Goal: Information Seeking & Learning: Check status

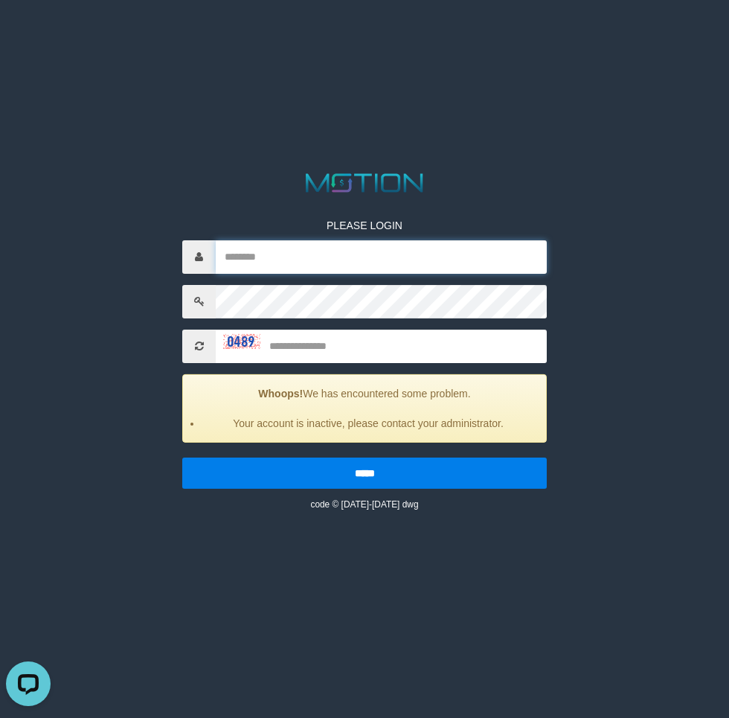
drag, startPoint x: 291, startPoint y: 269, endPoint x: 317, endPoint y: 273, distance: 26.3
click at [291, 269] on input "text" at bounding box center [381, 256] width 331 height 33
paste input "********"
type input "********"
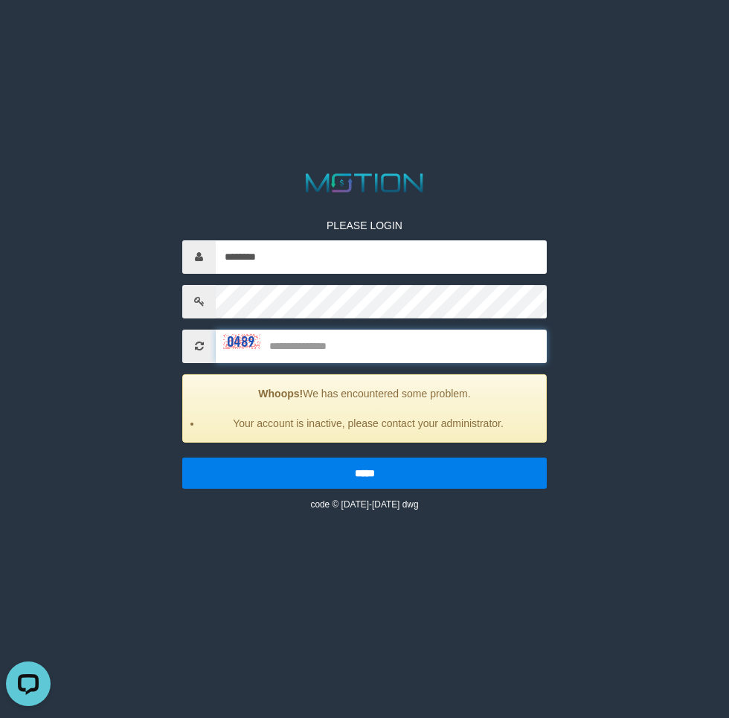
click at [335, 346] on input "text" at bounding box center [381, 346] width 331 height 33
type input "****"
click at [182, 457] on input "*****" at bounding box center [364, 472] width 364 height 31
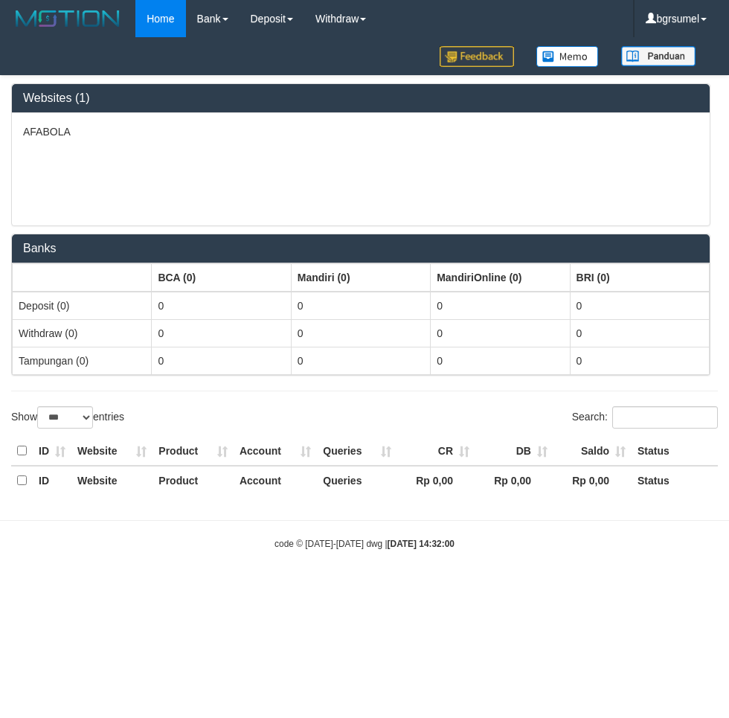
select select "***"
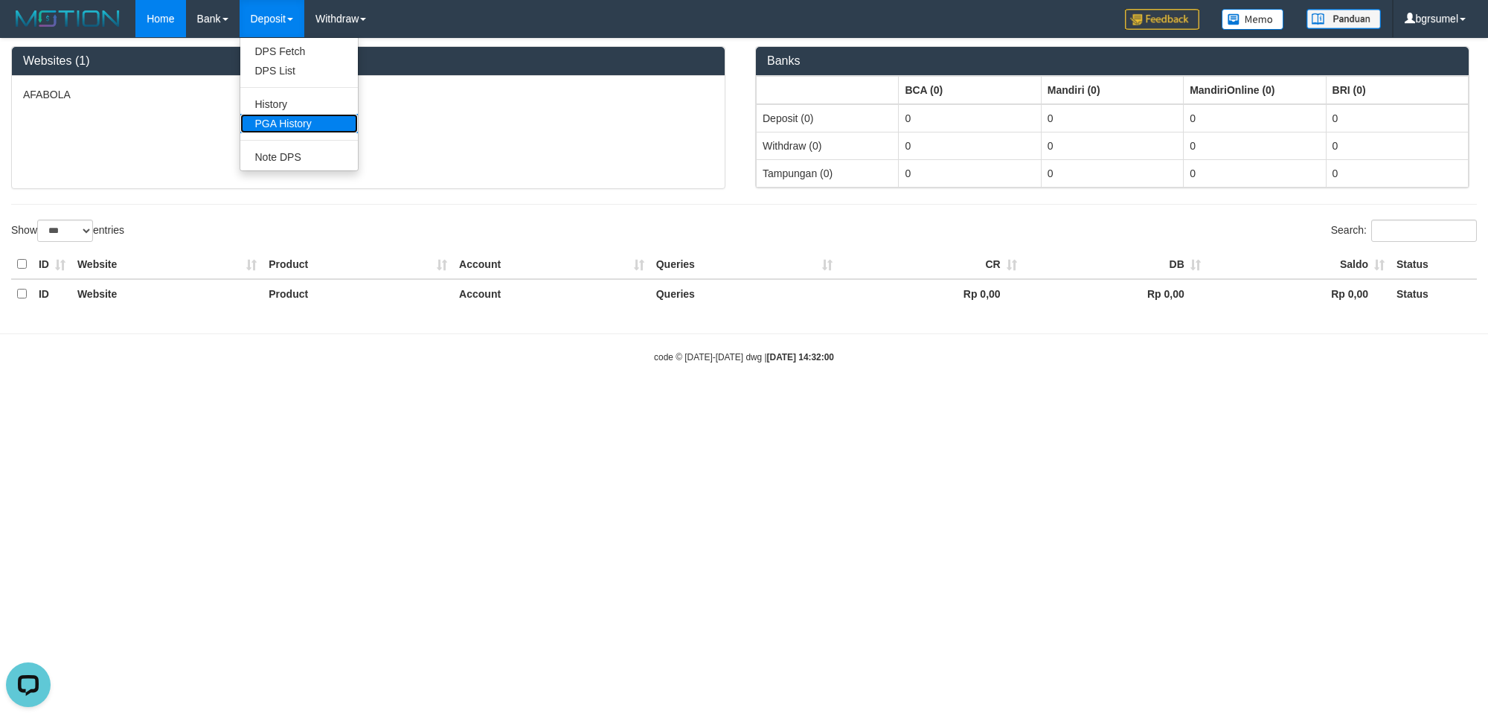
click at [302, 124] on link "PGA History" at bounding box center [299, 123] width 118 height 19
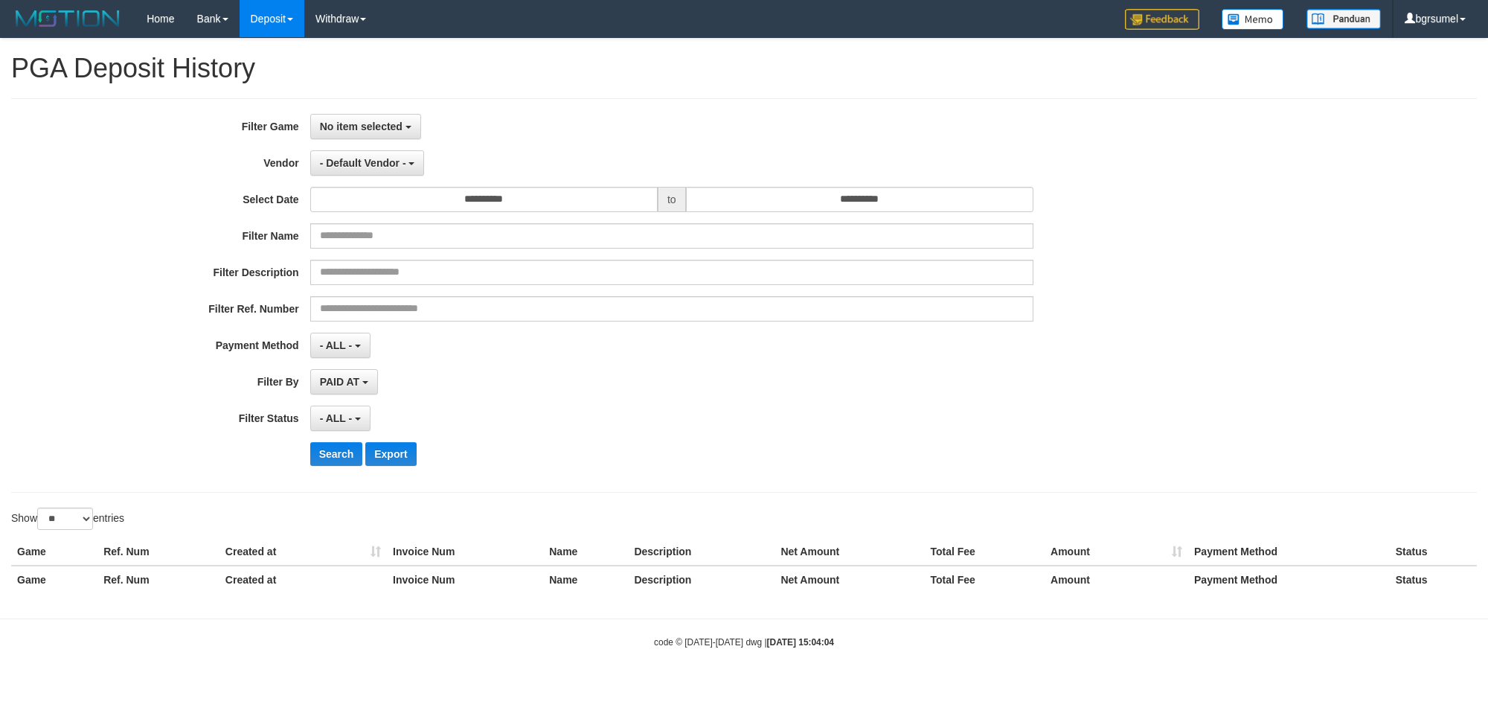
select select
select select "**"
click at [376, 132] on button "No item selected" at bounding box center [365, 126] width 111 height 25
click at [411, 206] on label "[ISPORT] AFABOLA" at bounding box center [405, 203] width 189 height 22
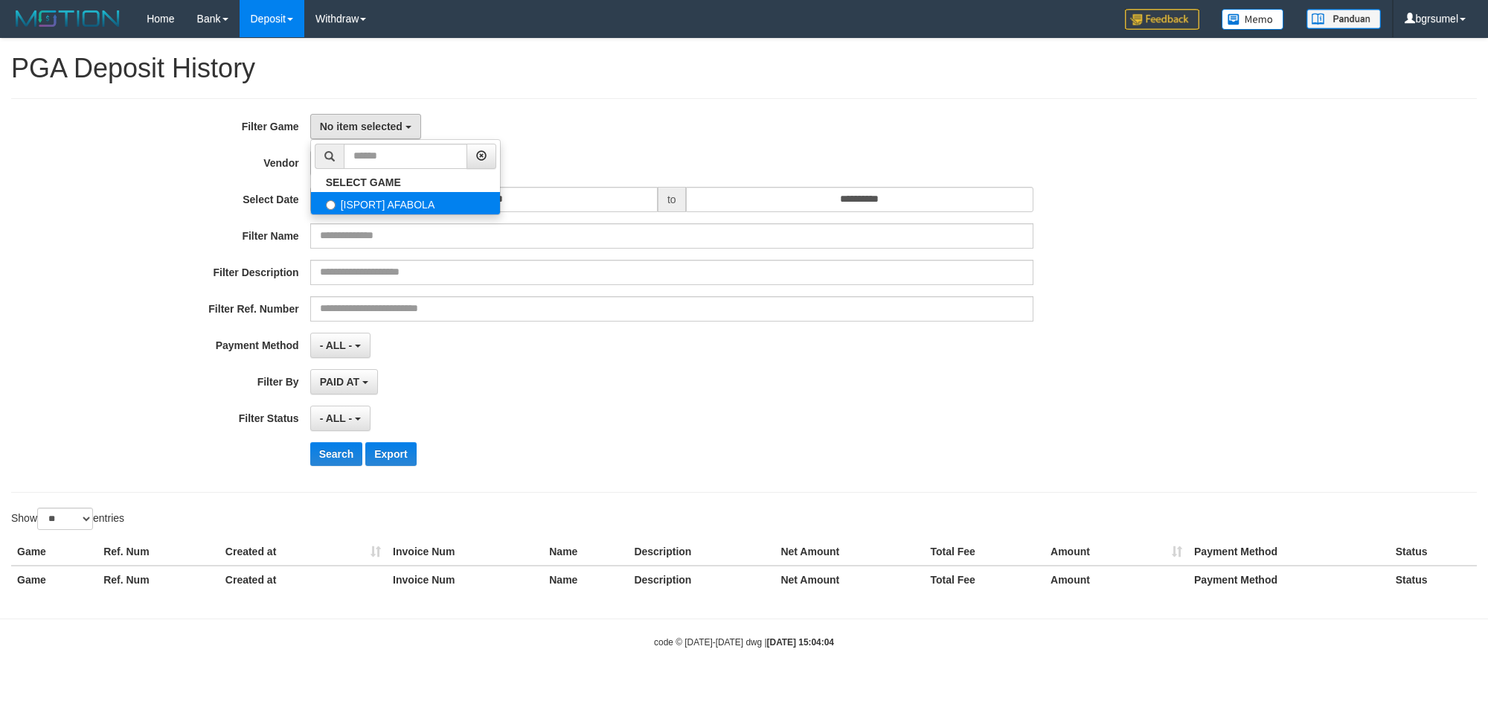
select select "****"
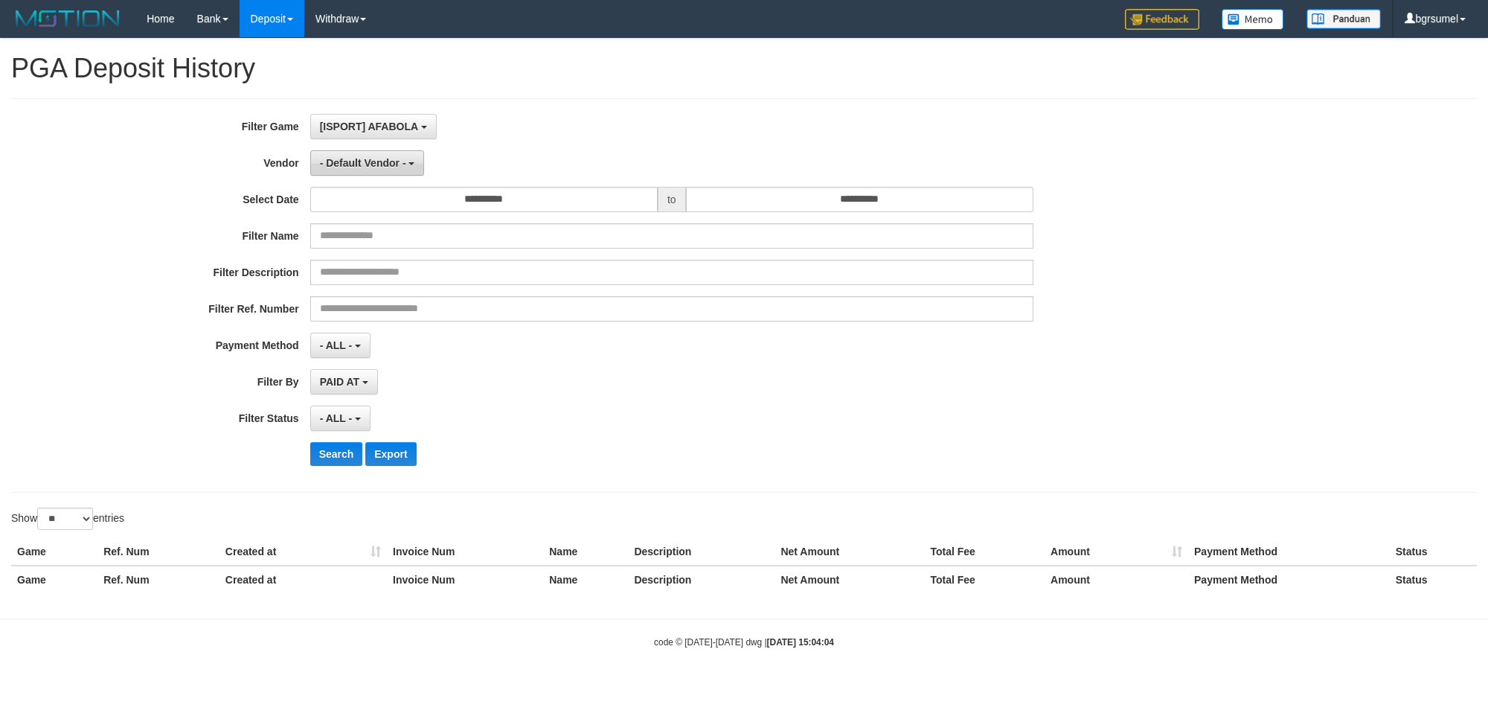
scroll to position [13, 0]
click at [372, 158] on span "- Default Vendor -" at bounding box center [363, 163] width 86 height 12
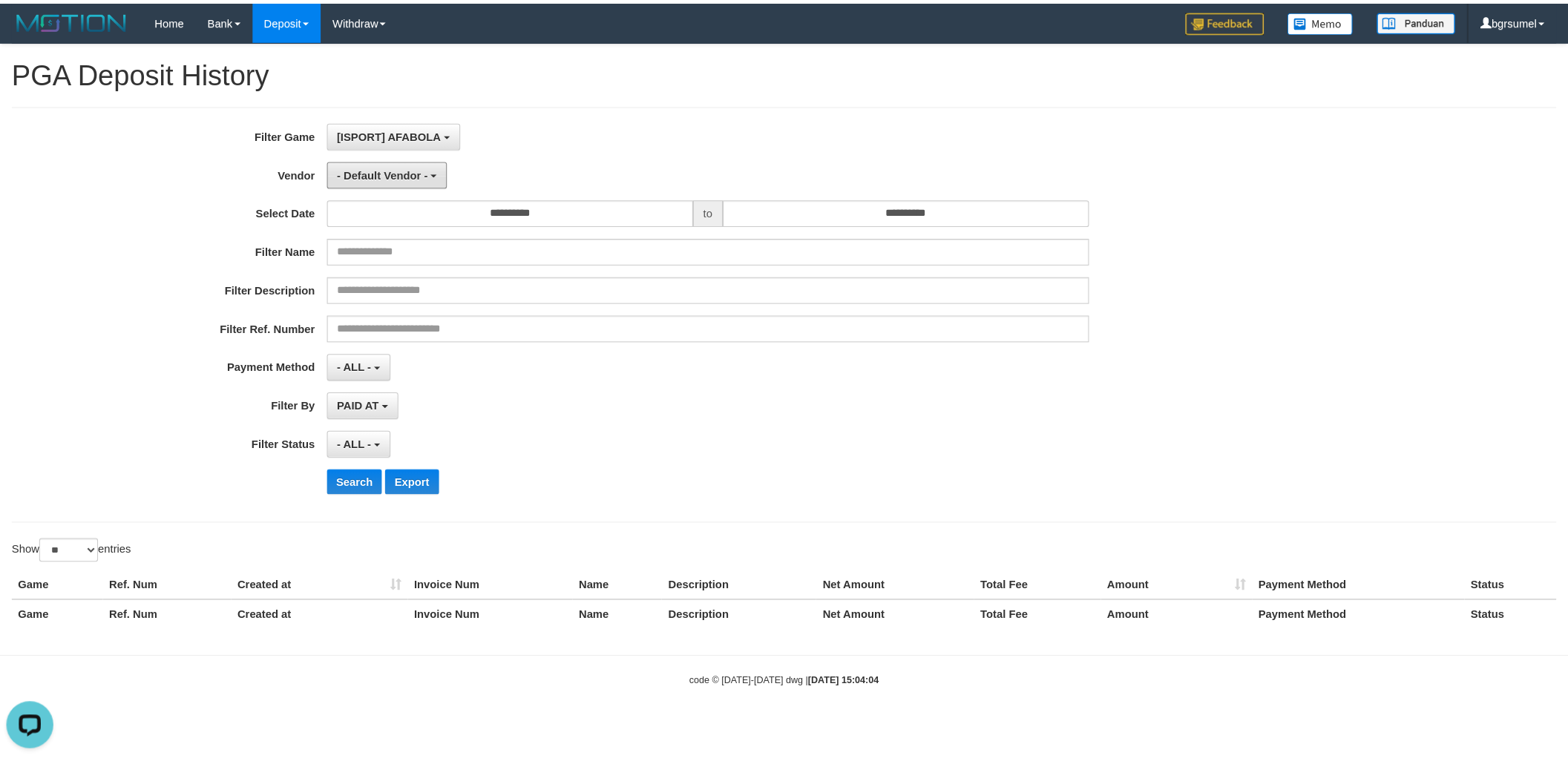
scroll to position [0, 0]
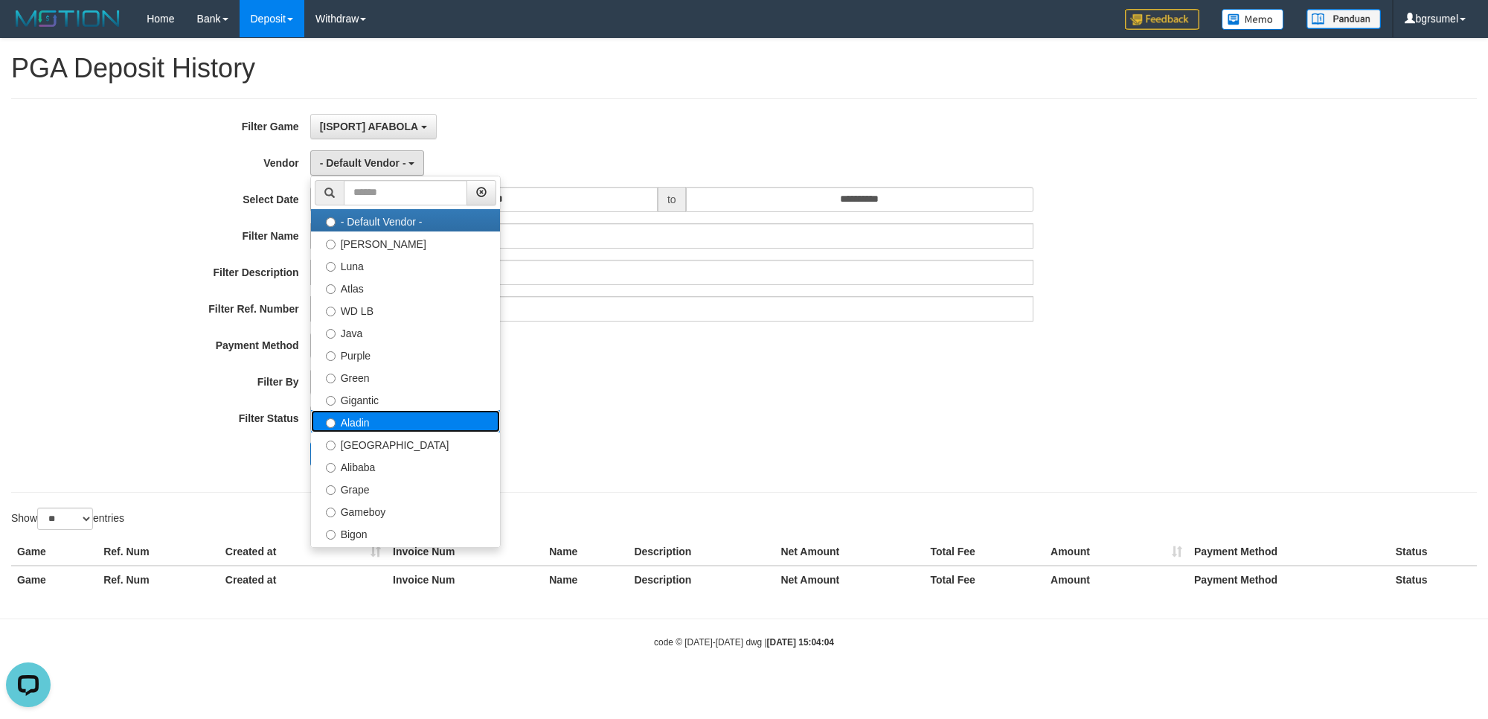
click at [395, 430] on label "Aladin" at bounding box center [405, 421] width 189 height 22
select select "**********"
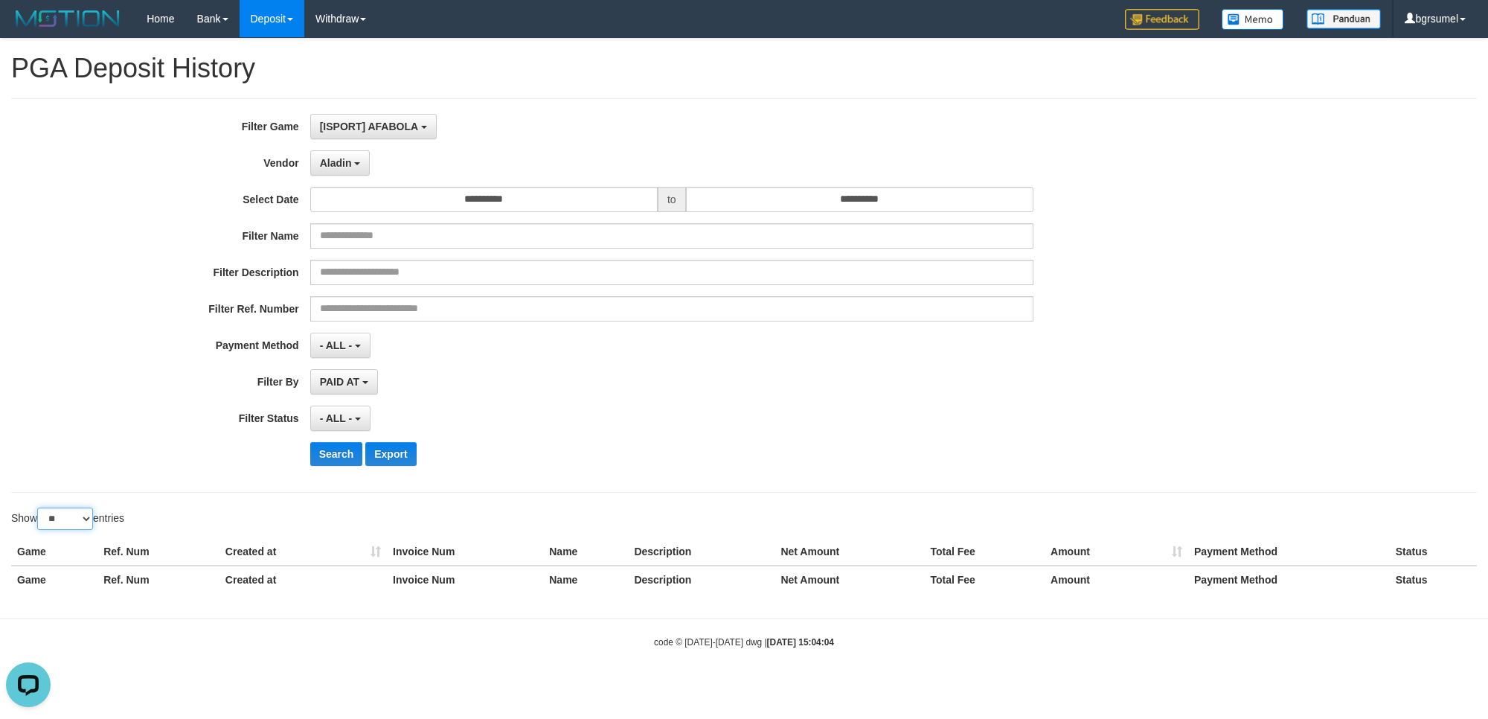
drag, startPoint x: 67, startPoint y: 519, endPoint x: 71, endPoint y: 529, distance: 10.4
click at [67, 521] on select "** ** ** ***" at bounding box center [65, 518] width 56 height 22
select select "***"
click at [39, 510] on select "** ** ** ***" at bounding box center [65, 518] width 56 height 22
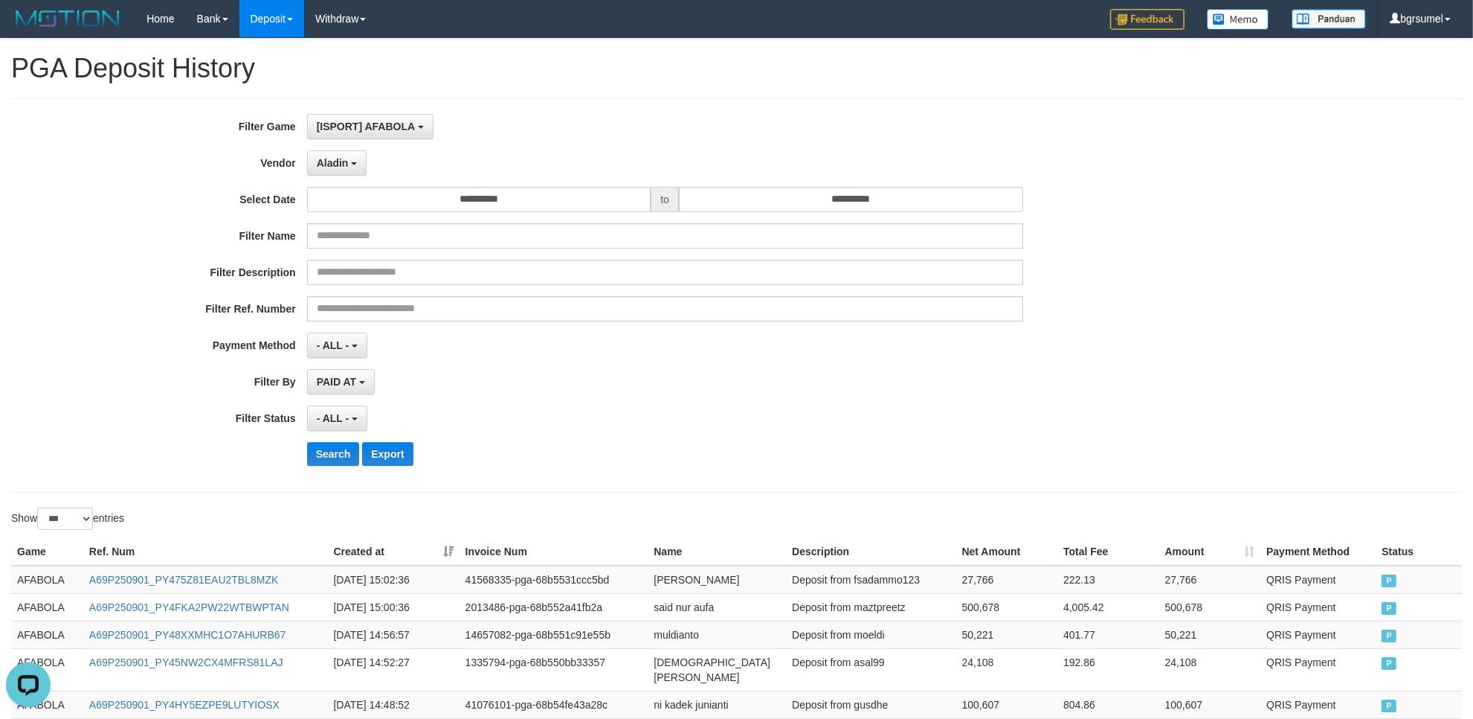
click at [445, 547] on th "Created at" at bounding box center [394, 552] width 132 height 28
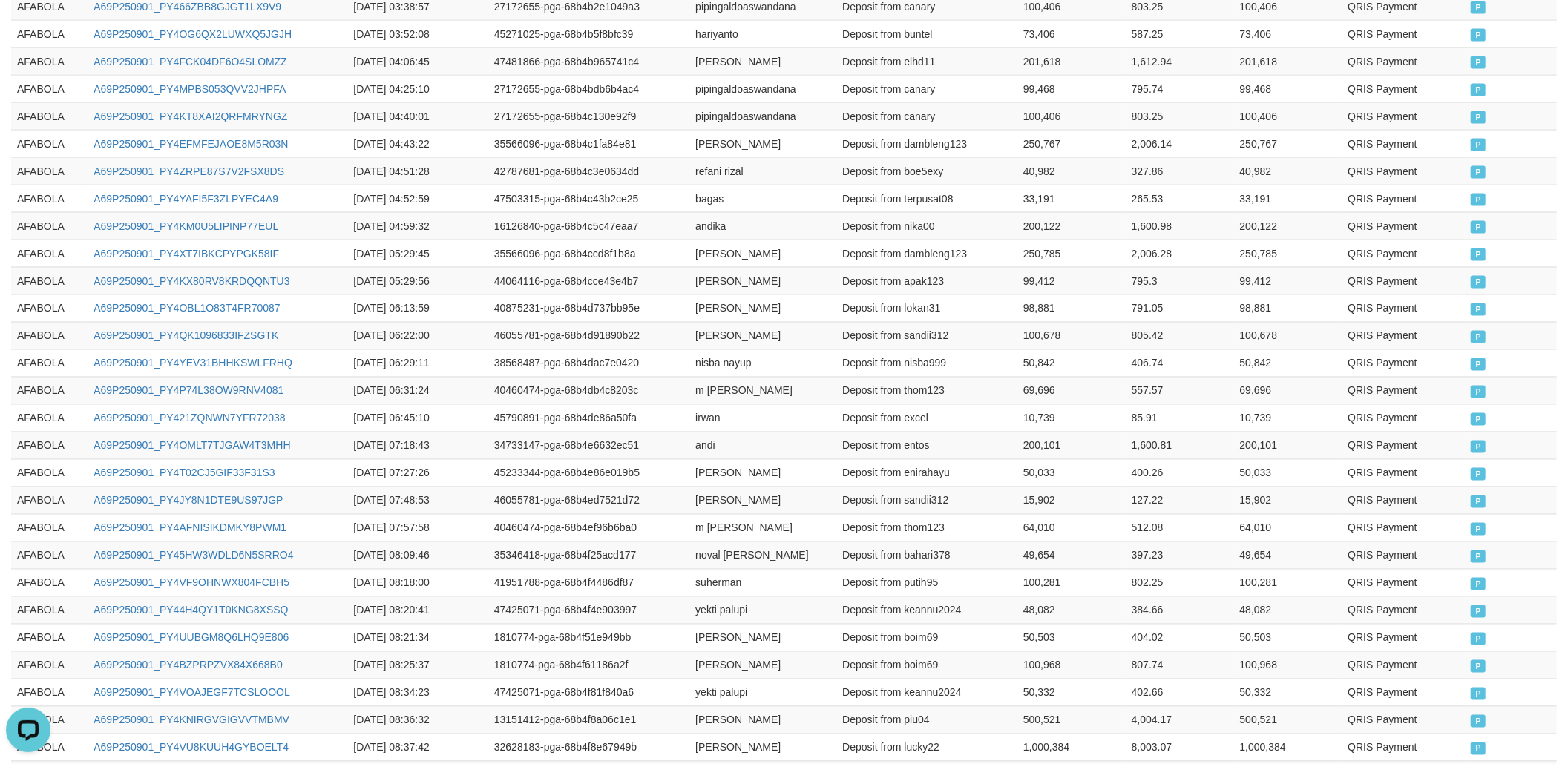
scroll to position [2718, 0]
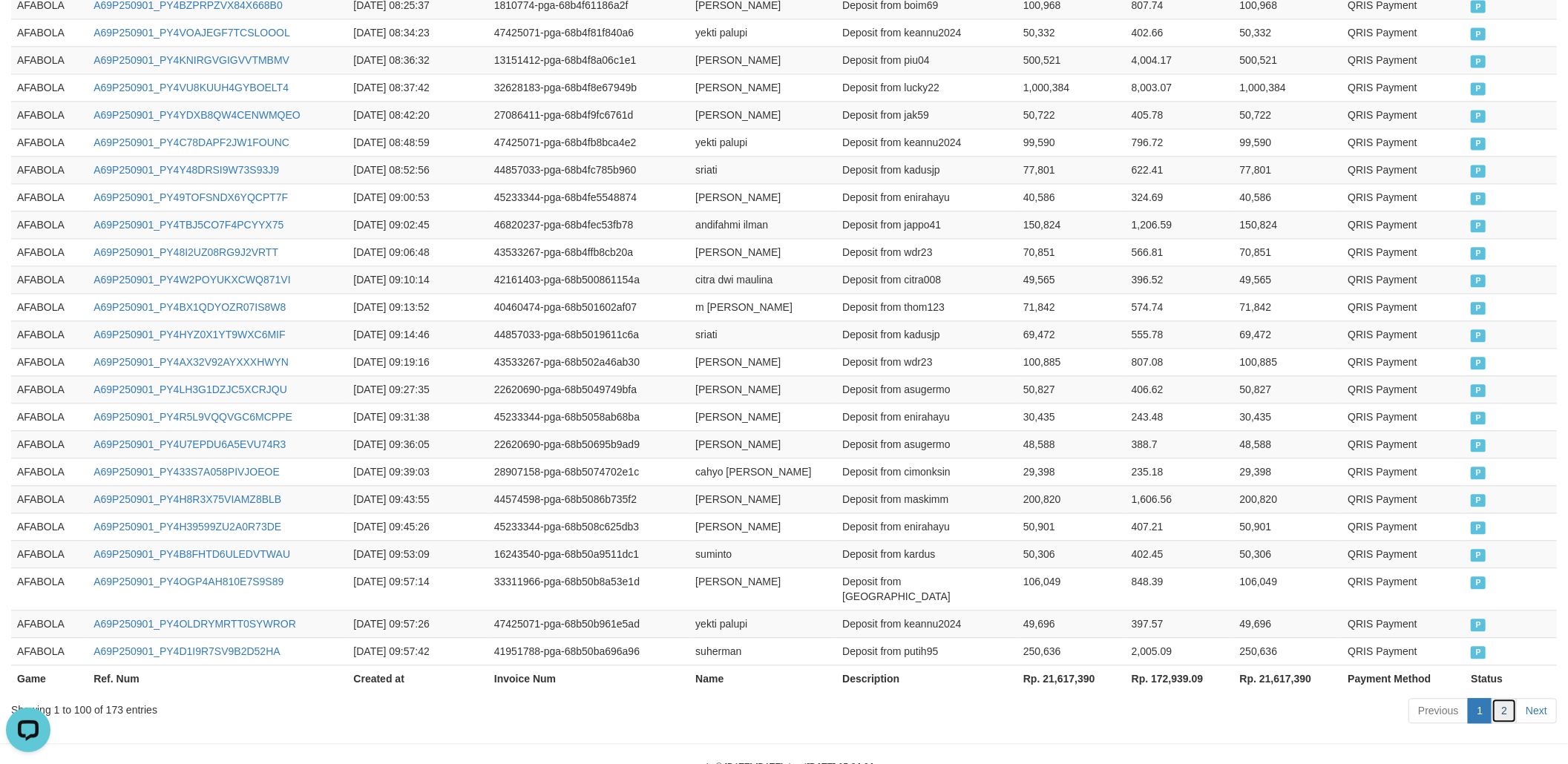
click at [1483, 698] on link "2" at bounding box center [1503, 710] width 25 height 25
click at [1120, 540] on tr "AFABOLA A69P250901_PY4B8FHTD6ULEDVTWAU 2025-09-01 09:53:09 16243540-pga-68b50a9…" at bounding box center [783, 554] width 1545 height 28
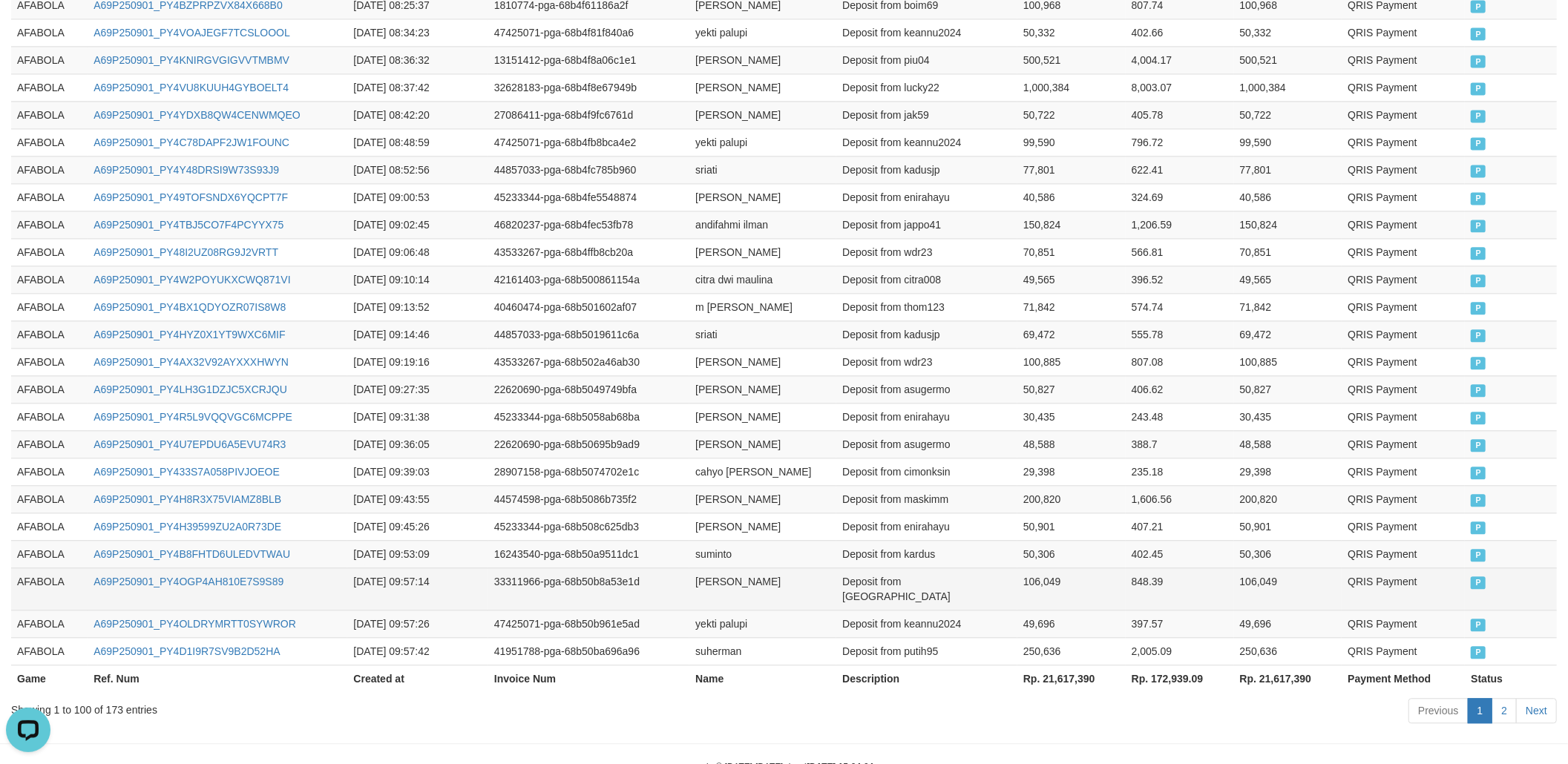
scroll to position [1985, 0]
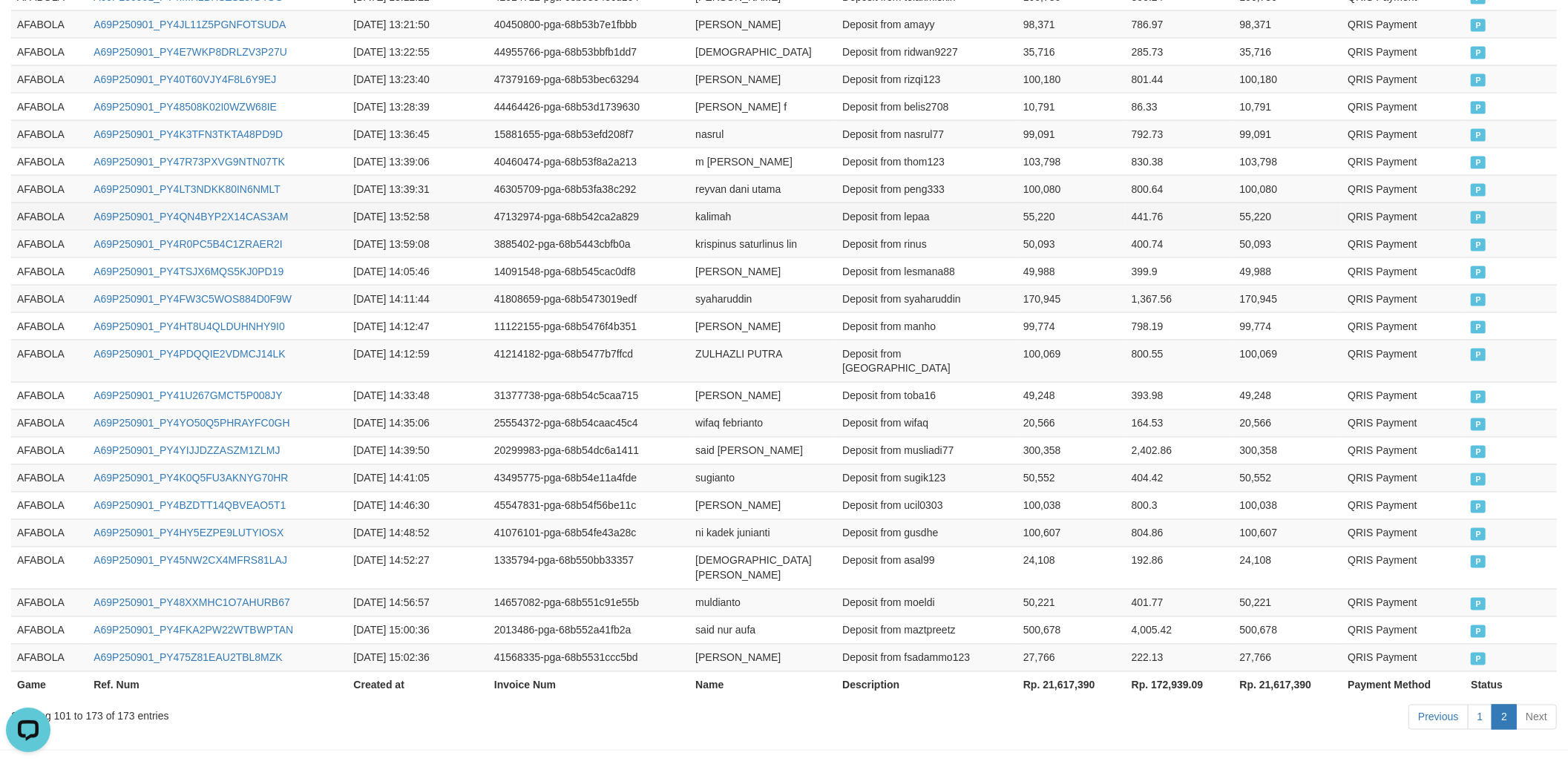
click at [21, 202] on td "AFABOLA" at bounding box center [49, 216] width 77 height 28
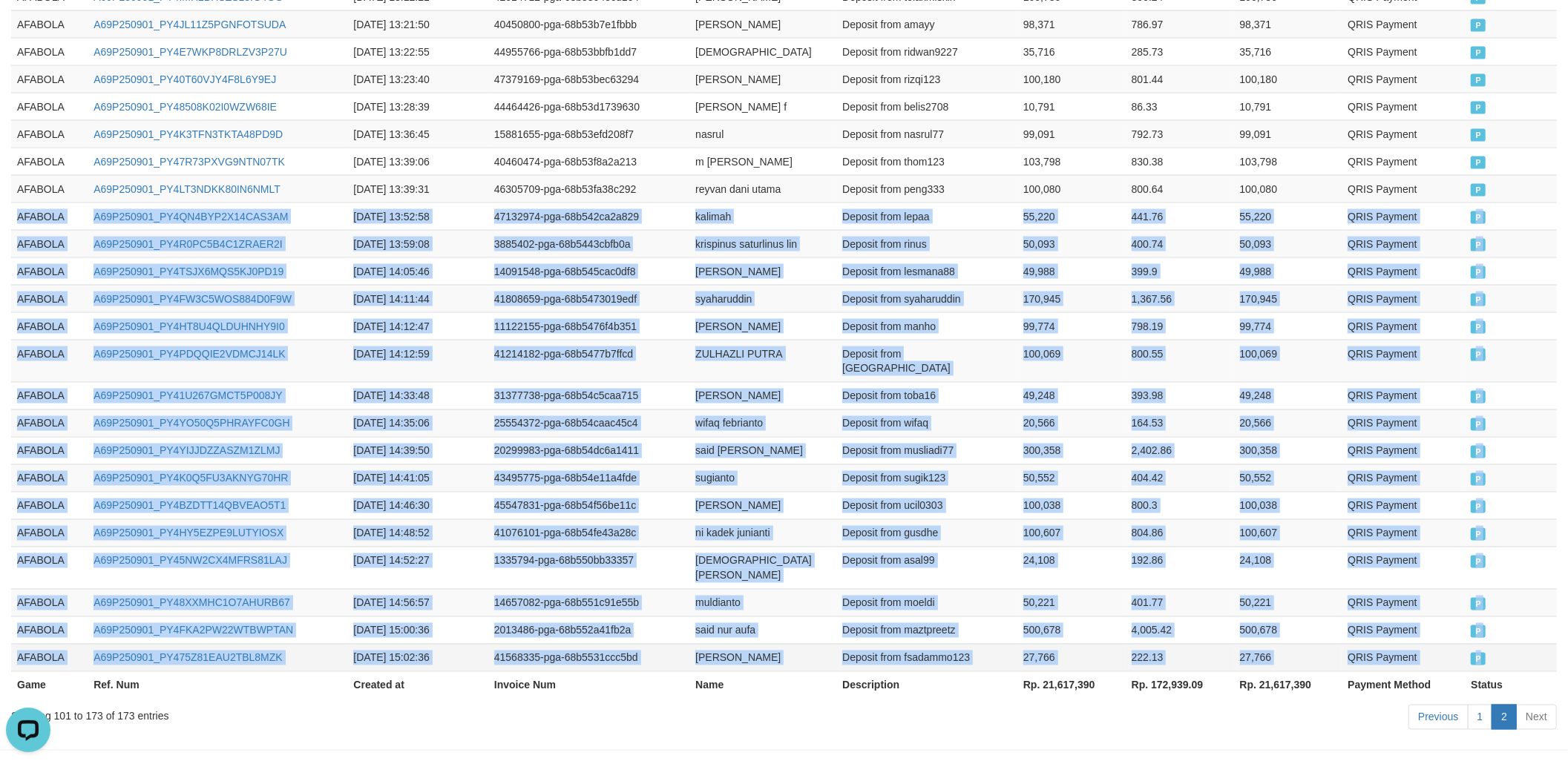
click at [1483, 644] on td "P" at bounding box center [1510, 658] width 92 height 28
copy tbody "AFABOLA A69P250901_PY4QN4BYP2X14CAS3AM 2025-09-01 13:52:58 47132974-pga-68b542c…"
click at [1463, 312] on td "QRIS Payment" at bounding box center [1402, 326] width 123 height 28
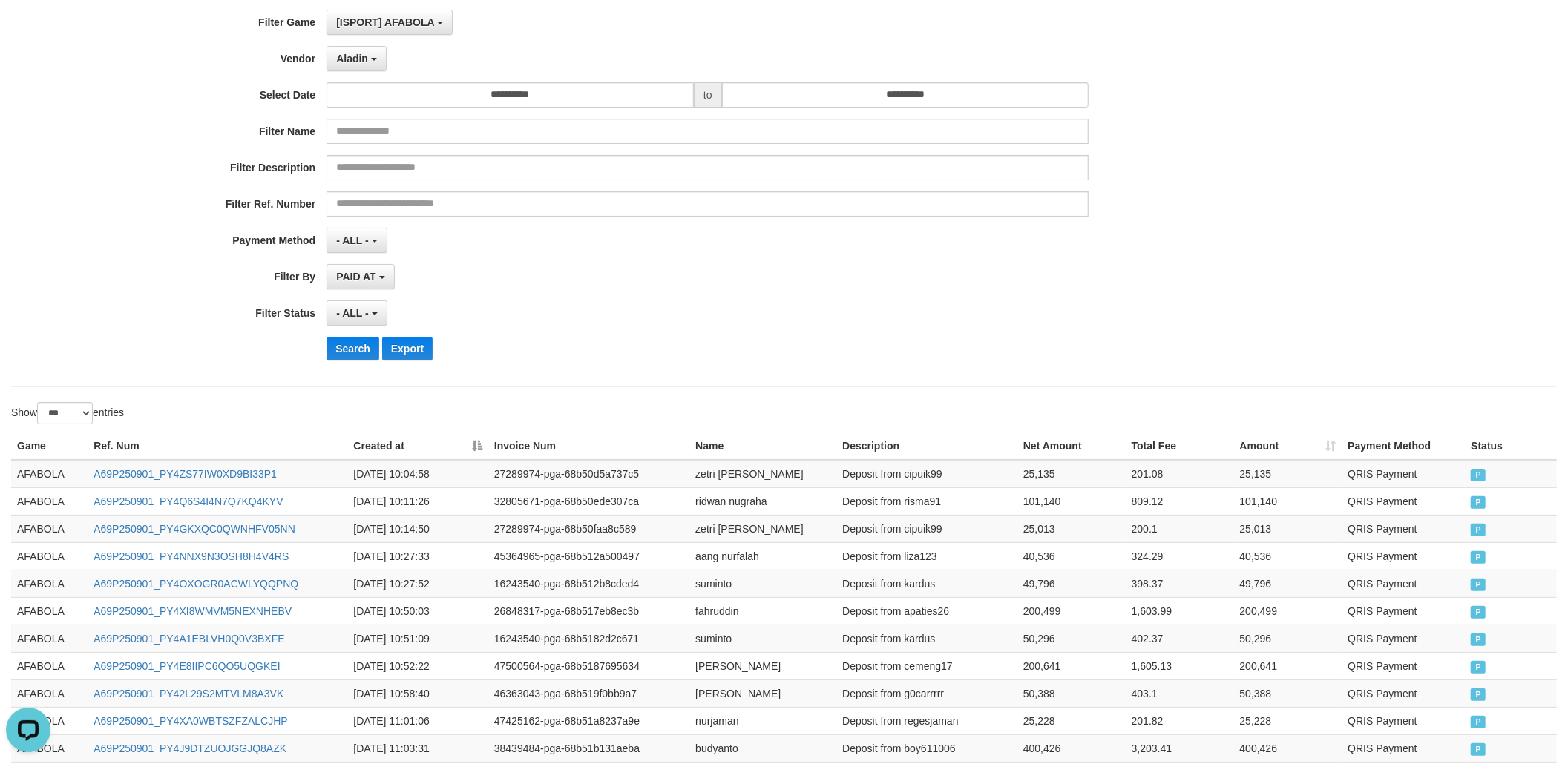
scroll to position [0, 0]
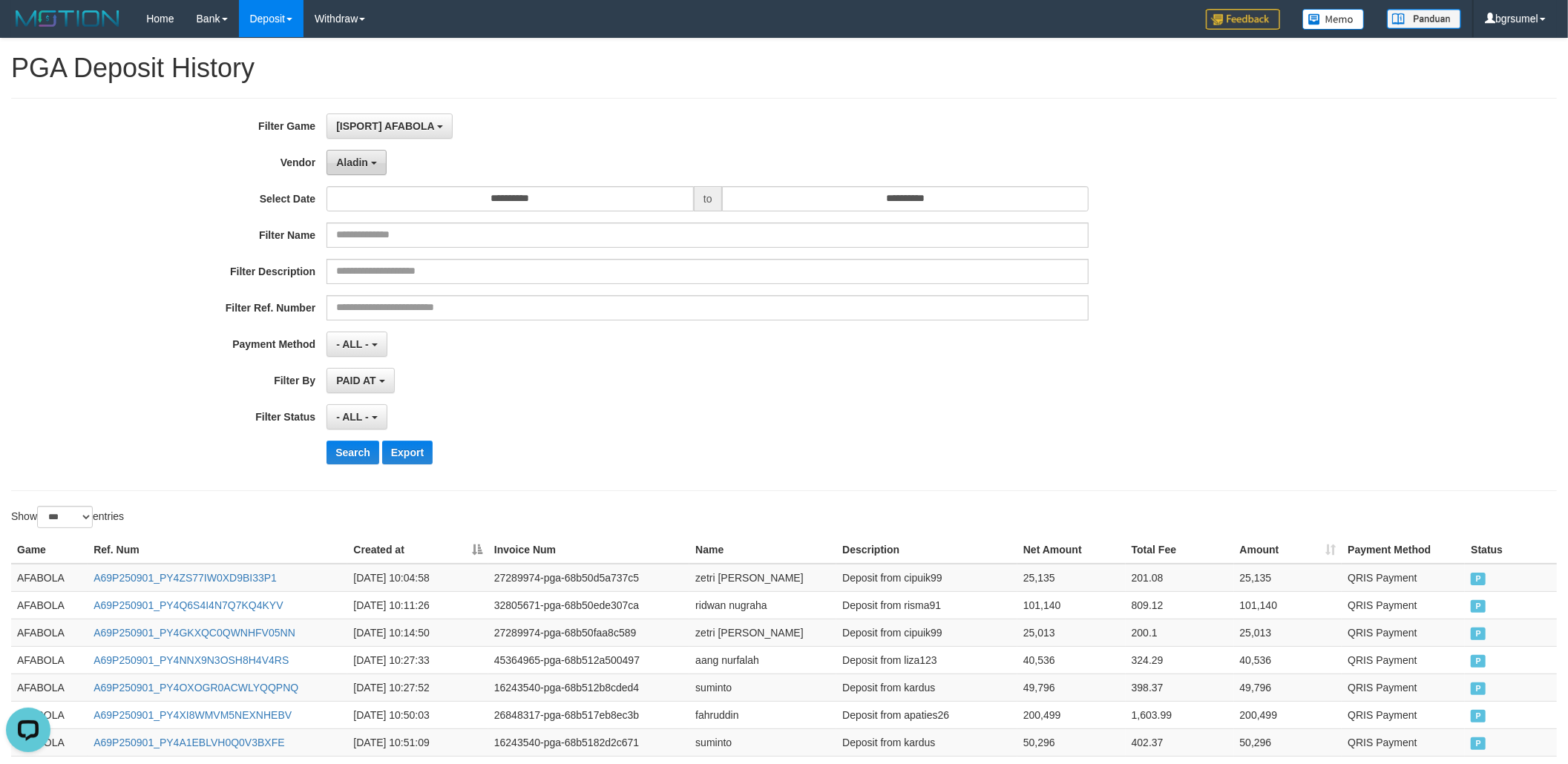
click at [368, 171] on button "Aladin" at bounding box center [356, 162] width 60 height 25
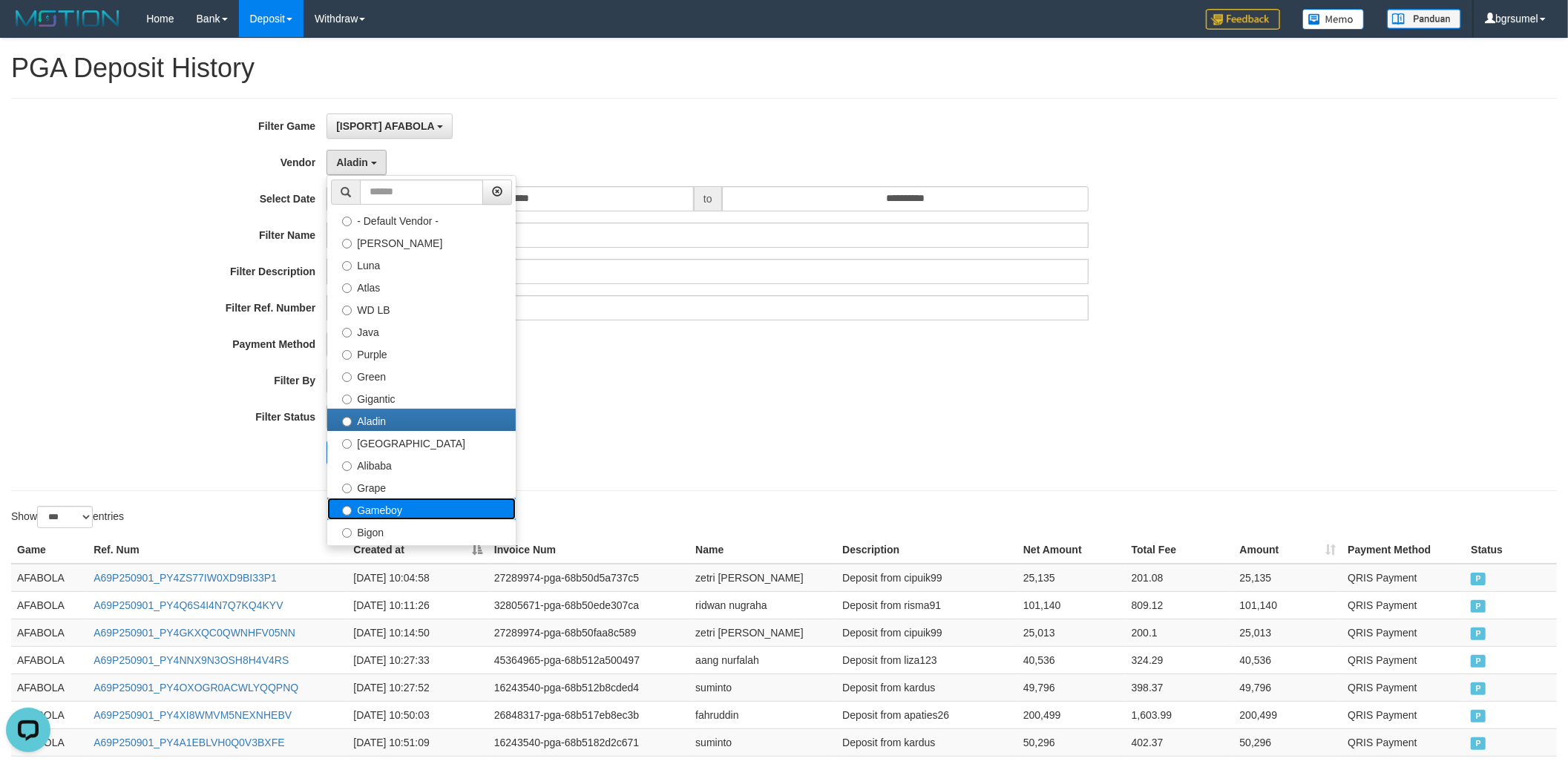
click at [398, 505] on label "Gameboy" at bounding box center [421, 509] width 189 height 22
select select "**********"
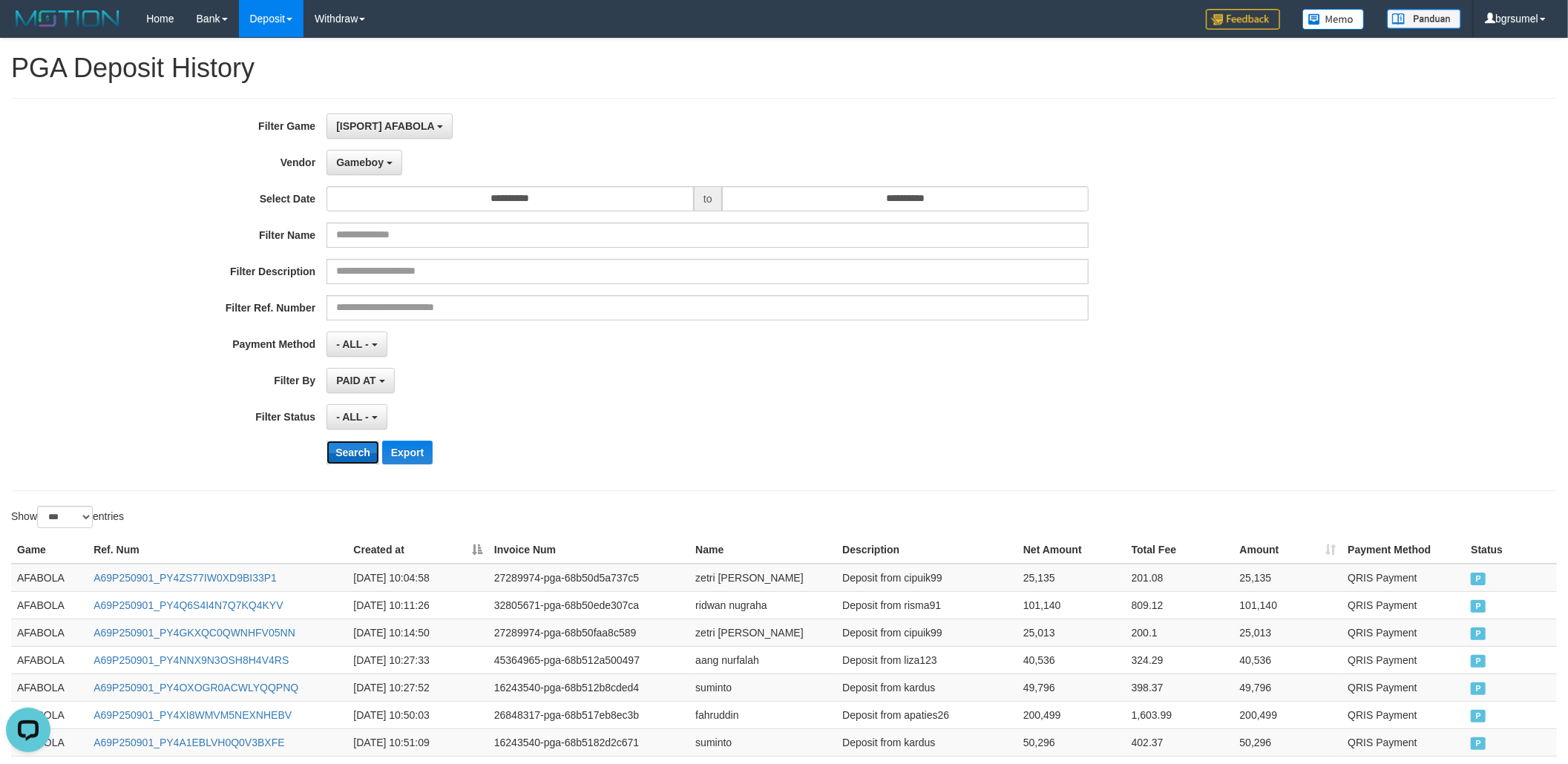
click at [356, 457] on button "Search" at bounding box center [352, 453] width 53 height 24
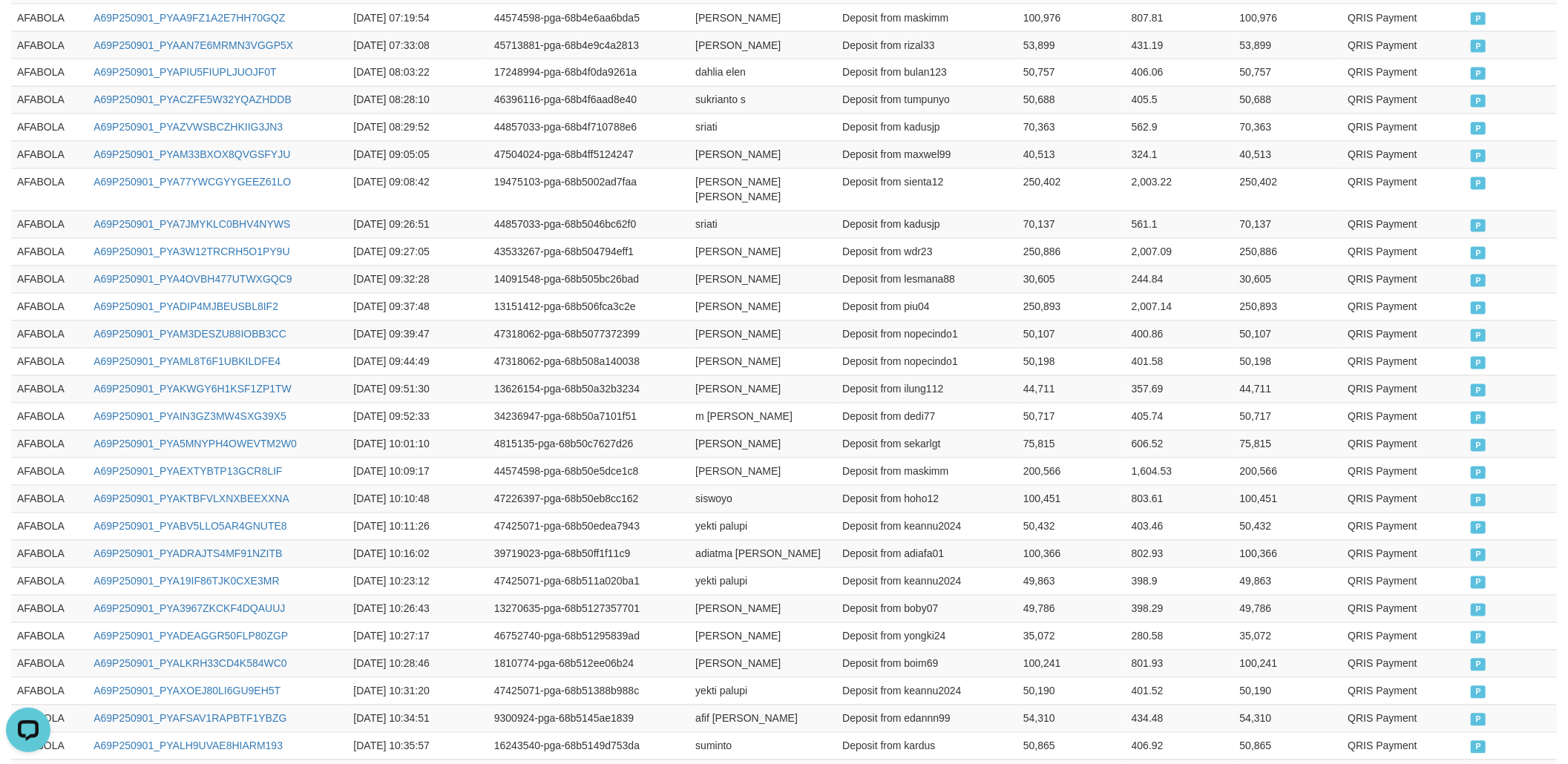
scroll to position [2748, 0]
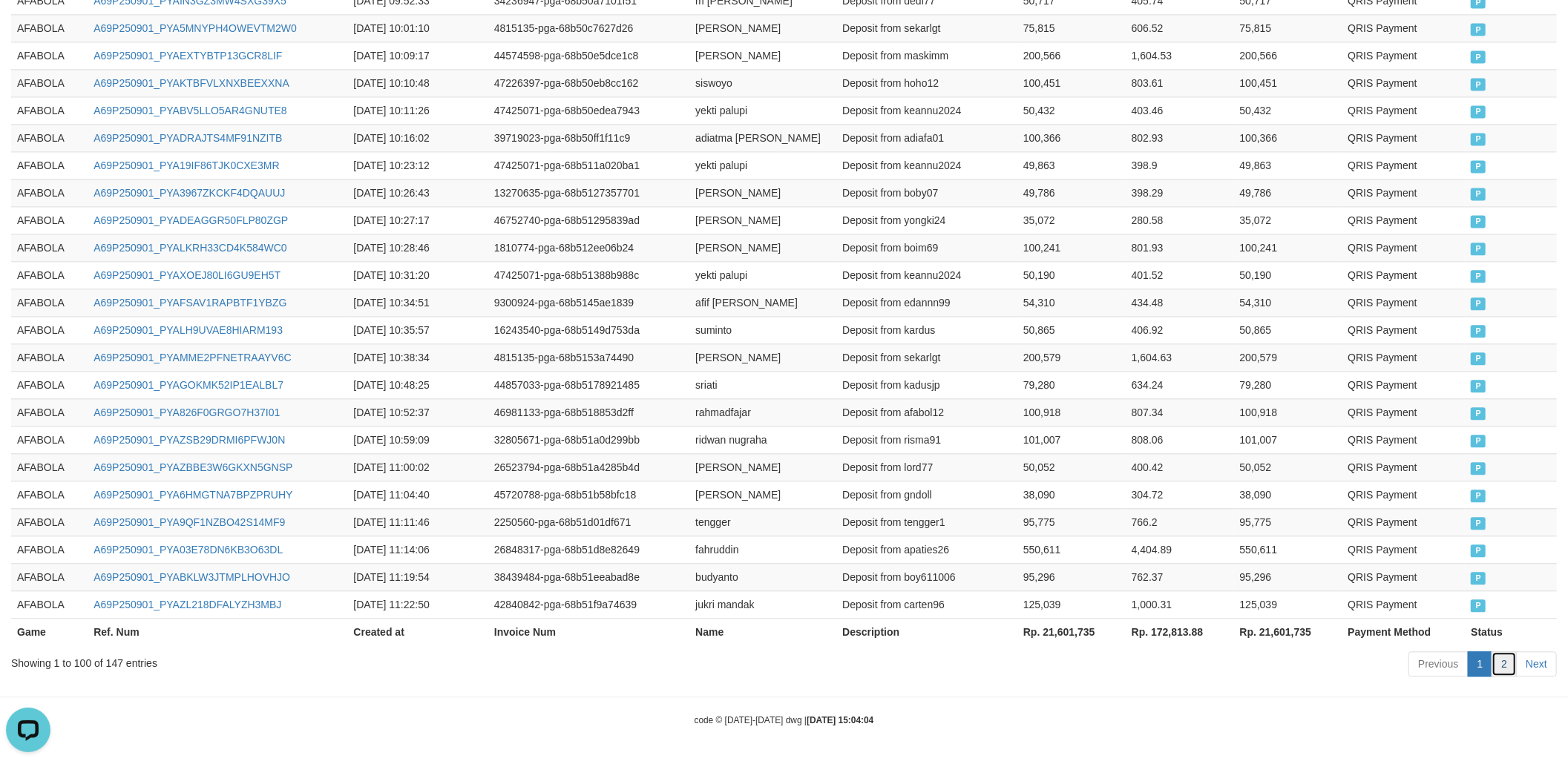
click at [1483, 656] on link "2" at bounding box center [1503, 663] width 25 height 25
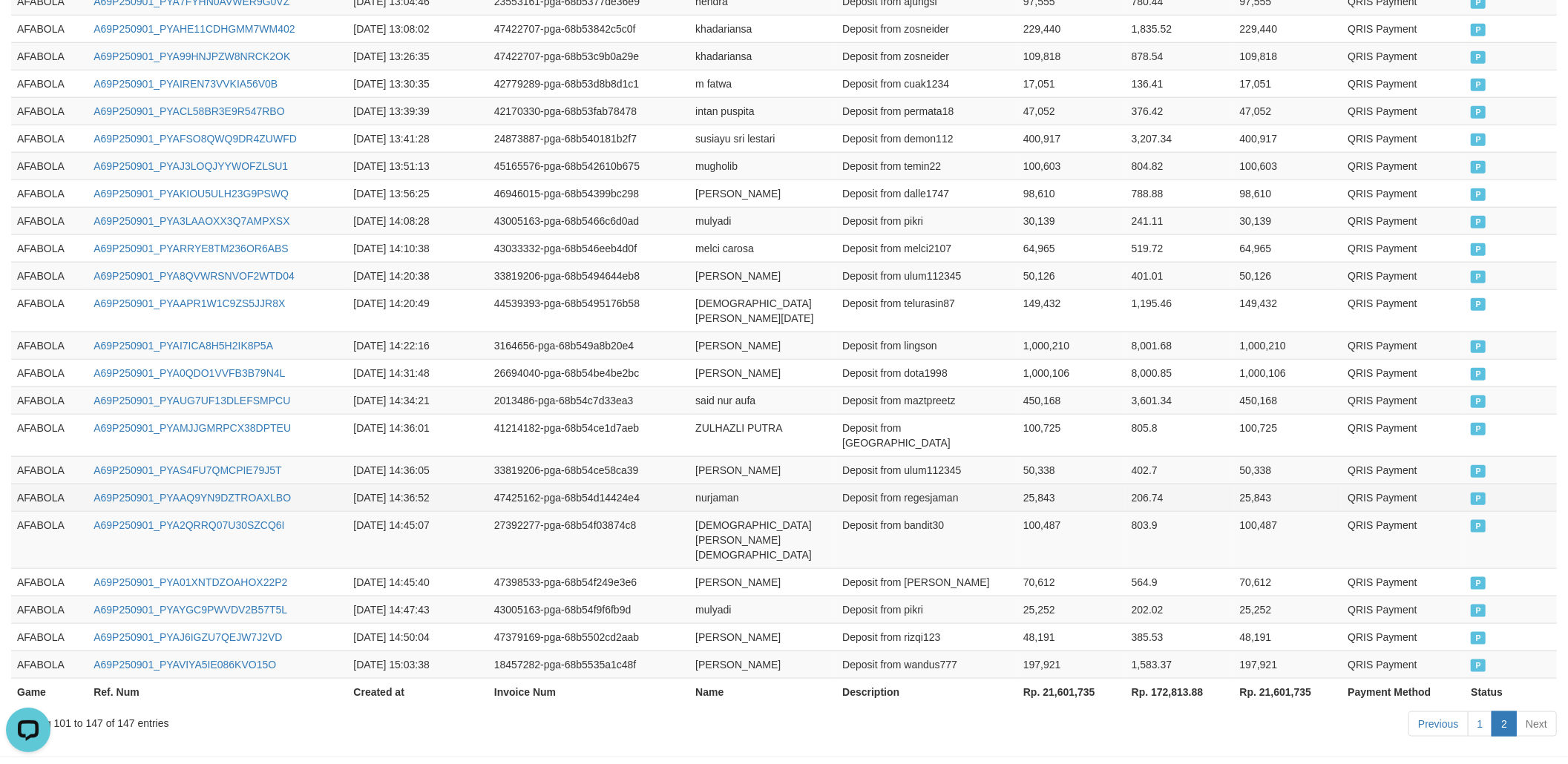
click at [624, 484] on td "47425162-pga-68b54d14424e4" at bounding box center [588, 498] width 201 height 28
click at [57, 217] on td "AFABOLA" at bounding box center [49, 221] width 77 height 28
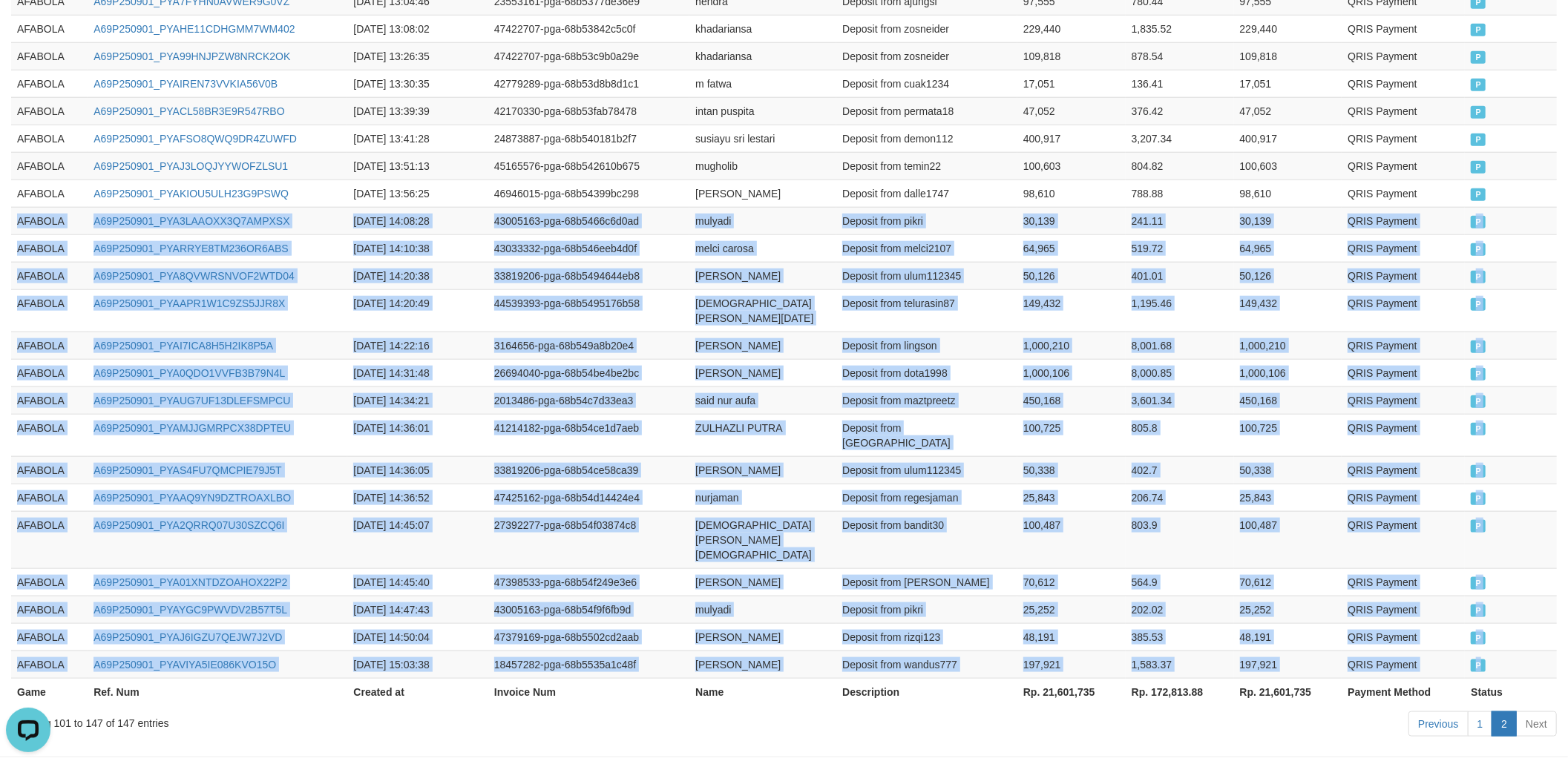
drag, startPoint x: 1528, startPoint y: 596, endPoint x: 1279, endPoint y: 672, distance: 260.3
click at [1483, 650] on td "P" at bounding box center [1510, 664] width 92 height 28
copy tbody "AFABOLA A69P250901_PYA3LAAOXX3Q7AMPXSX 2025-09-01 14:08:28 43005163-pga-68b5466…"
click at [1483, 456] on td "P" at bounding box center [1510, 470] width 92 height 28
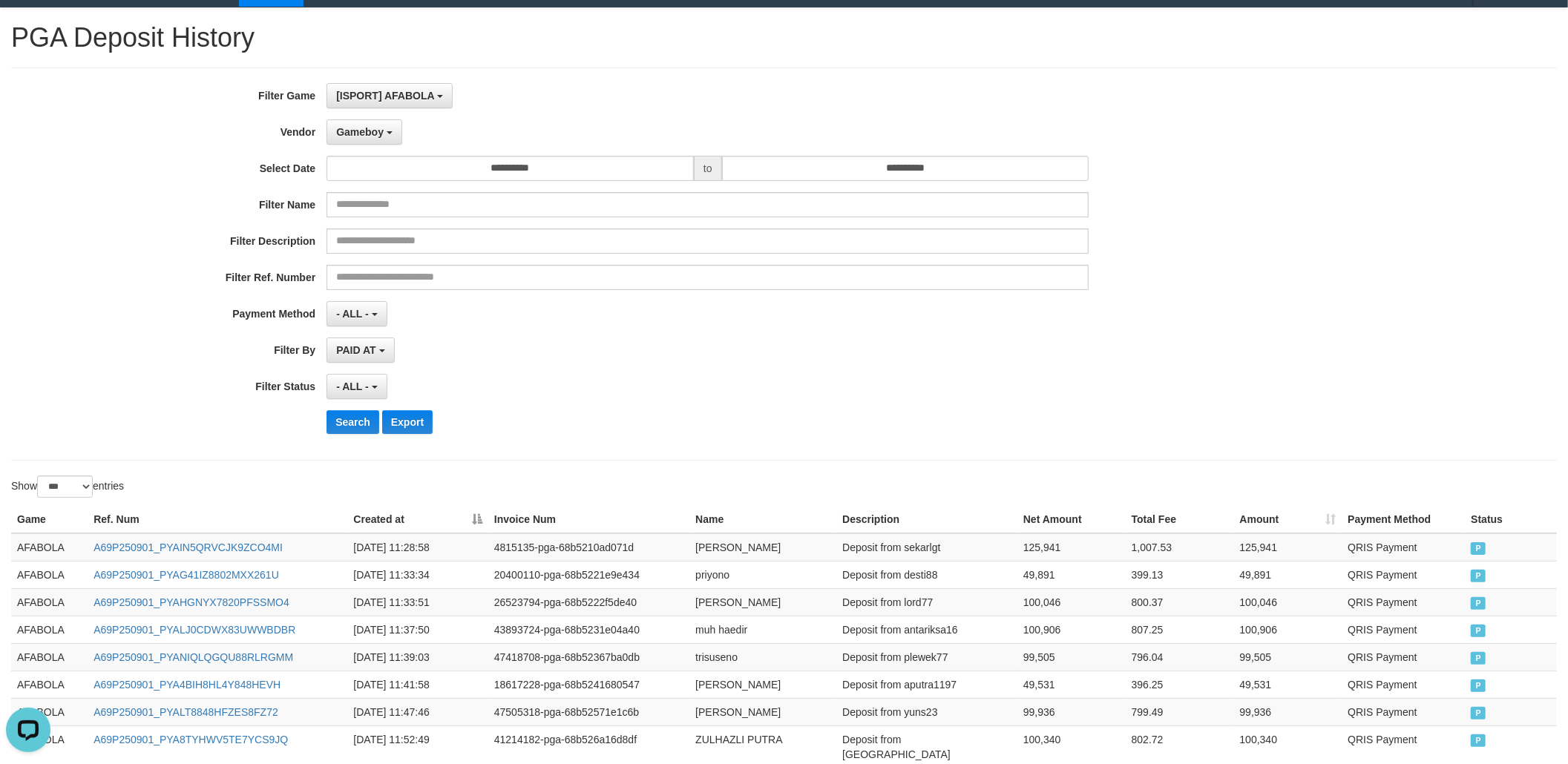
scroll to position [0, 0]
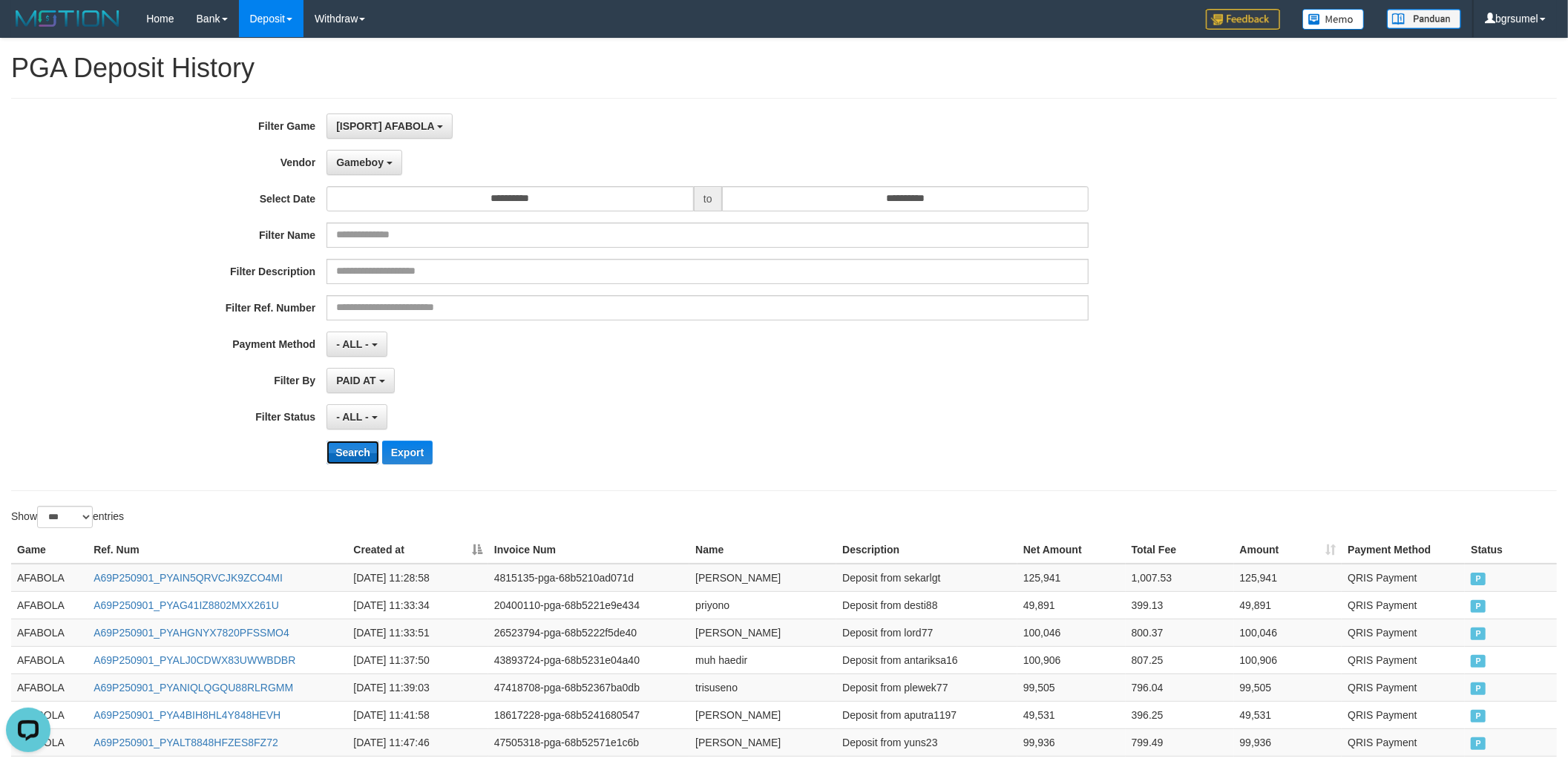
click at [345, 459] on button "Search" at bounding box center [352, 453] width 53 height 24
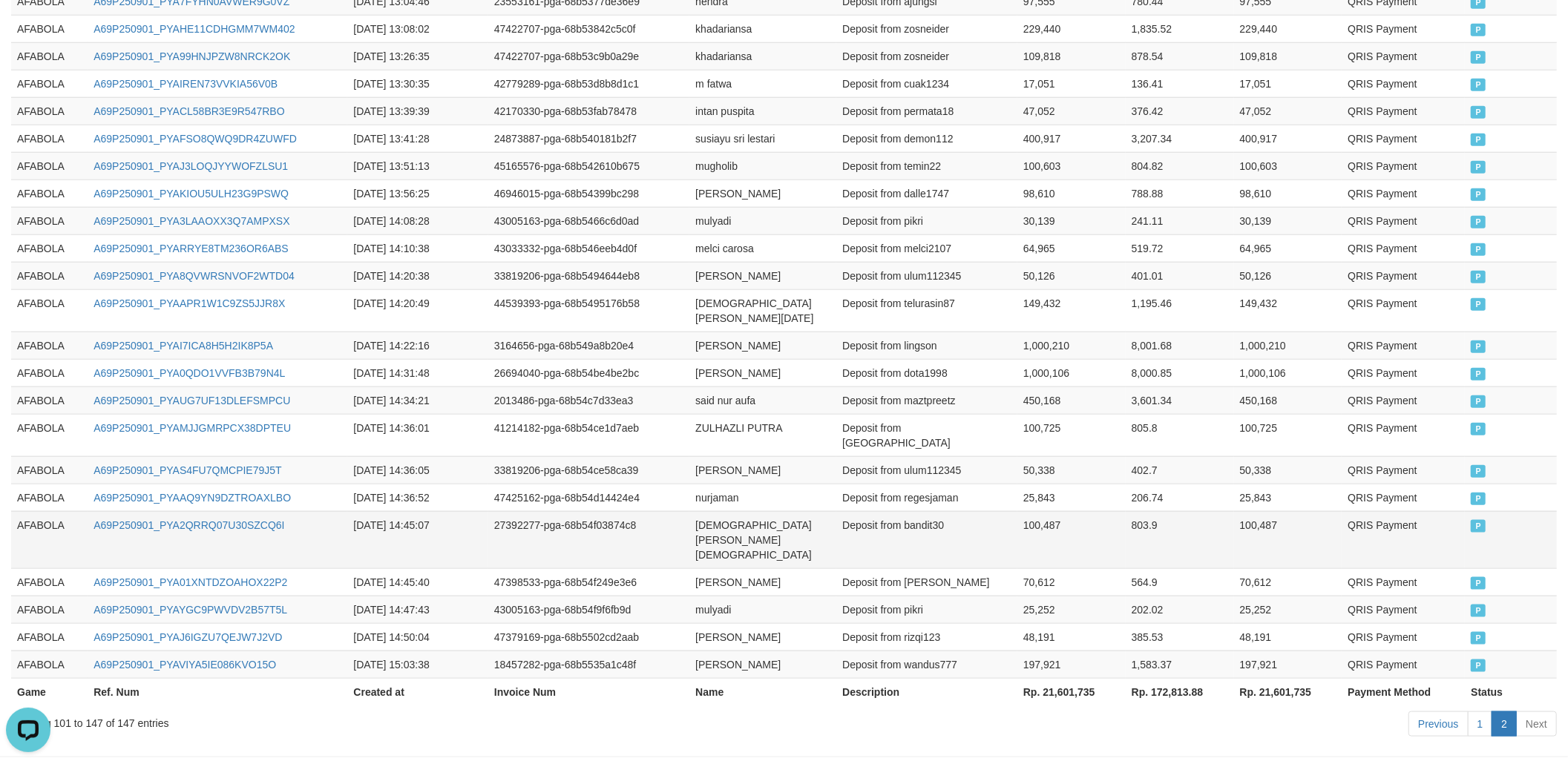
scroll to position [2748, 0]
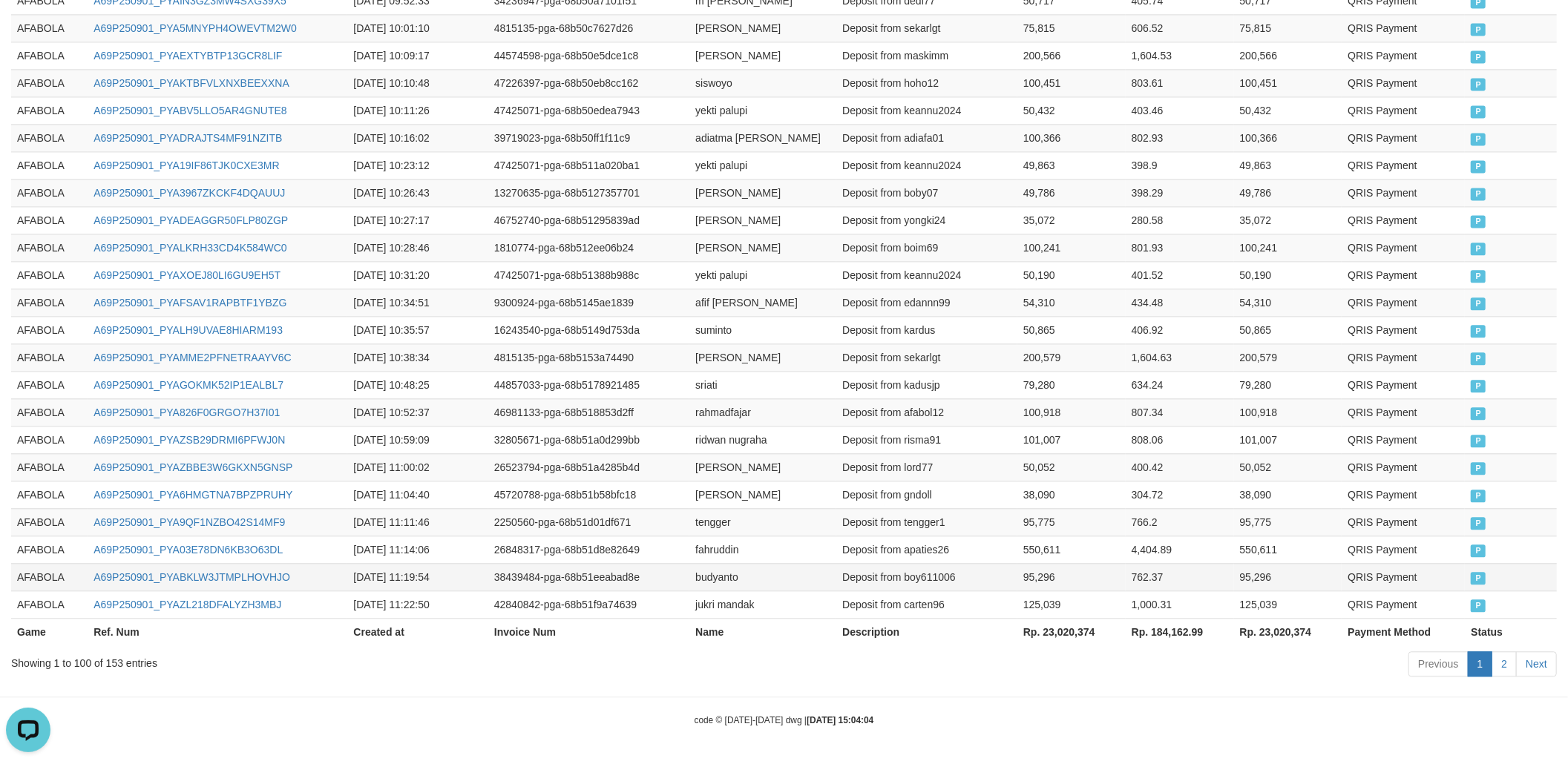
drag, startPoint x: 553, startPoint y: 575, endPoint x: 605, endPoint y: 569, distance: 52.3
click at [557, 574] on td "38439484-pga-68b51eeabad8e" at bounding box center [588, 577] width 201 height 28
click at [1483, 660] on link "2" at bounding box center [1503, 663] width 25 height 25
click at [1483, 668] on link "2" at bounding box center [1503, 663] width 25 height 25
click at [647, 511] on td "2250560-pga-68b51d01df671" at bounding box center [588, 523] width 201 height 28
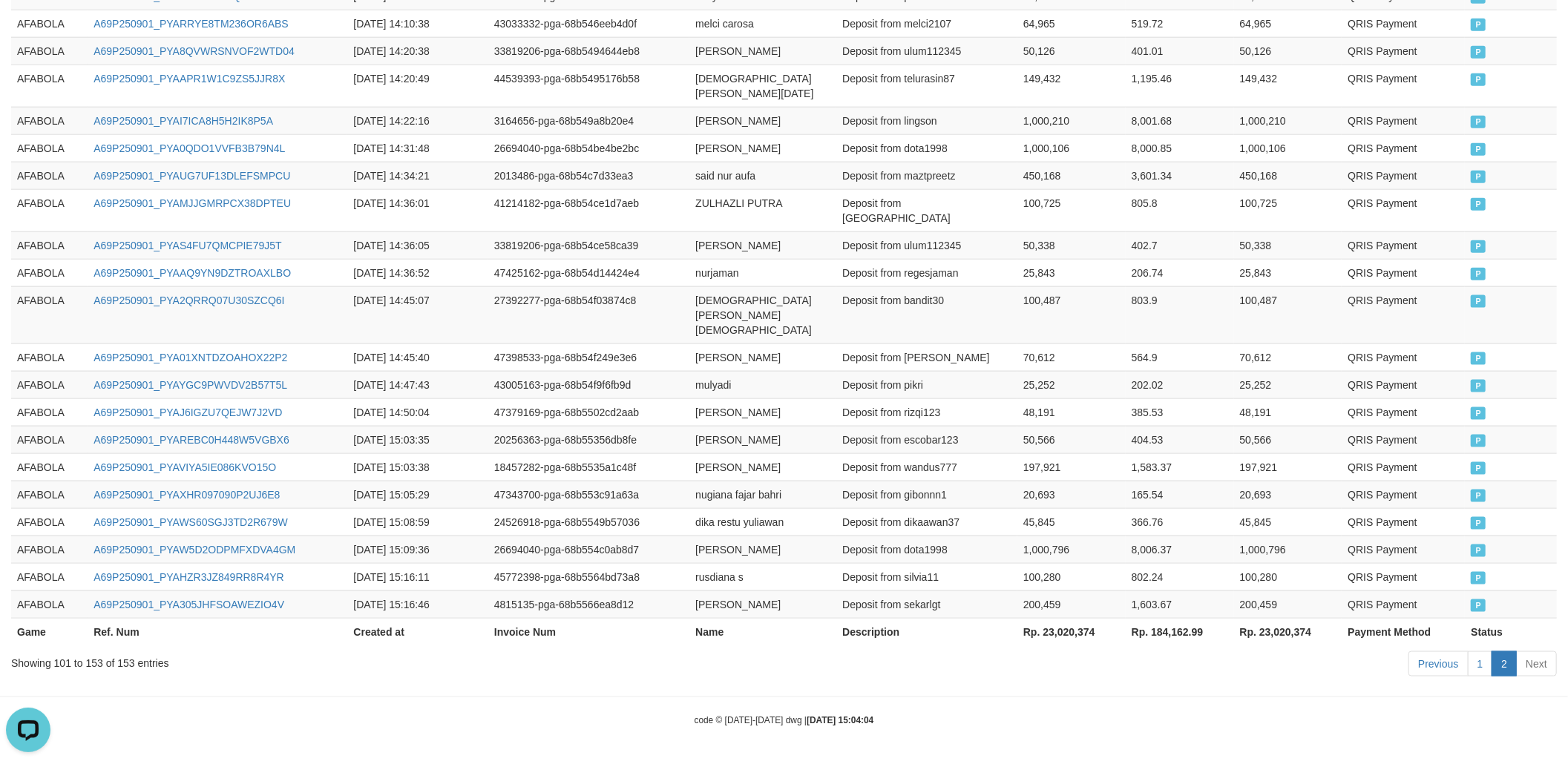
scroll to position [1416, 0]
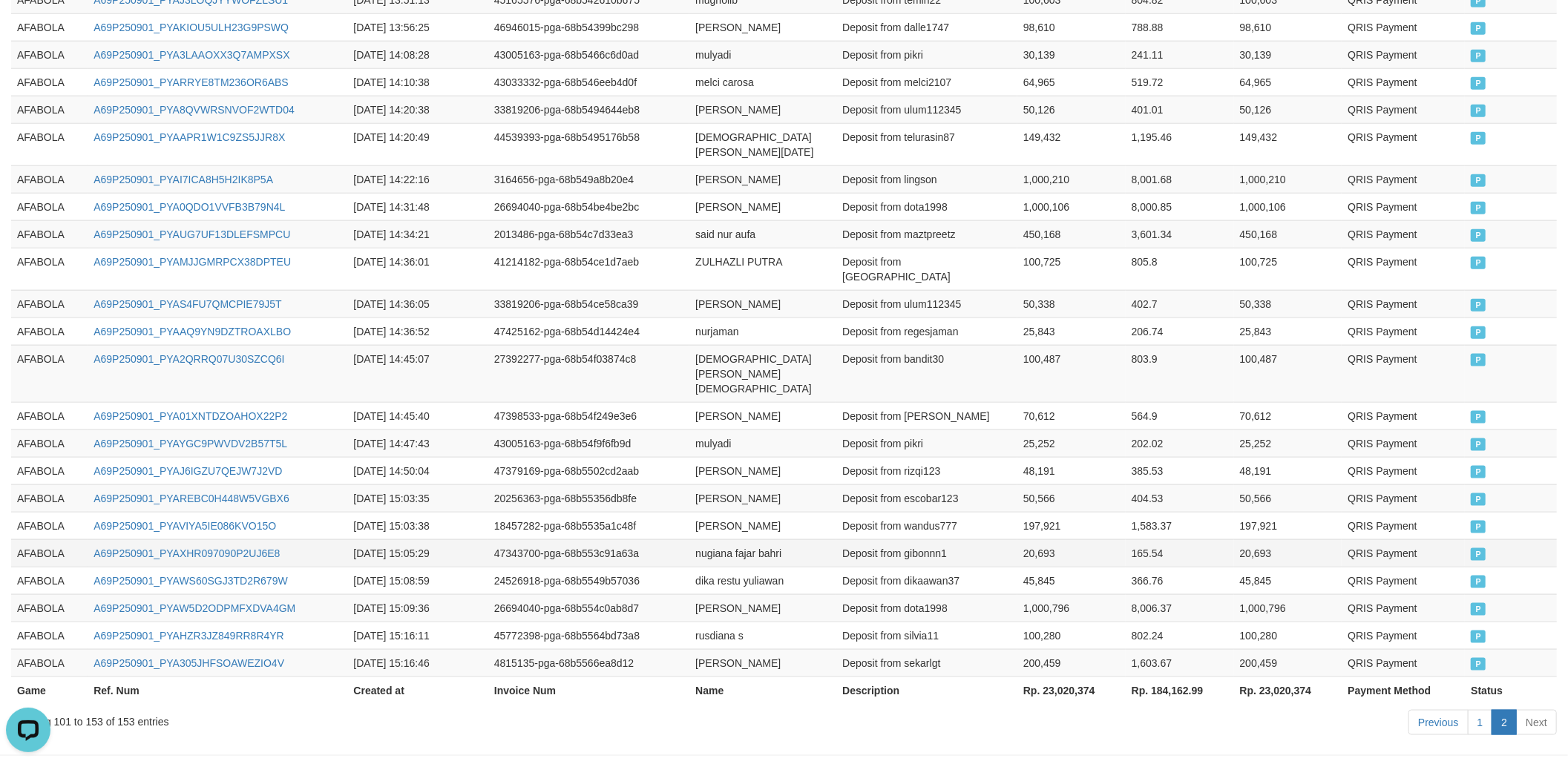
click at [13, 540] on td "AFABOLA" at bounding box center [49, 554] width 77 height 28
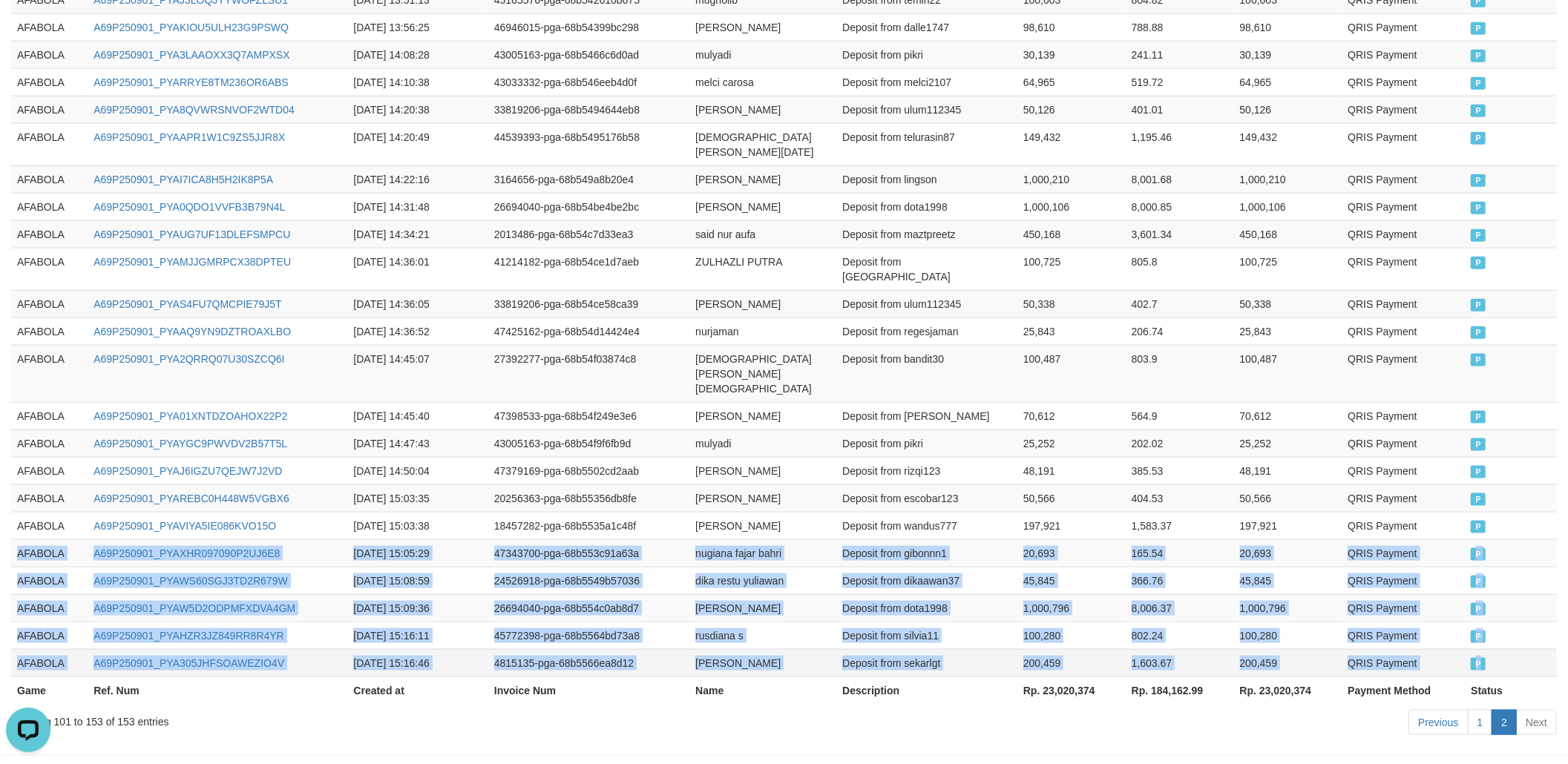
click at [1483, 649] on td "P" at bounding box center [1510, 663] width 92 height 28
copy tbody "AFABOLA A69P250901_PYAXHR097090P2UJ6E8 2025-09-01 15:05:29 47343700-pga-68b553c…"
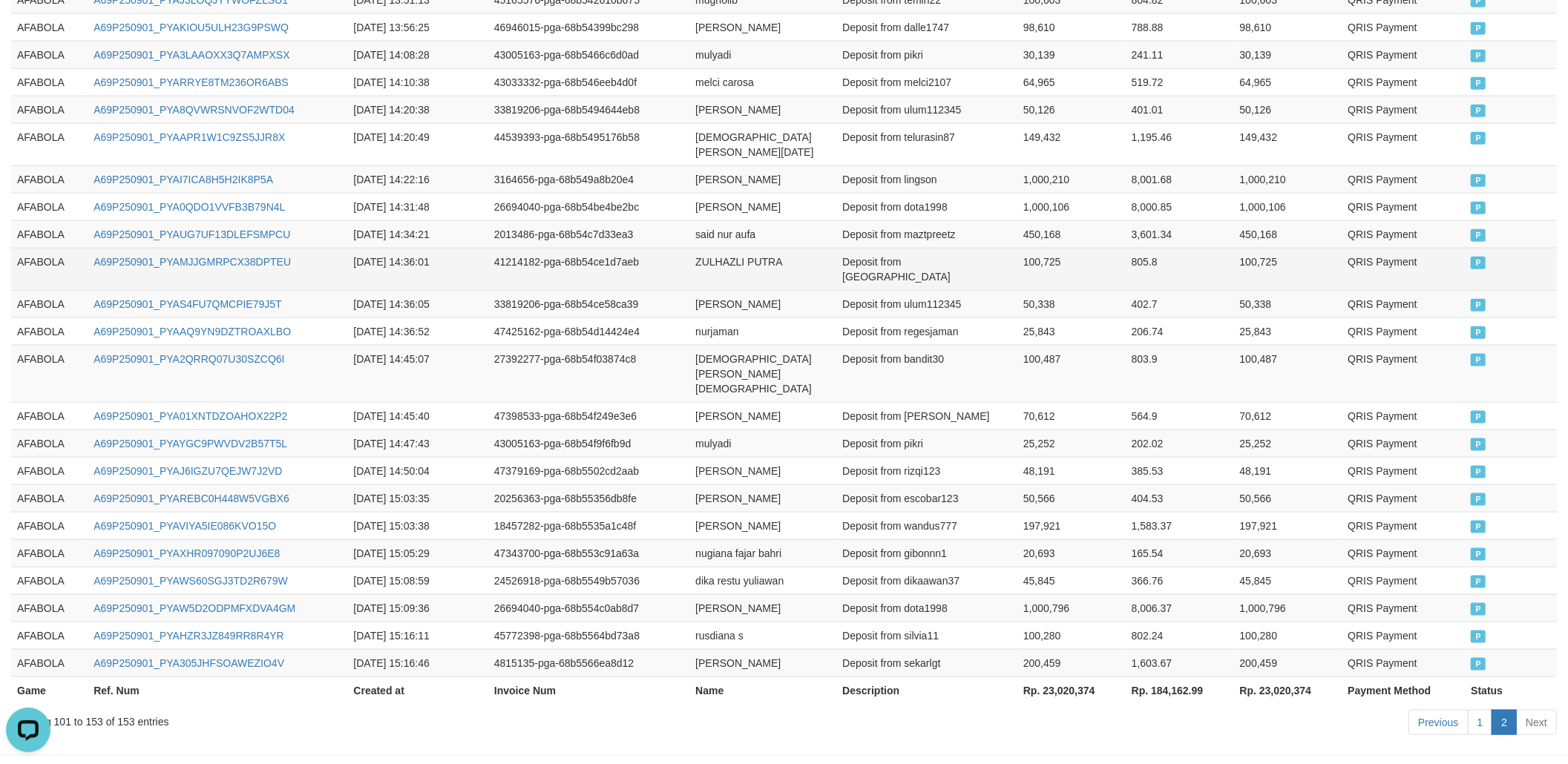
click at [1483, 247] on td "P" at bounding box center [1510, 268] width 92 height 42
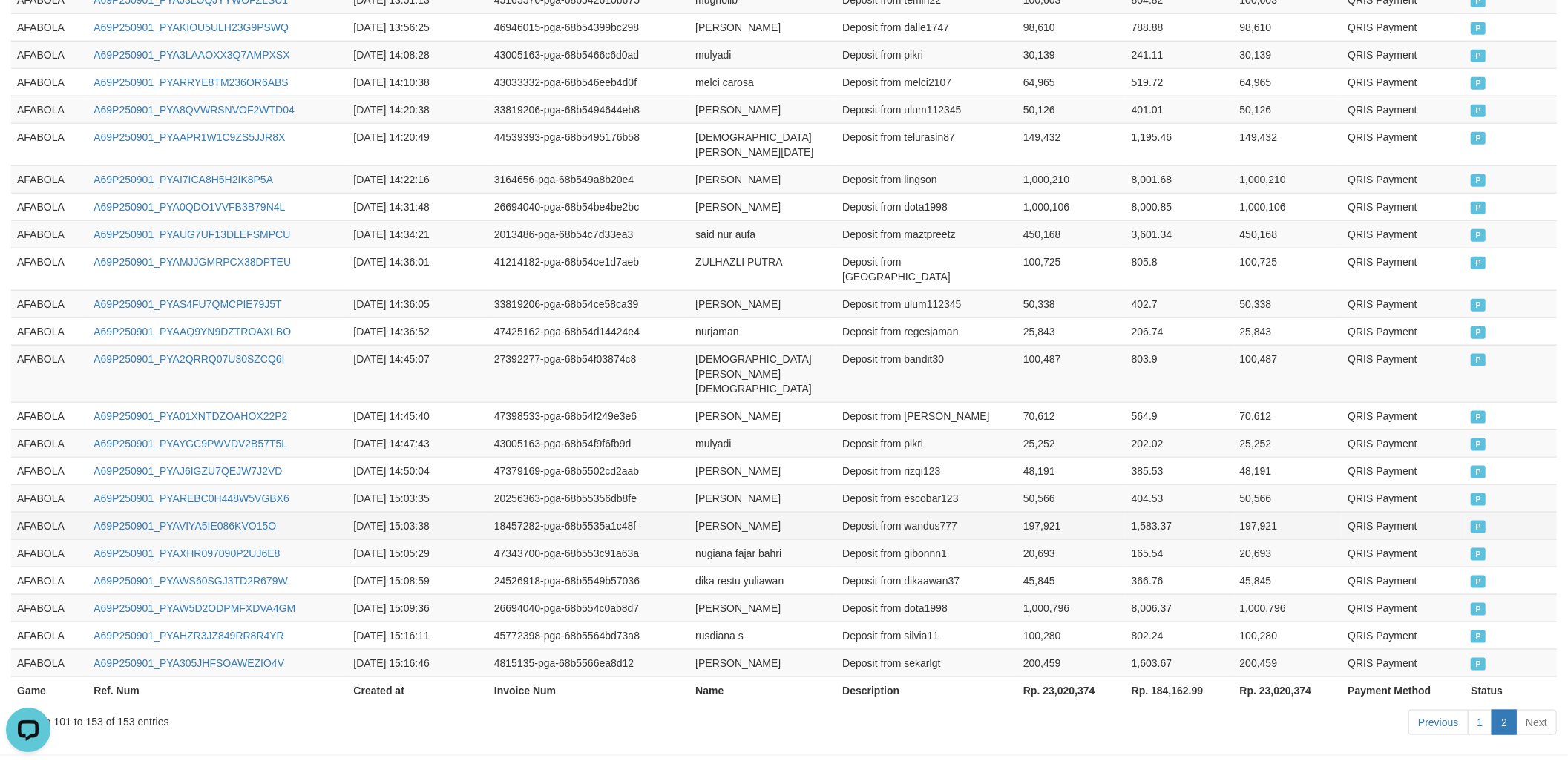
click at [832, 512] on td "dhermawan dahlan" at bounding box center [762, 526] width 147 height 28
drag, startPoint x: 304, startPoint y: 444, endPoint x: 314, endPoint y: 441, distance: 10.4
click at [304, 485] on td "A69P250901_PYAREBC0H448W5VGBX6" at bounding box center [217, 499] width 259 height 28
click at [27, 485] on td "AFABOLA" at bounding box center [49, 499] width 77 height 28
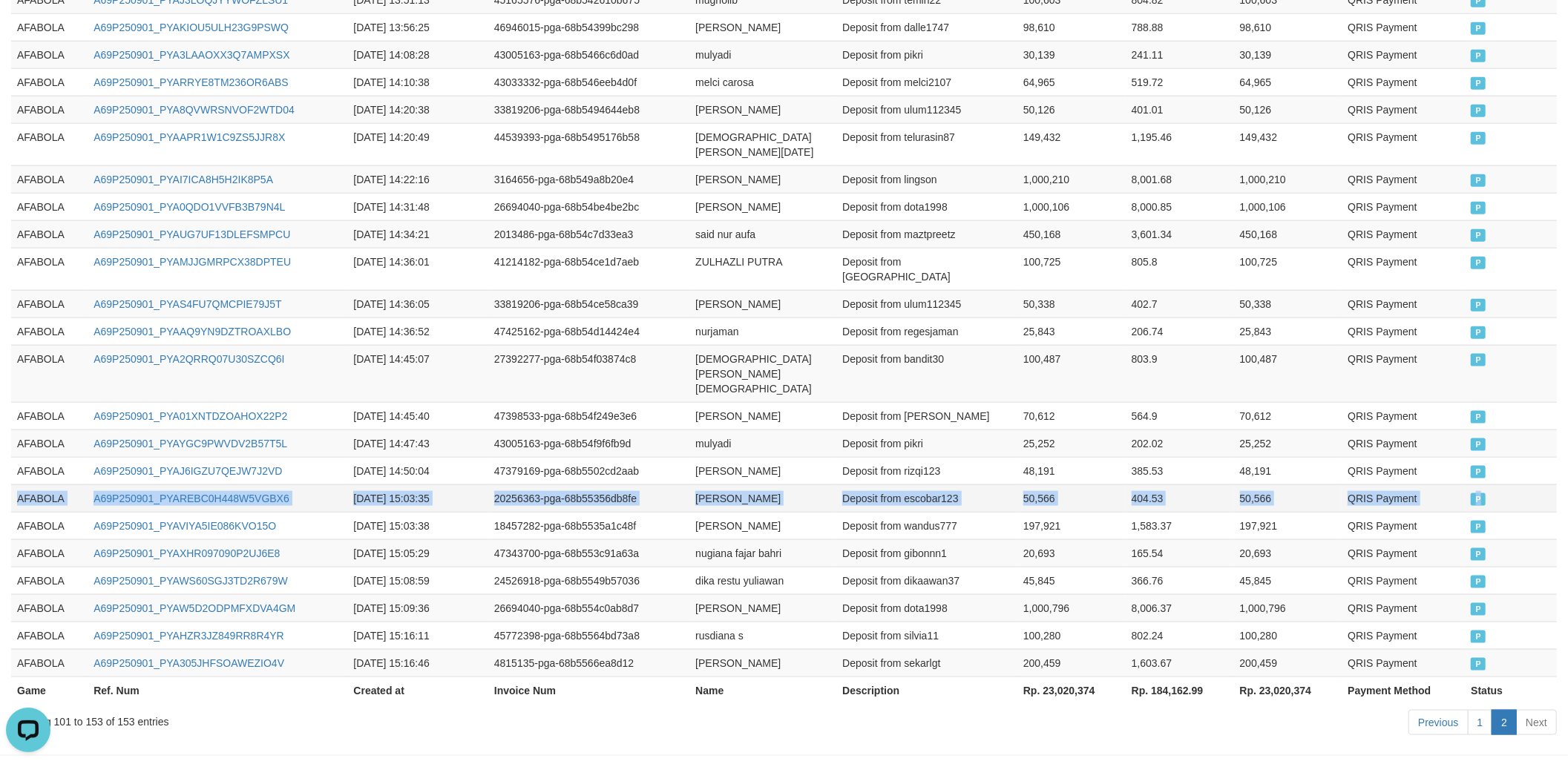
click at [1483, 485] on td "P" at bounding box center [1510, 499] width 92 height 28
copy tr "AFABOLA A69P250901_PYAREBC0H448W5VGBX6 2025-09-01 15:03:35 20256363-pga-68b5535…"
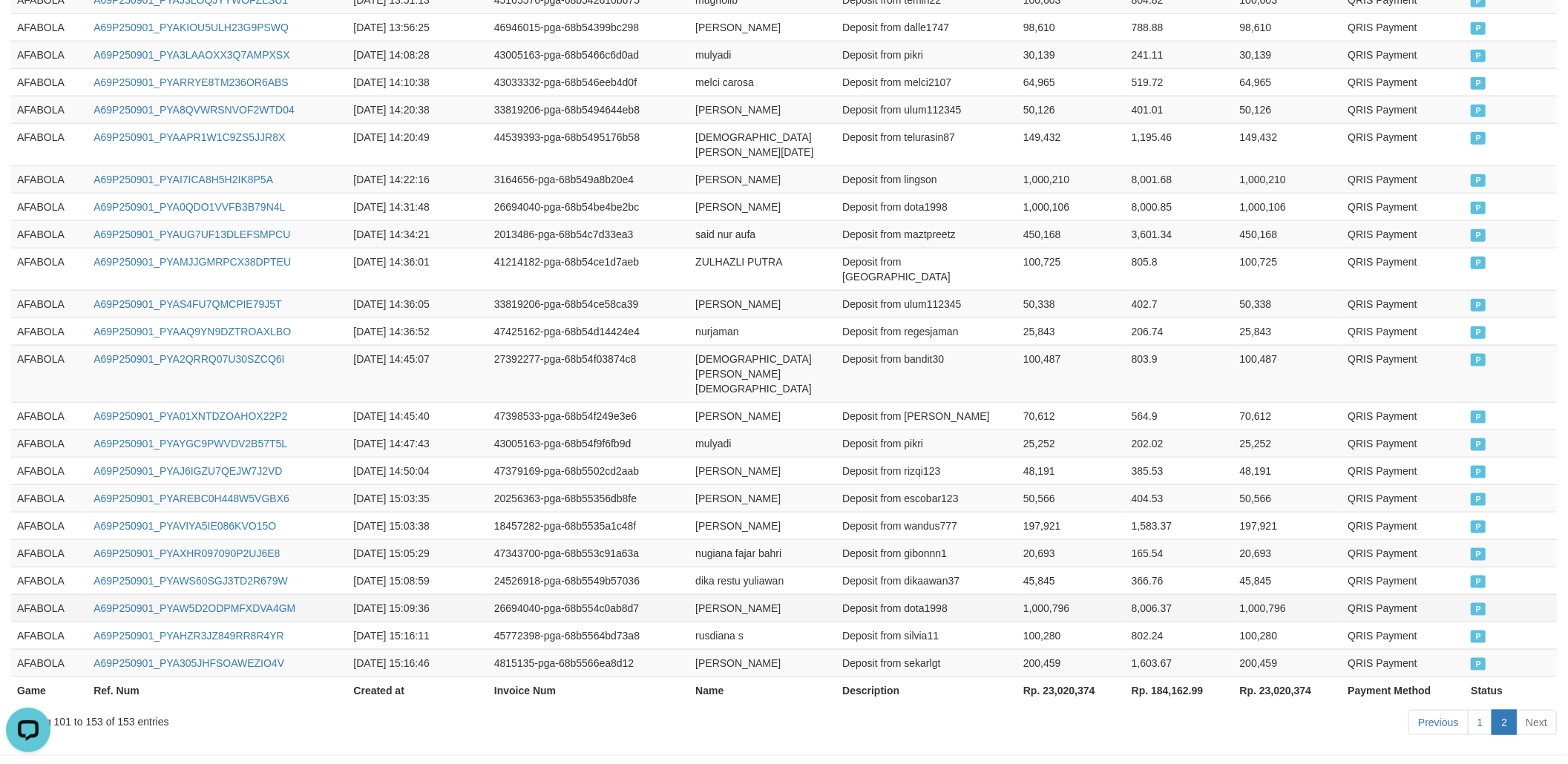
click at [1483, 594] on td "P" at bounding box center [1510, 608] width 92 height 28
click at [1209, 540] on td "165.54" at bounding box center [1179, 554] width 109 height 28
click at [824, 485] on td "muhamad rizaldi" at bounding box center [762, 499] width 147 height 28
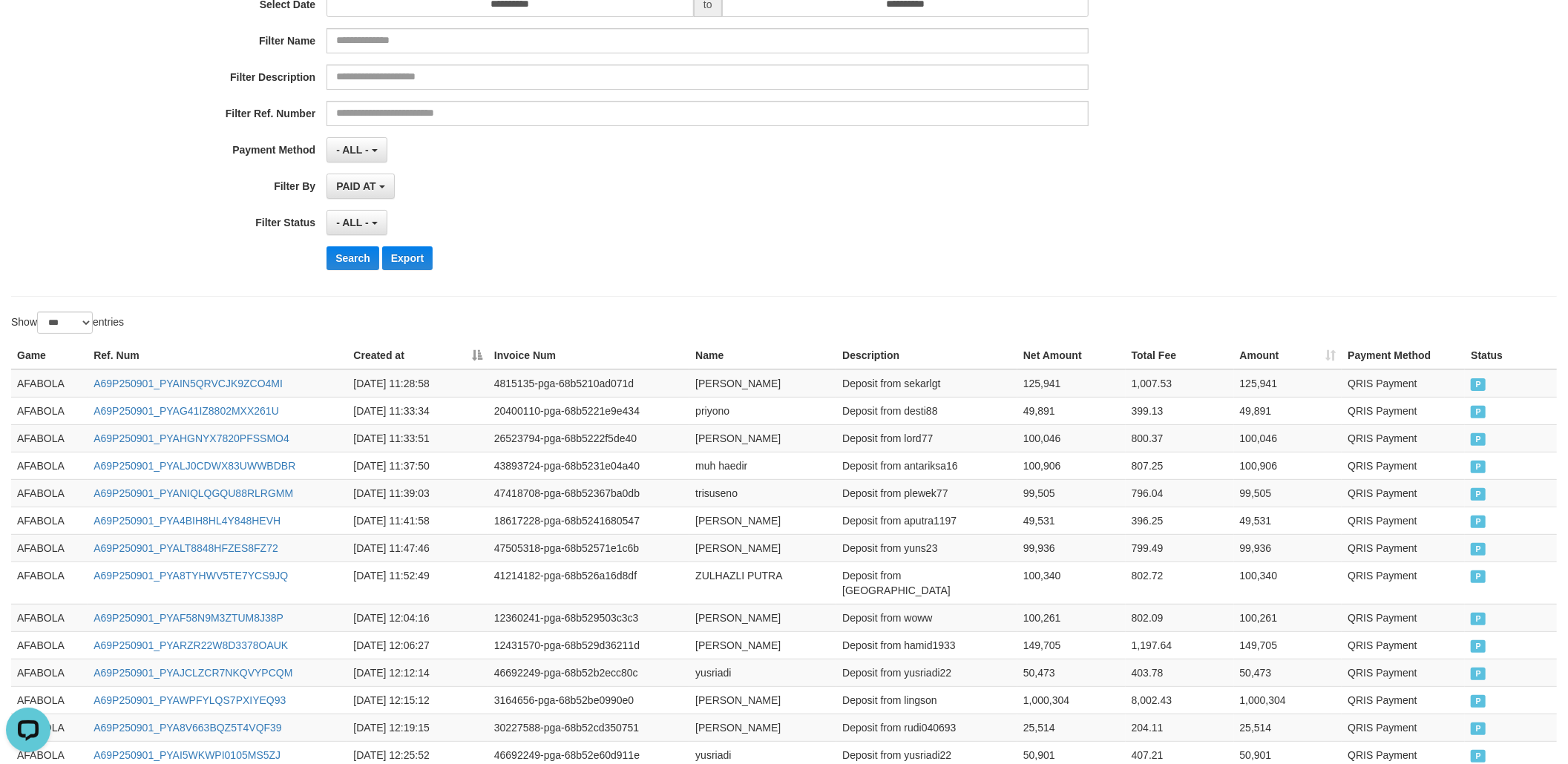
scroll to position [0, 0]
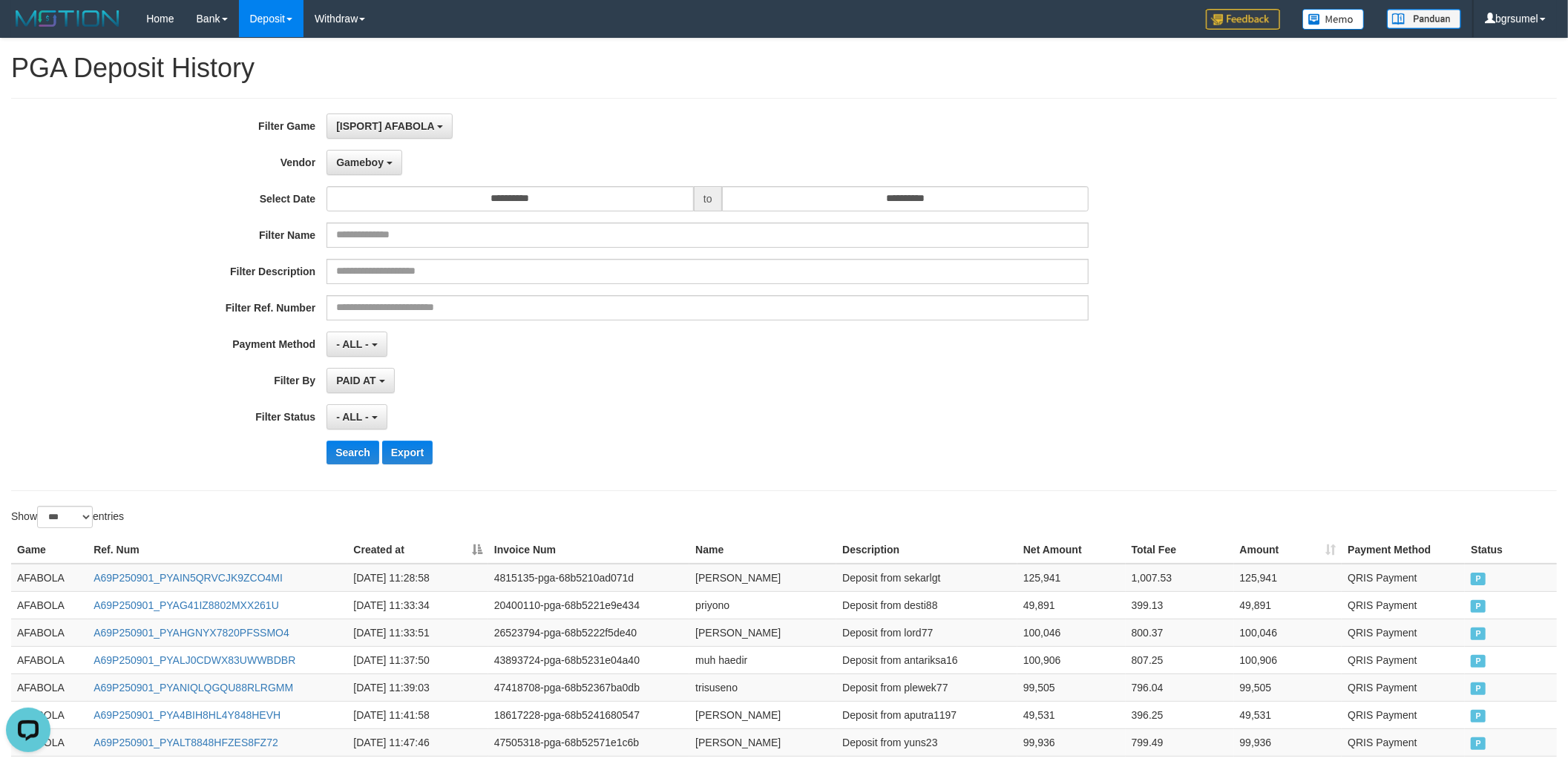
click at [347, 184] on div "**********" at bounding box center [653, 294] width 1307 height 362
click at [374, 173] on button "Gameboy" at bounding box center [364, 162] width 76 height 25
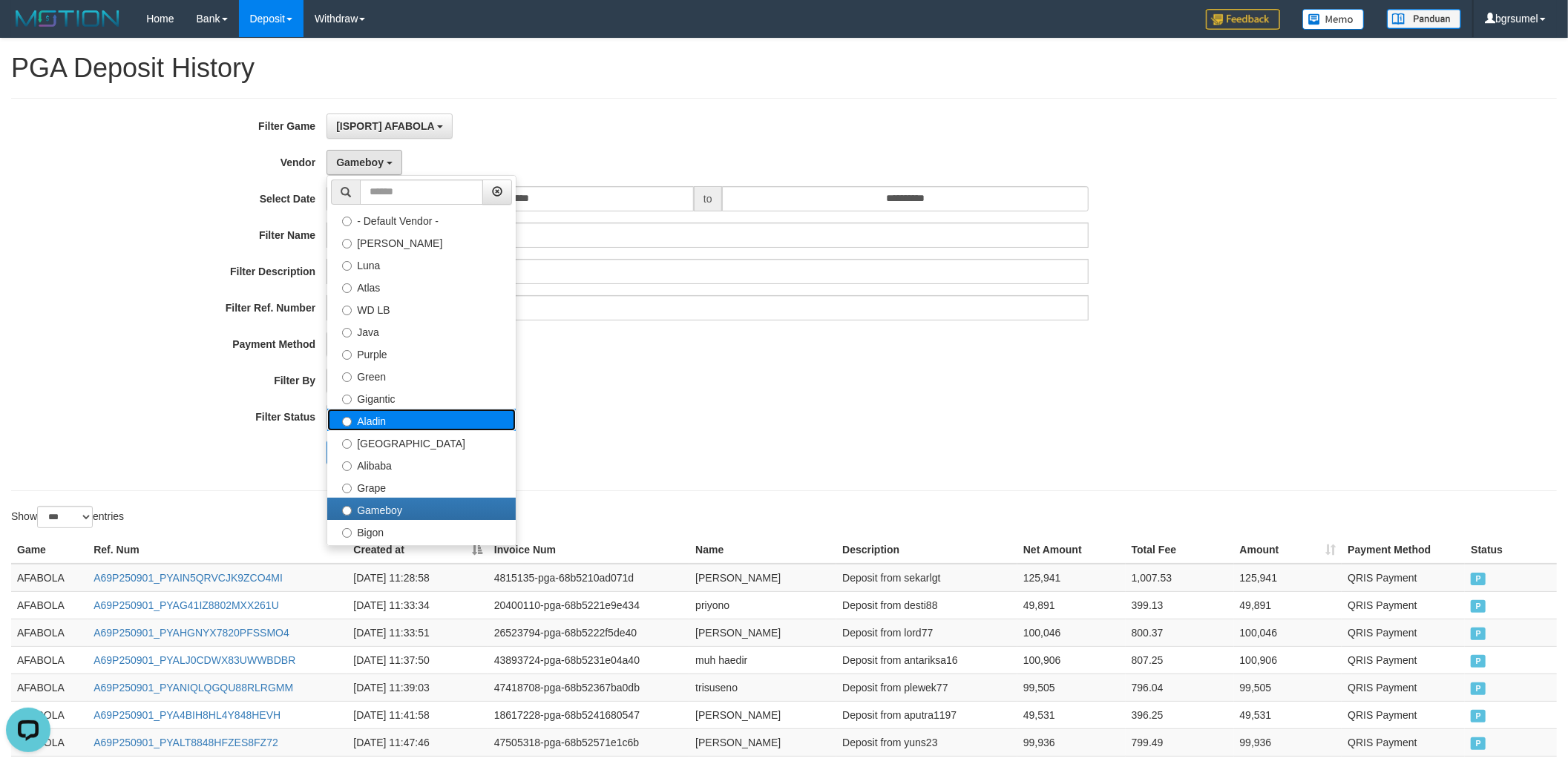
click at [416, 428] on label "Aladin" at bounding box center [421, 420] width 189 height 22
select select "**********"
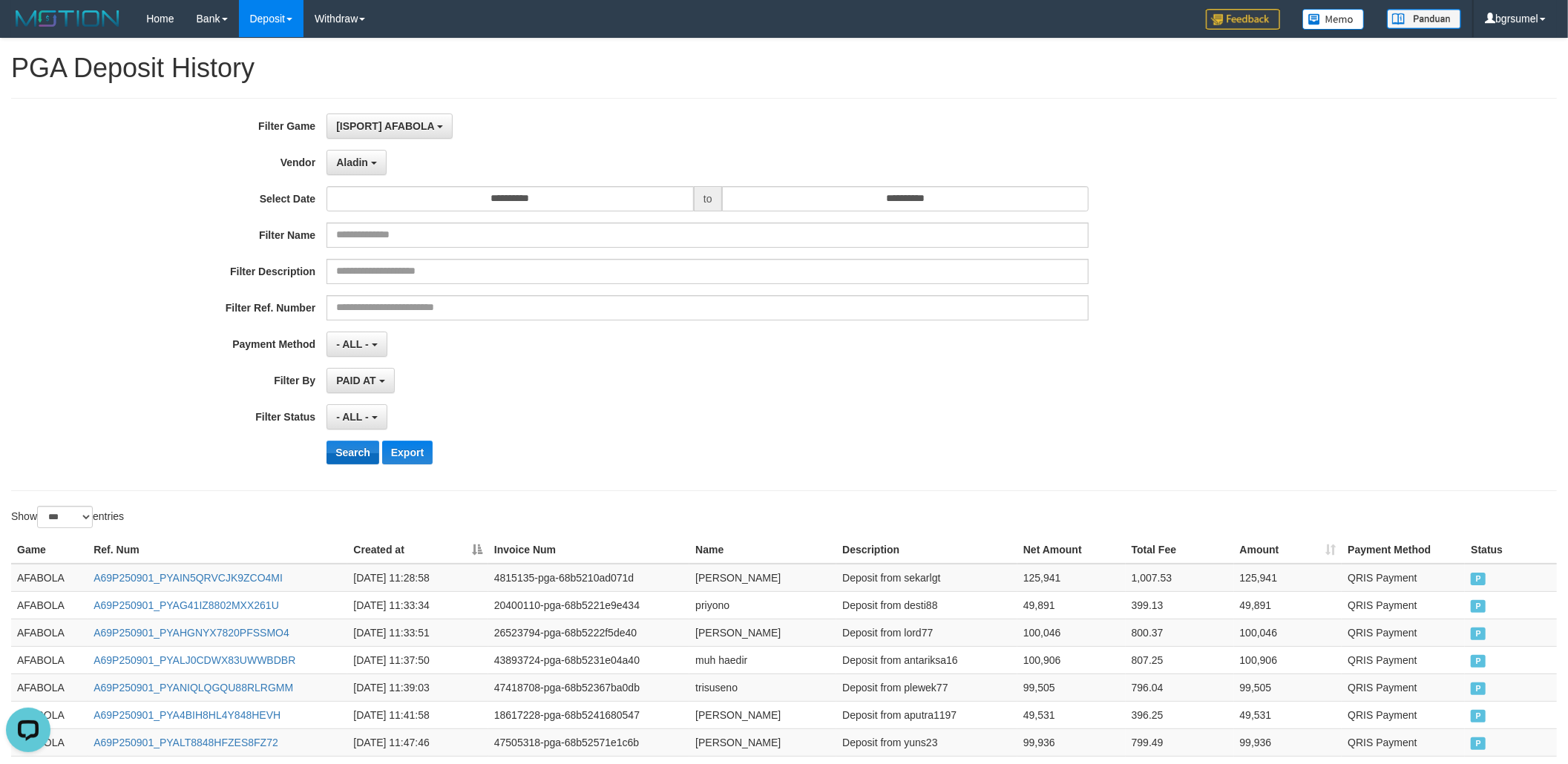
drag, startPoint x: 345, startPoint y: 438, endPoint x: 349, endPoint y: 452, distance: 14.6
click at [344, 438] on div "**********" at bounding box center [653, 294] width 1307 height 362
click at [349, 452] on button "Search" at bounding box center [352, 453] width 53 height 24
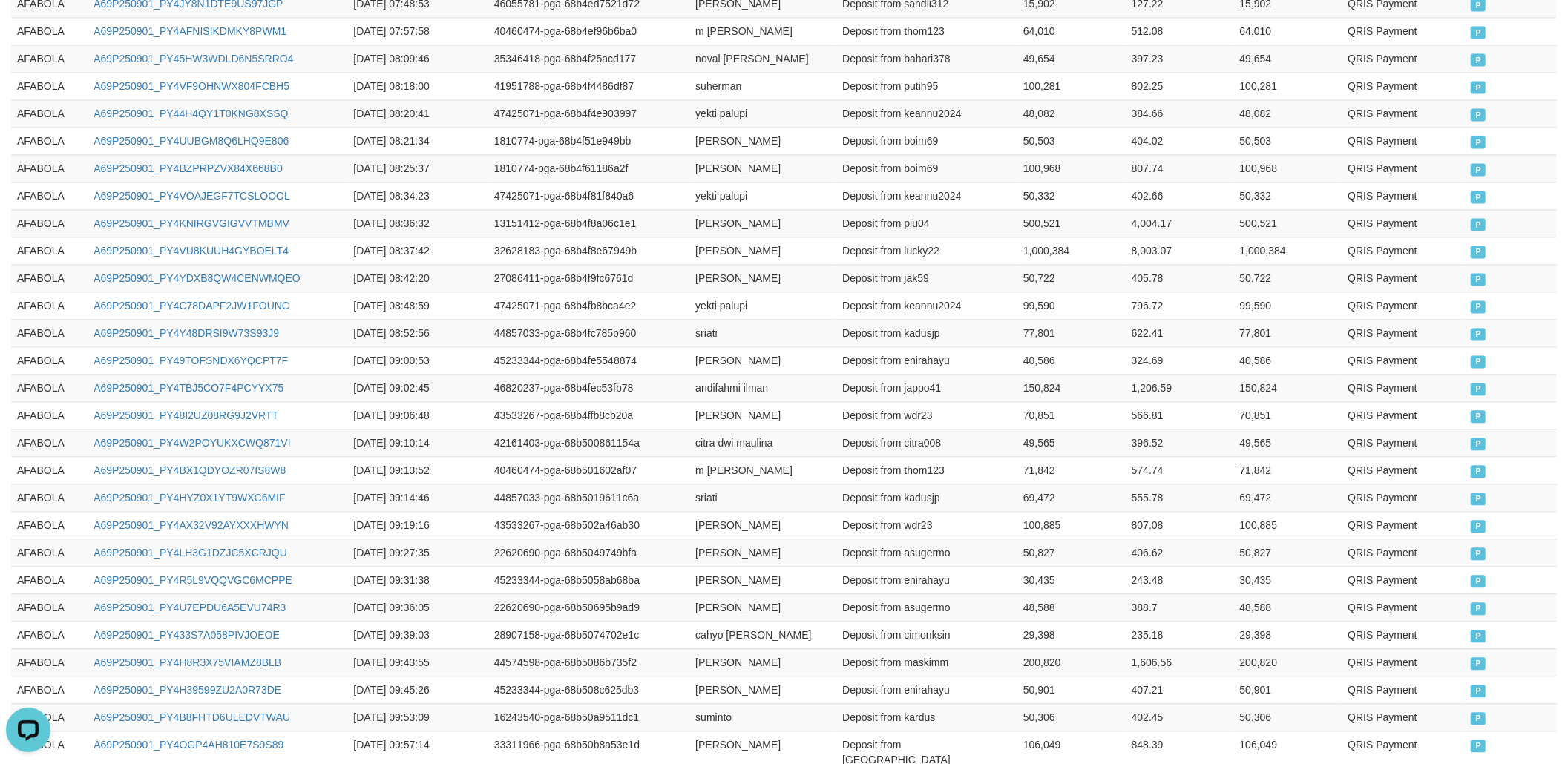
scroll to position [2718, 0]
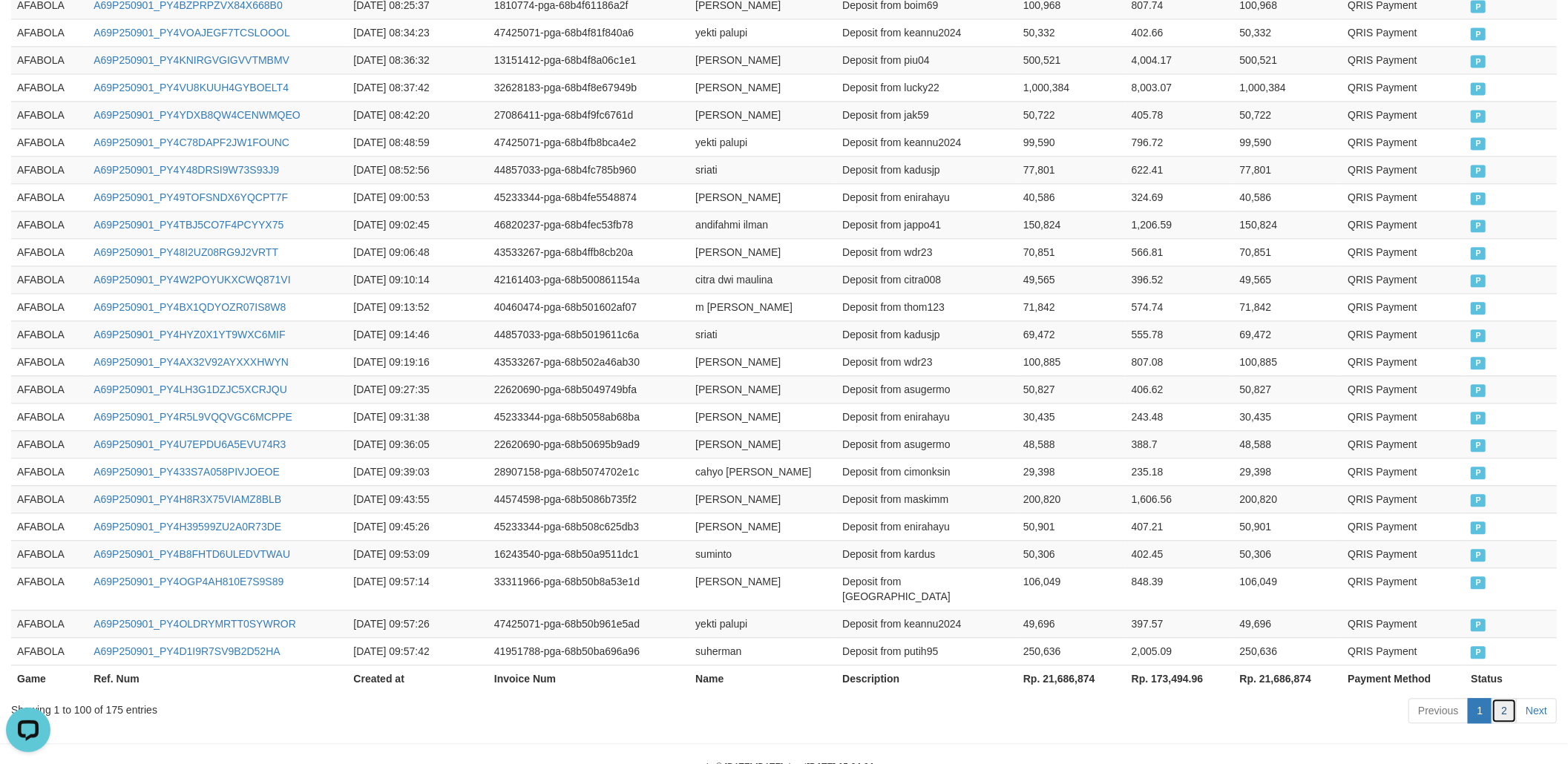
click at [1483, 698] on link "2" at bounding box center [1503, 710] width 25 height 25
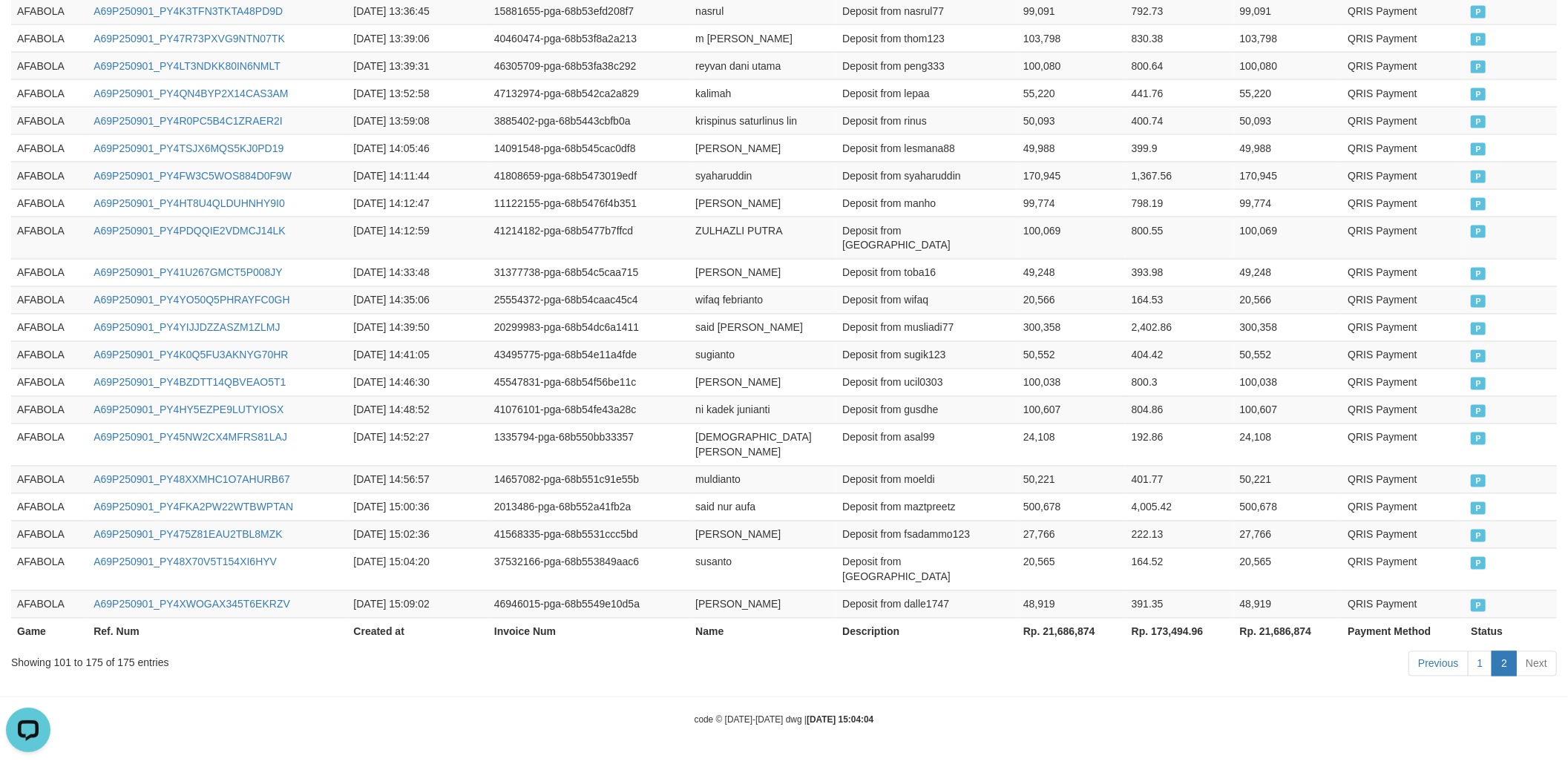
scroll to position [2040, 0]
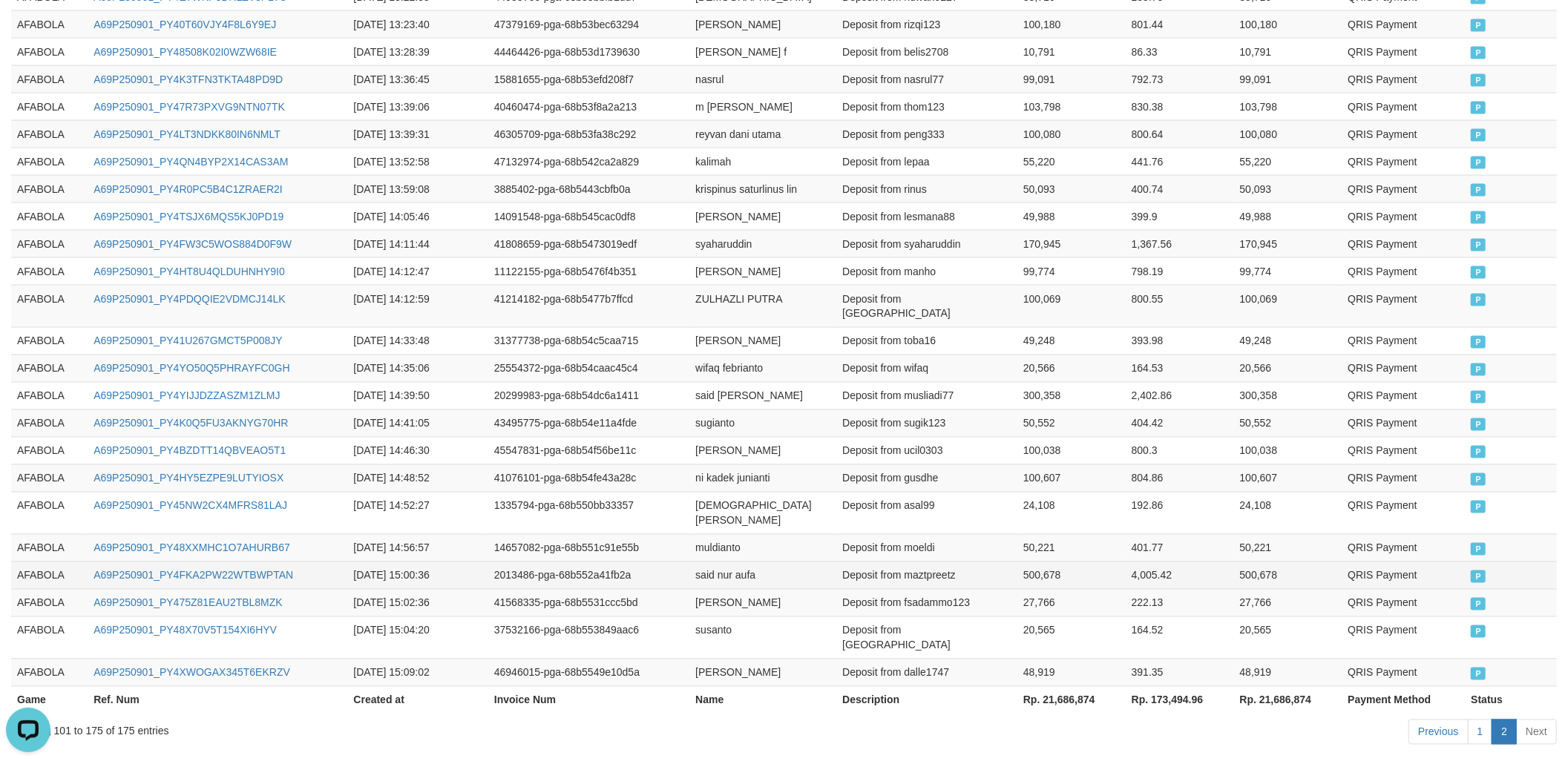
click at [820, 562] on td "said nur aufa" at bounding box center [762, 575] width 147 height 28
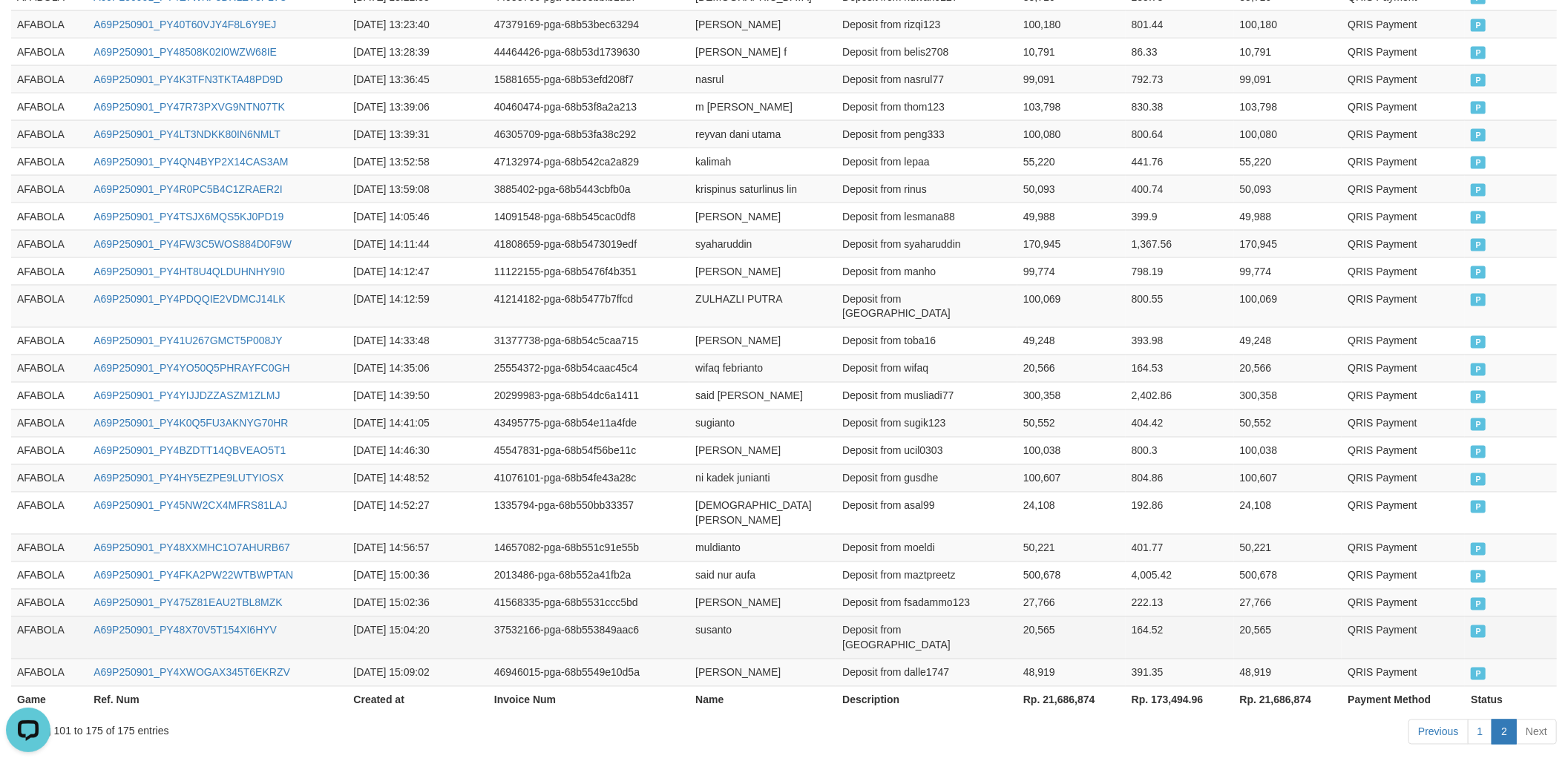
click at [46, 616] on td "AFABOLA" at bounding box center [49, 637] width 77 height 42
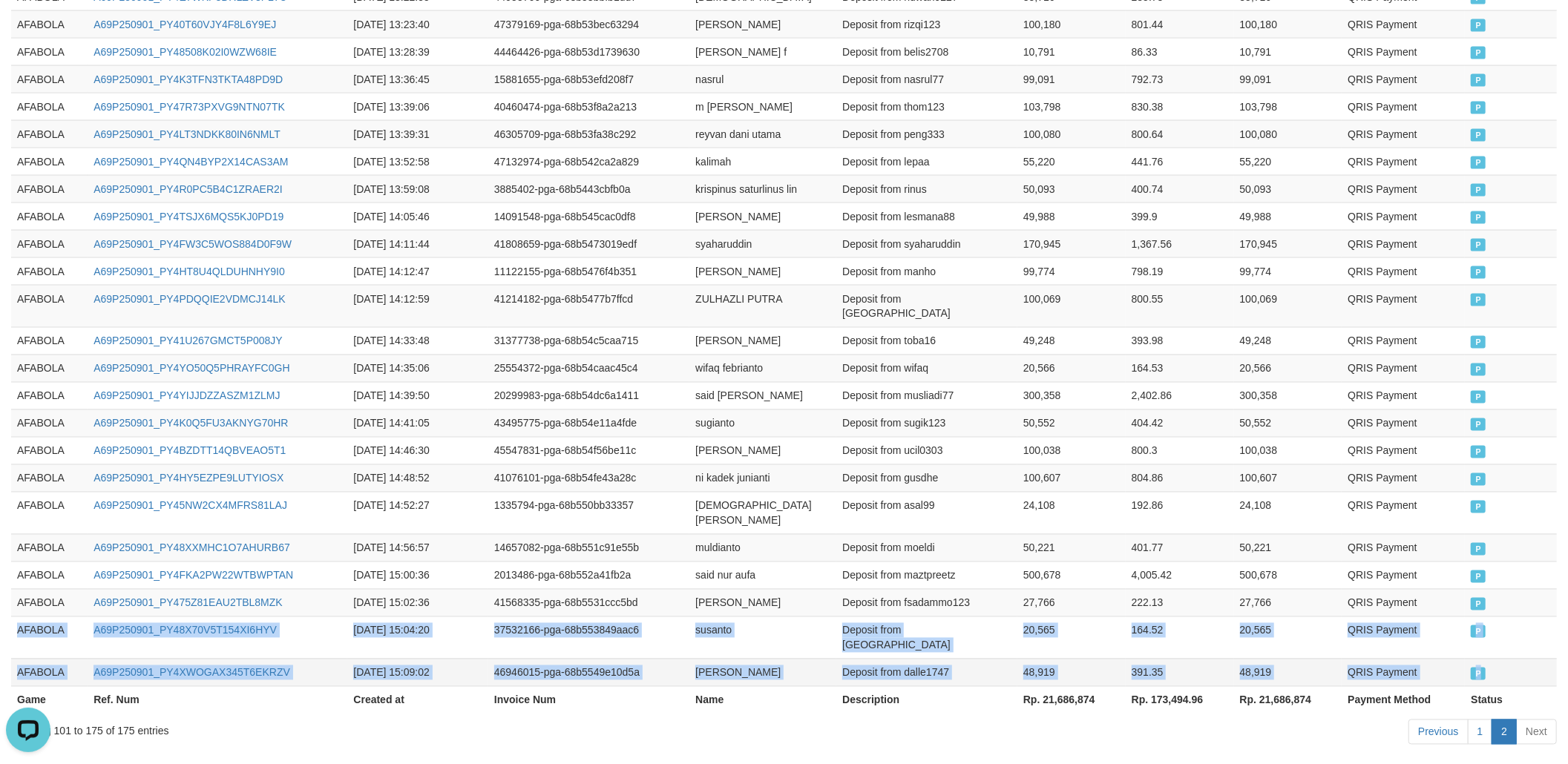
click at [1483, 659] on td "P" at bounding box center [1510, 673] width 92 height 28
copy tbody "AFABOLA A69P250901_PY48X70V5T154XI6HYV 2025-09-01 15:04:20 37532166-pga-68b5538…"
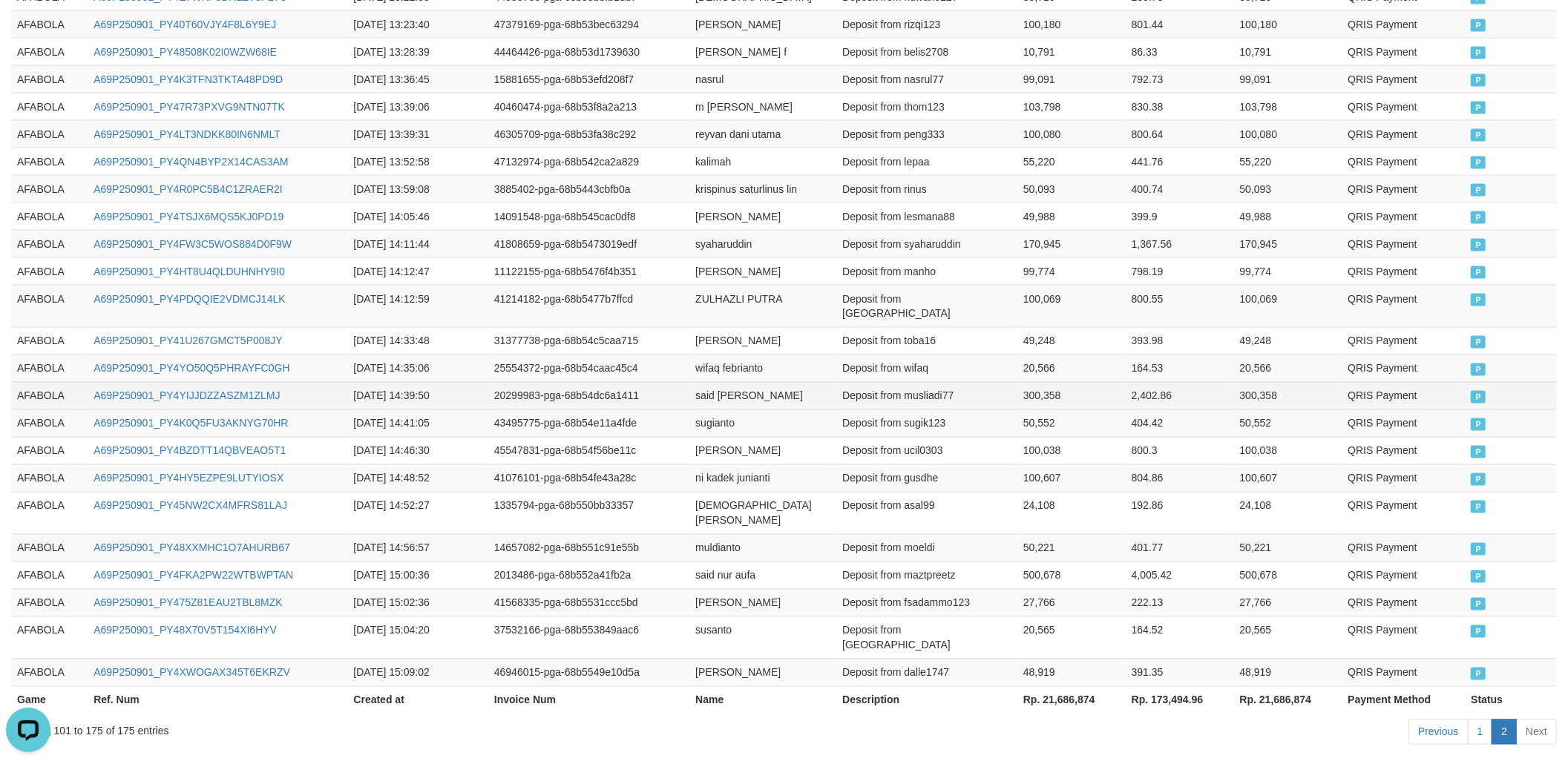
click at [1483, 382] on td "P" at bounding box center [1510, 396] width 92 height 28
click at [874, 535] on td "Deposit from moeldi" at bounding box center [926, 549] width 181 height 28
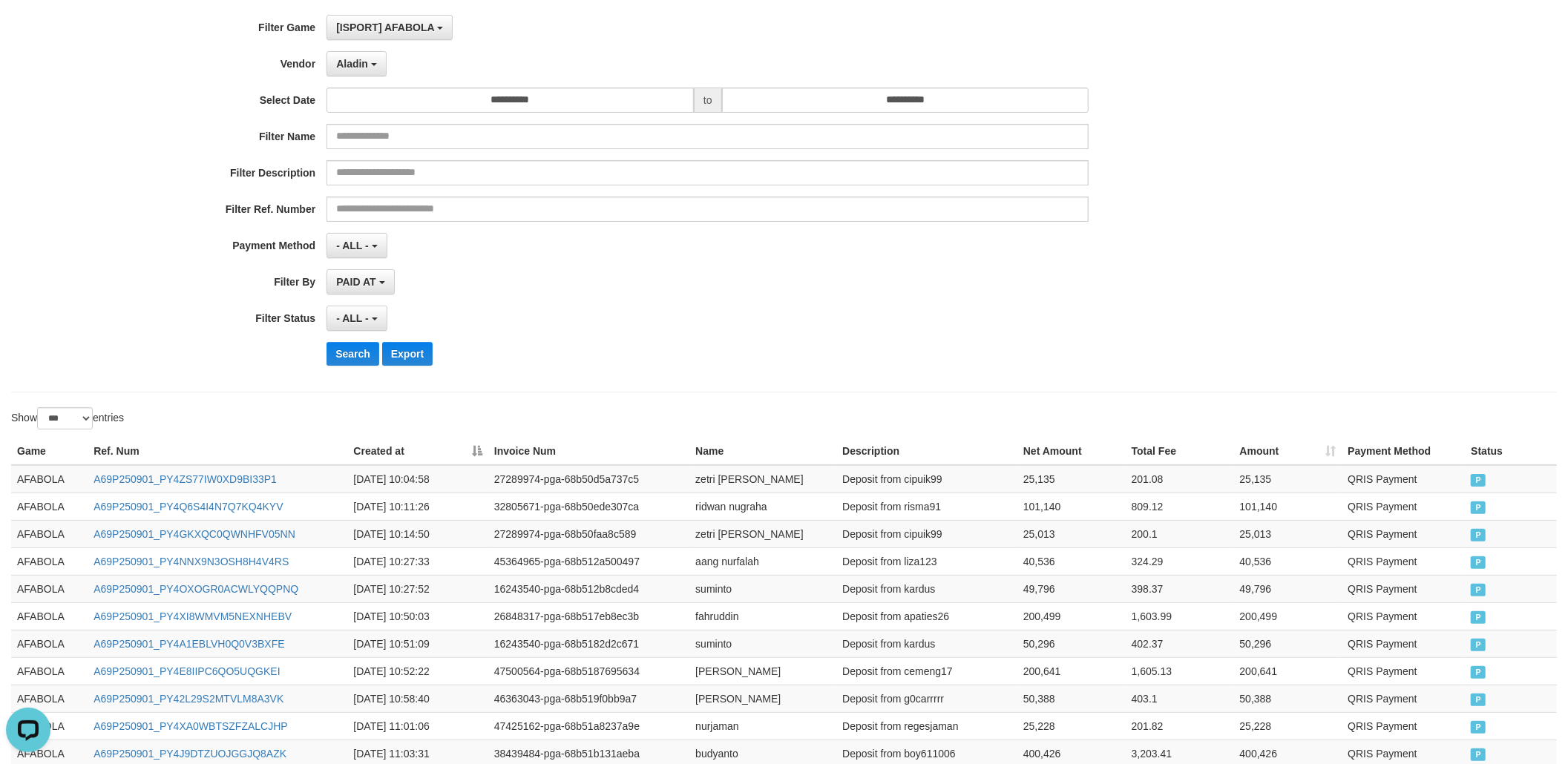
scroll to position [0, 0]
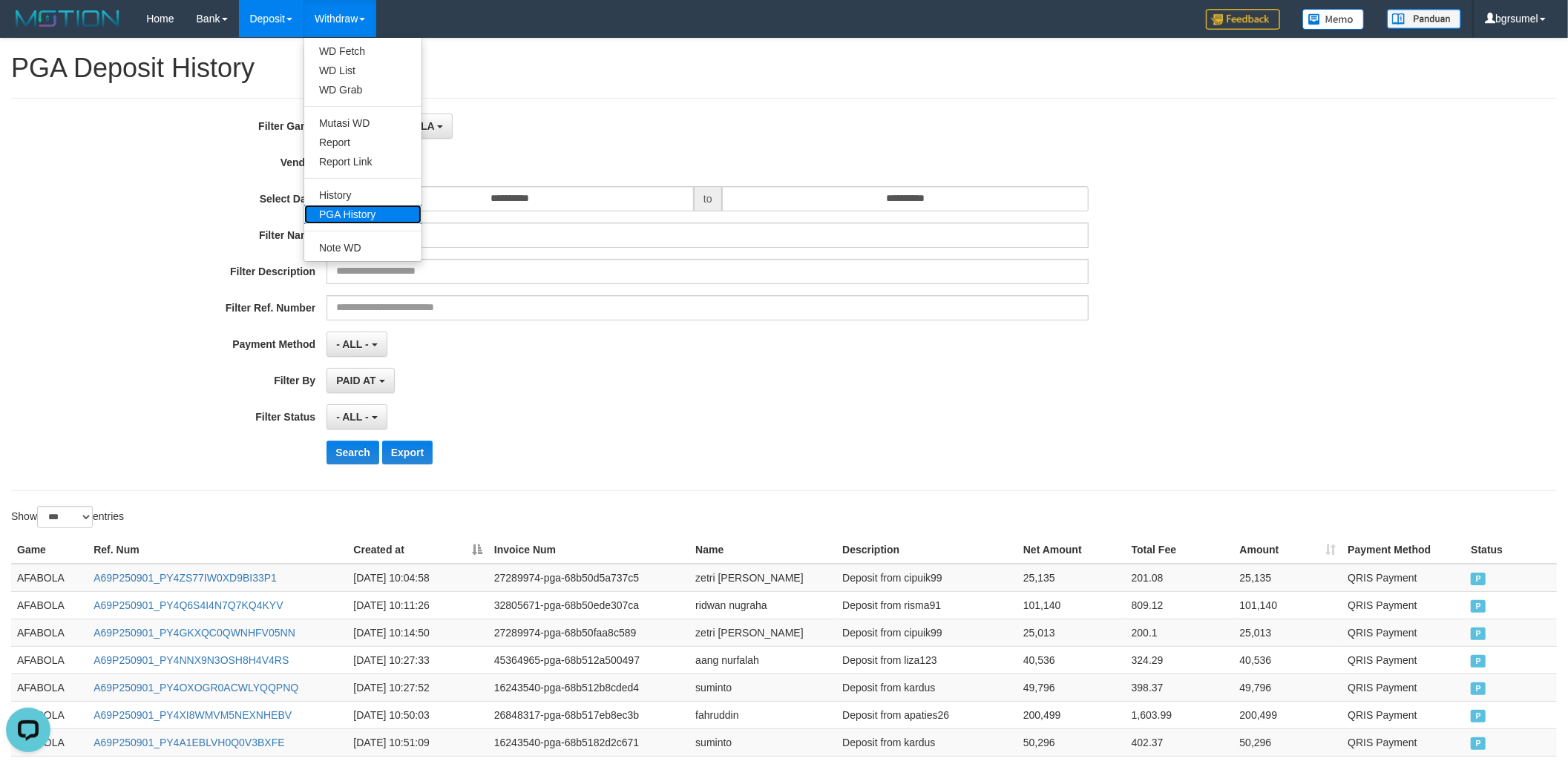
click at [366, 211] on link "PGA History" at bounding box center [363, 213] width 118 height 19
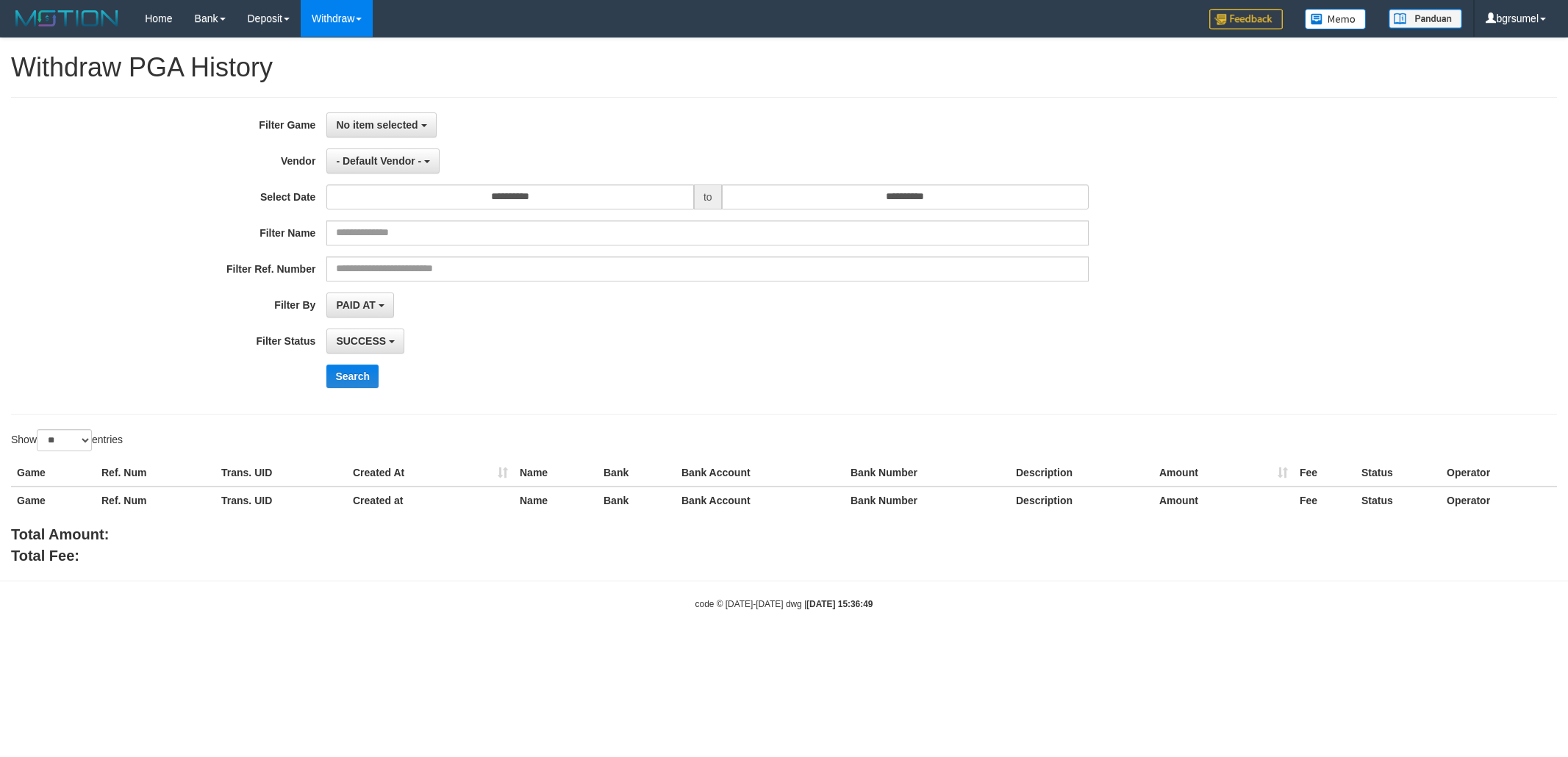
select select
select select "**"
click at [379, 159] on span "- Default Vendor -" at bounding box center [378, 161] width 85 height 12
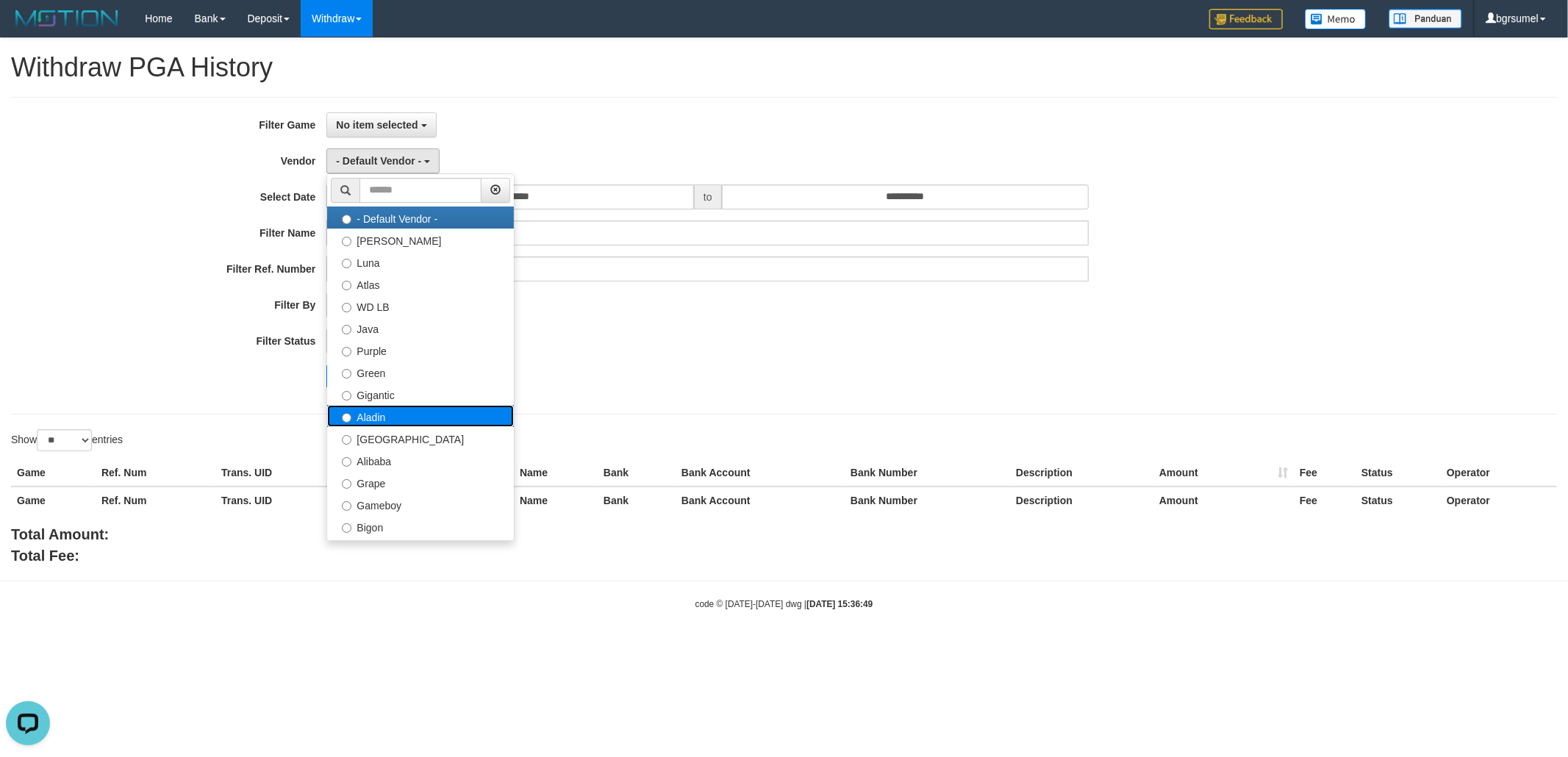
click at [395, 421] on label "Aladin" at bounding box center [420, 416] width 187 height 22
select select "**********"
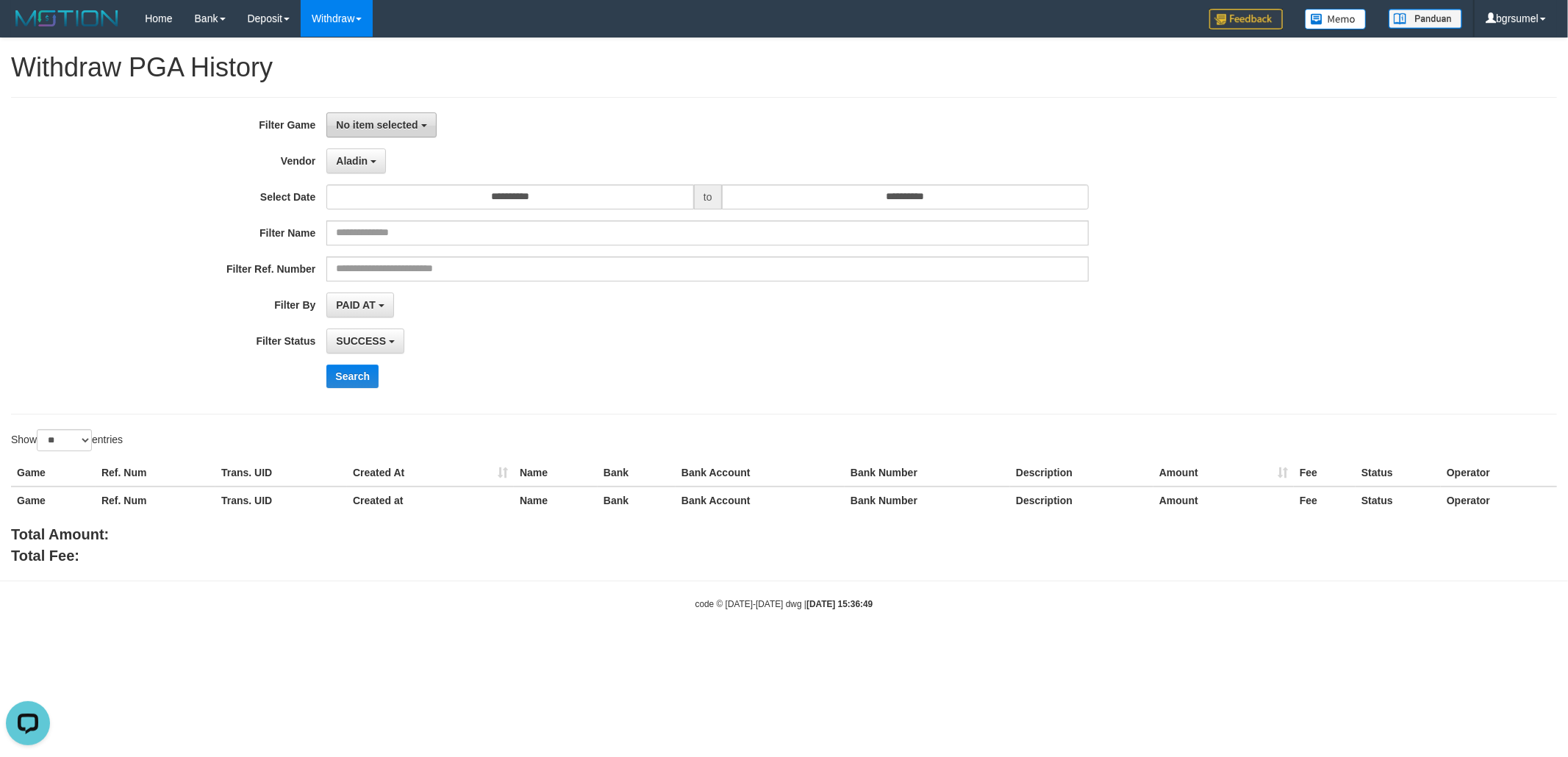
click at [410, 119] on span "No item selected" at bounding box center [376, 125] width 82 height 12
click at [400, 192] on label "[ISPORT] AFABOLA" at bounding box center [420, 201] width 187 height 22
select select "****"
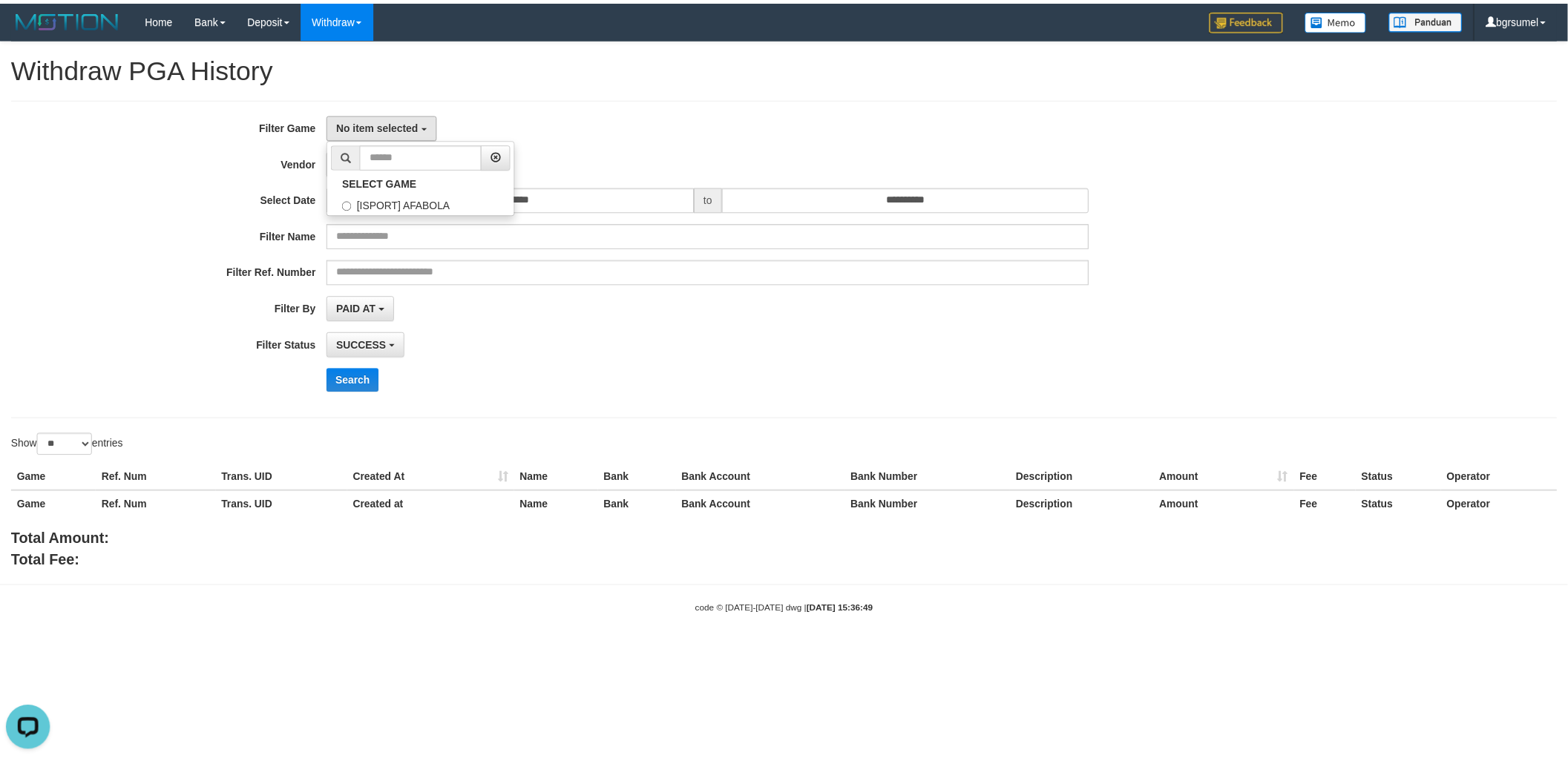
scroll to position [13, 0]
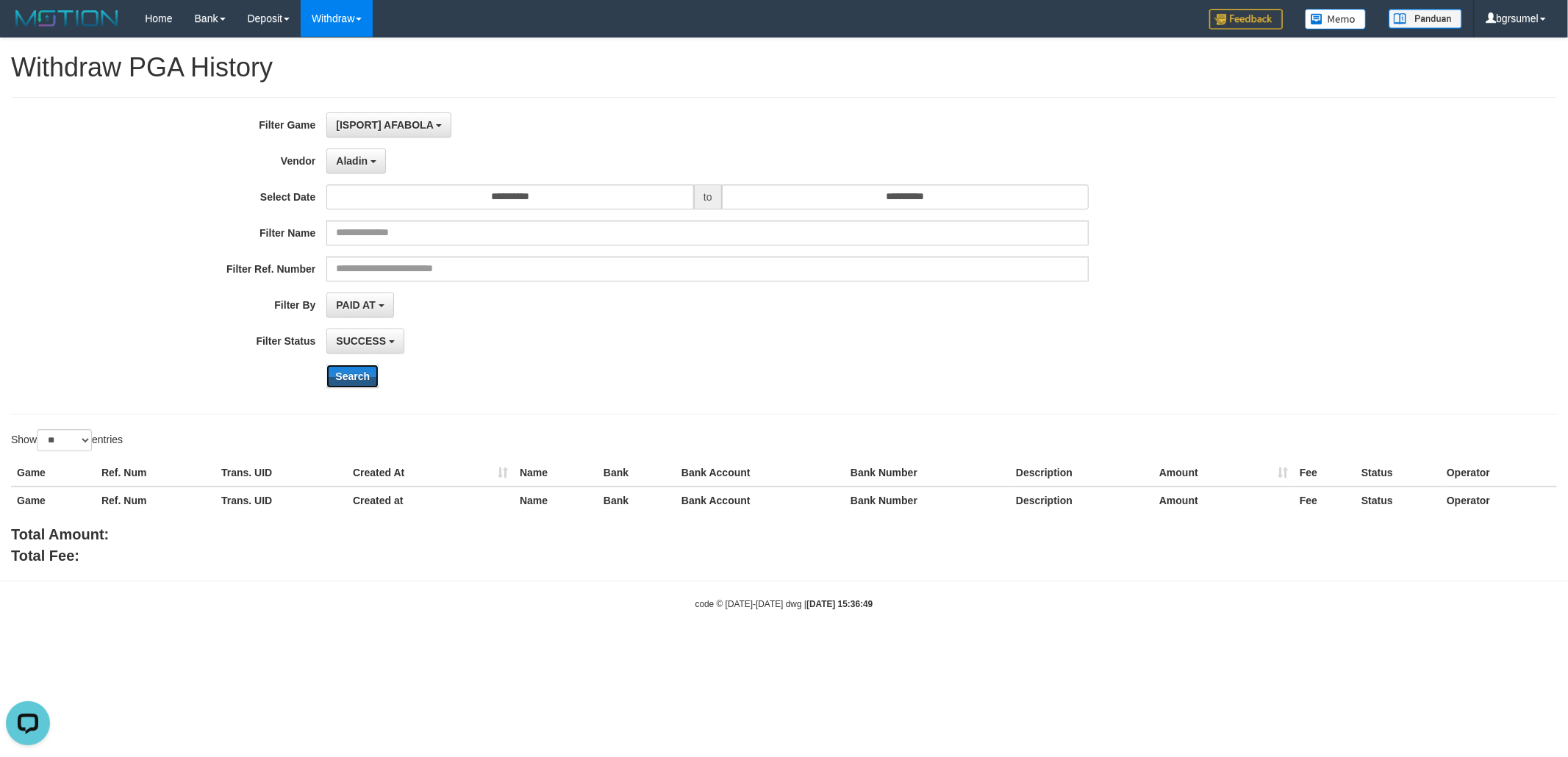
drag, startPoint x: 353, startPoint y: 378, endPoint x: 410, endPoint y: 498, distance: 132.8
click at [351, 378] on button "Search" at bounding box center [352, 377] width 52 height 24
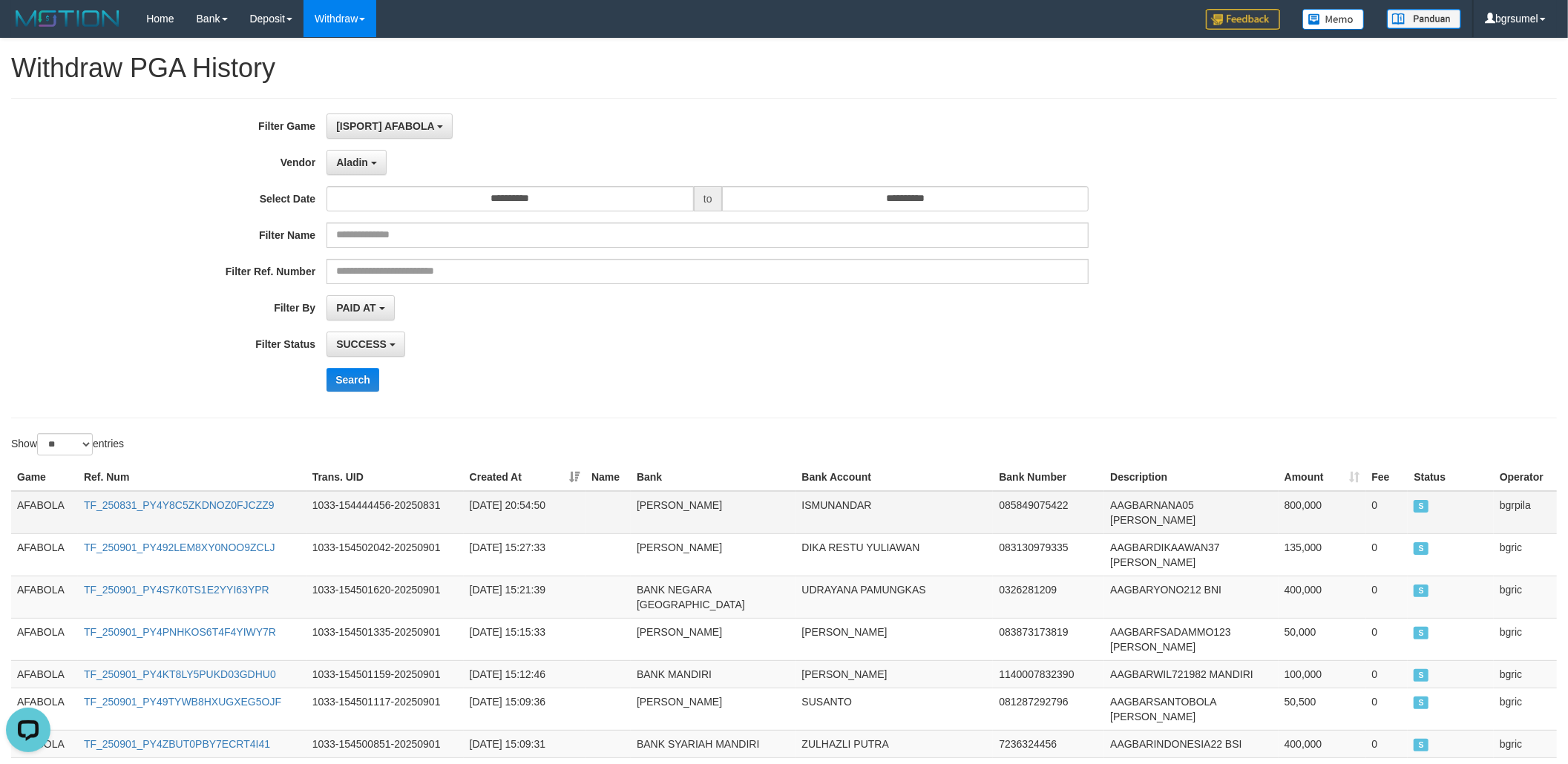
click at [727, 512] on td "[PERSON_NAME]" at bounding box center [713, 512] width 166 height 43
click at [797, 660] on td "[PERSON_NAME]" at bounding box center [895, 674] width 197 height 28
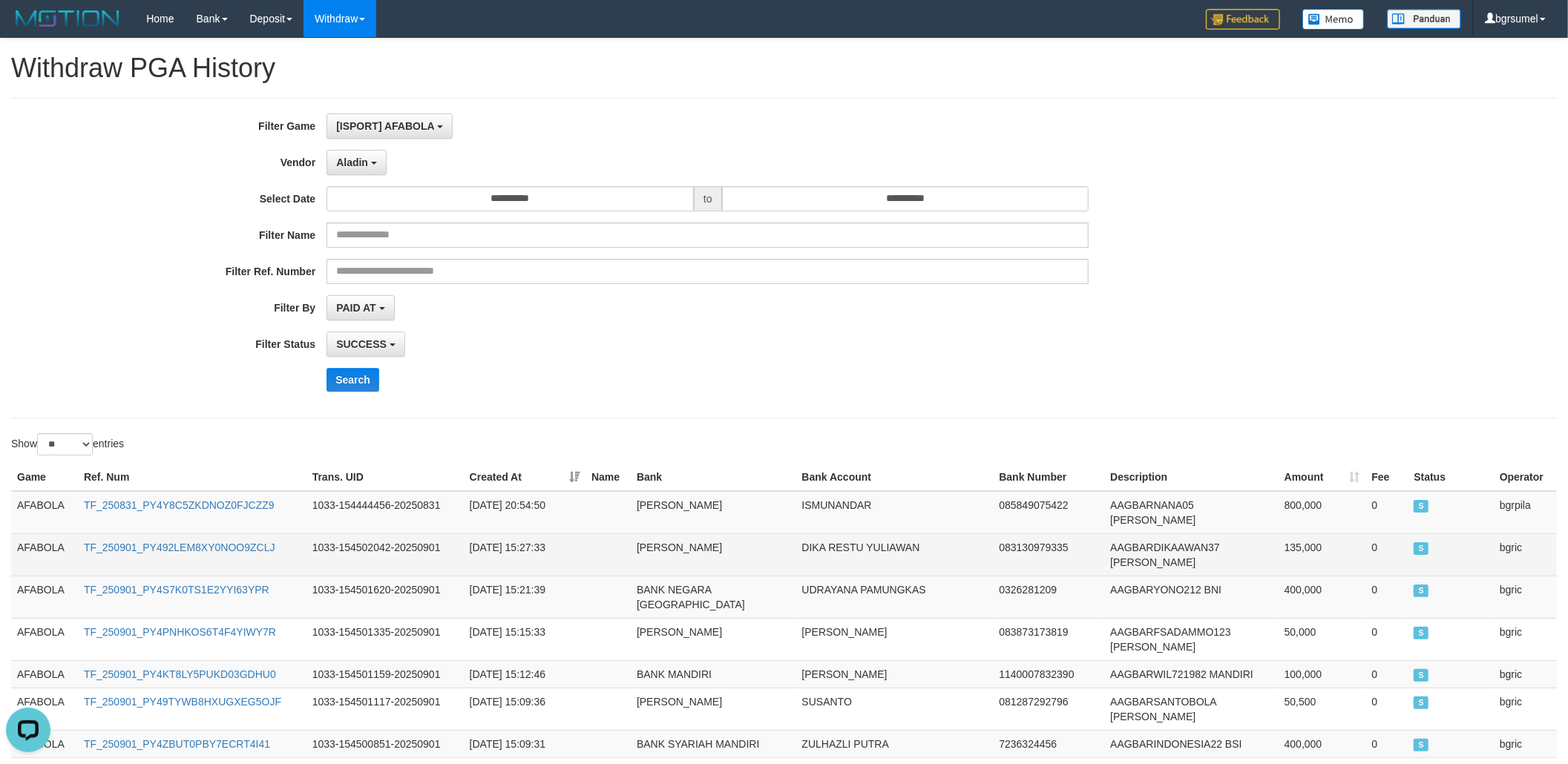
click at [173, 546] on td "TF_250901_PY492LEM8XY0NOO9ZCLJ" at bounding box center [192, 555] width 228 height 42
copy link "TF_250901_PY492LEM8XY0NOO9ZCLJ"
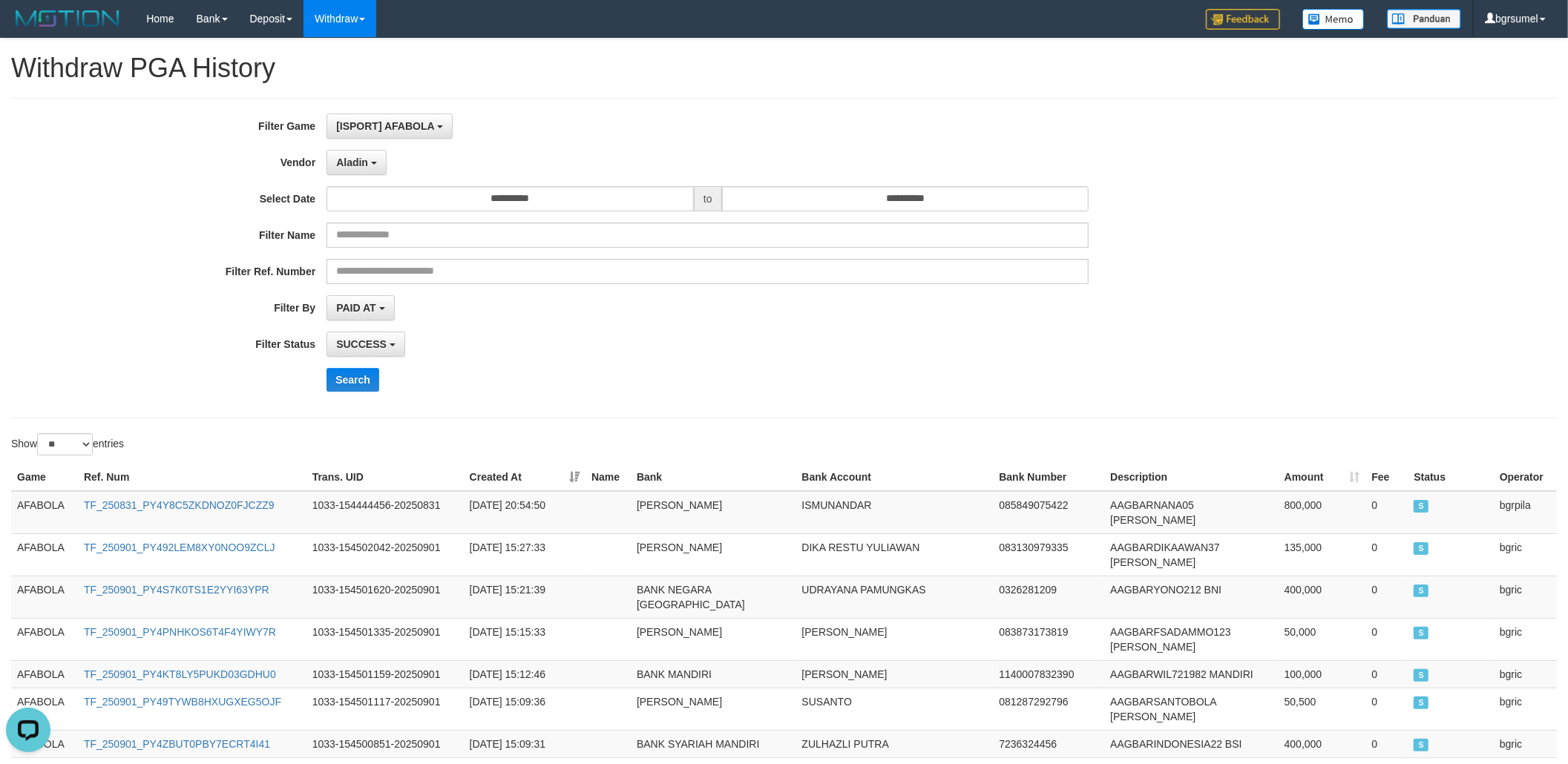
drag, startPoint x: 749, startPoint y: 416, endPoint x: 1180, endPoint y: 416, distance: 431.0
click at [749, 416] on div "**********" at bounding box center [783, 257] width 1545 height 320
click at [692, 481] on th "Bank" at bounding box center [713, 478] width 166 height 28
click at [259, 575] on td "TF_250901_PY4S7K0TS1E2YYI63YPR" at bounding box center [192, 596] width 228 height 42
drag, startPoint x: 259, startPoint y: 571, endPoint x: 271, endPoint y: 571, distance: 12.0
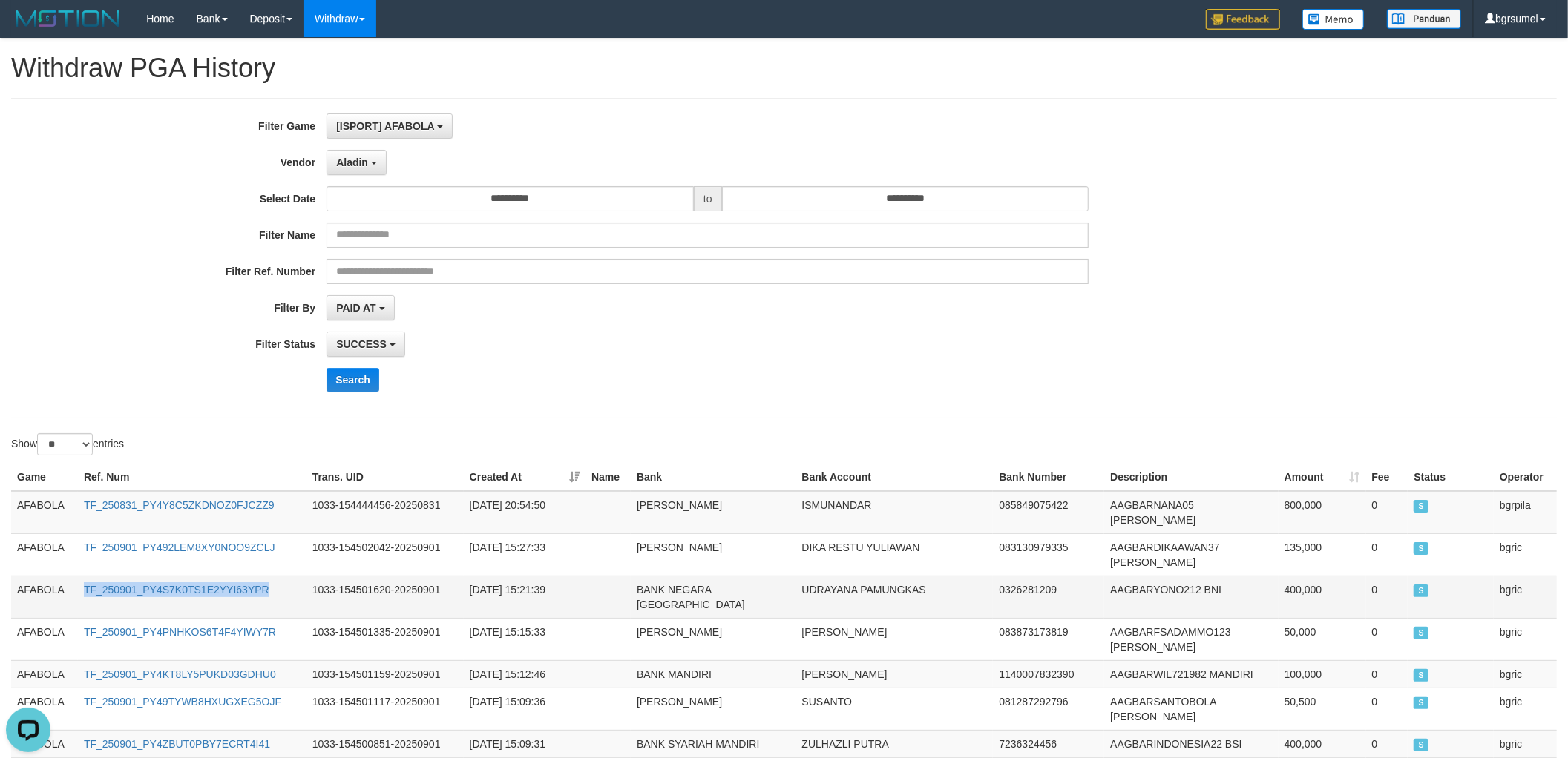
click at [259, 575] on td "TF_250901_PY4S7K0TS1E2YYI63YPR" at bounding box center [192, 596] width 228 height 42
copy link "TF_250901_PY4S7K0TS1E2YYI63YPR"
click at [804, 423] on div "**********" at bounding box center [784, 750] width 1568 height 1423
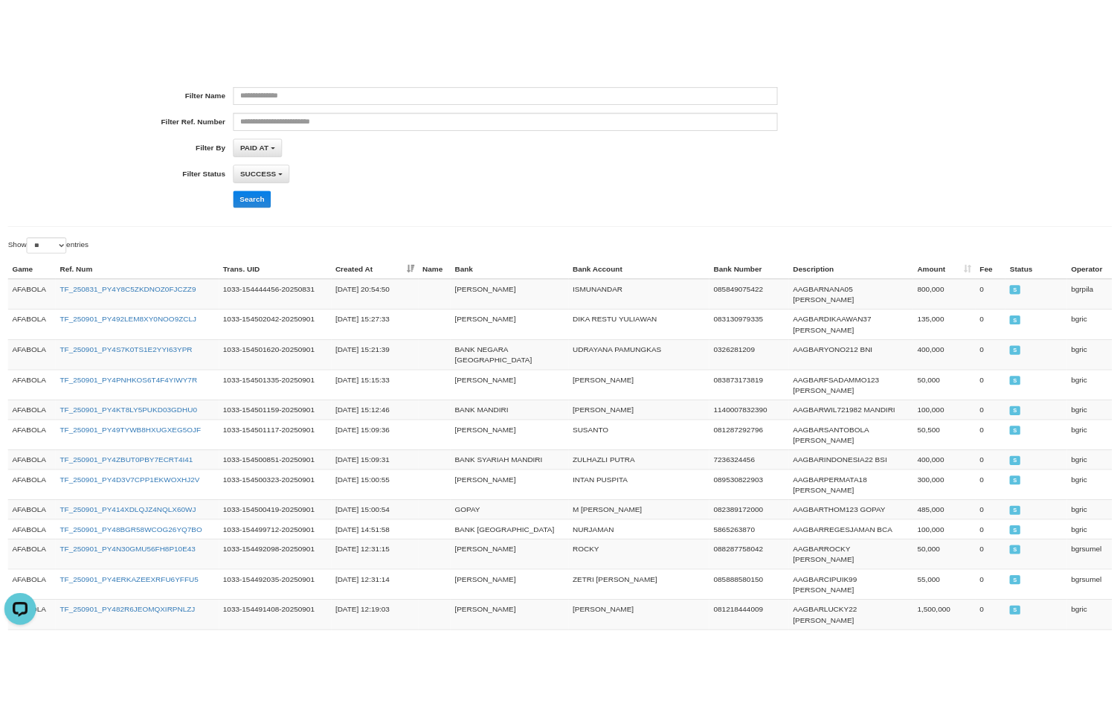
scroll to position [0, 0]
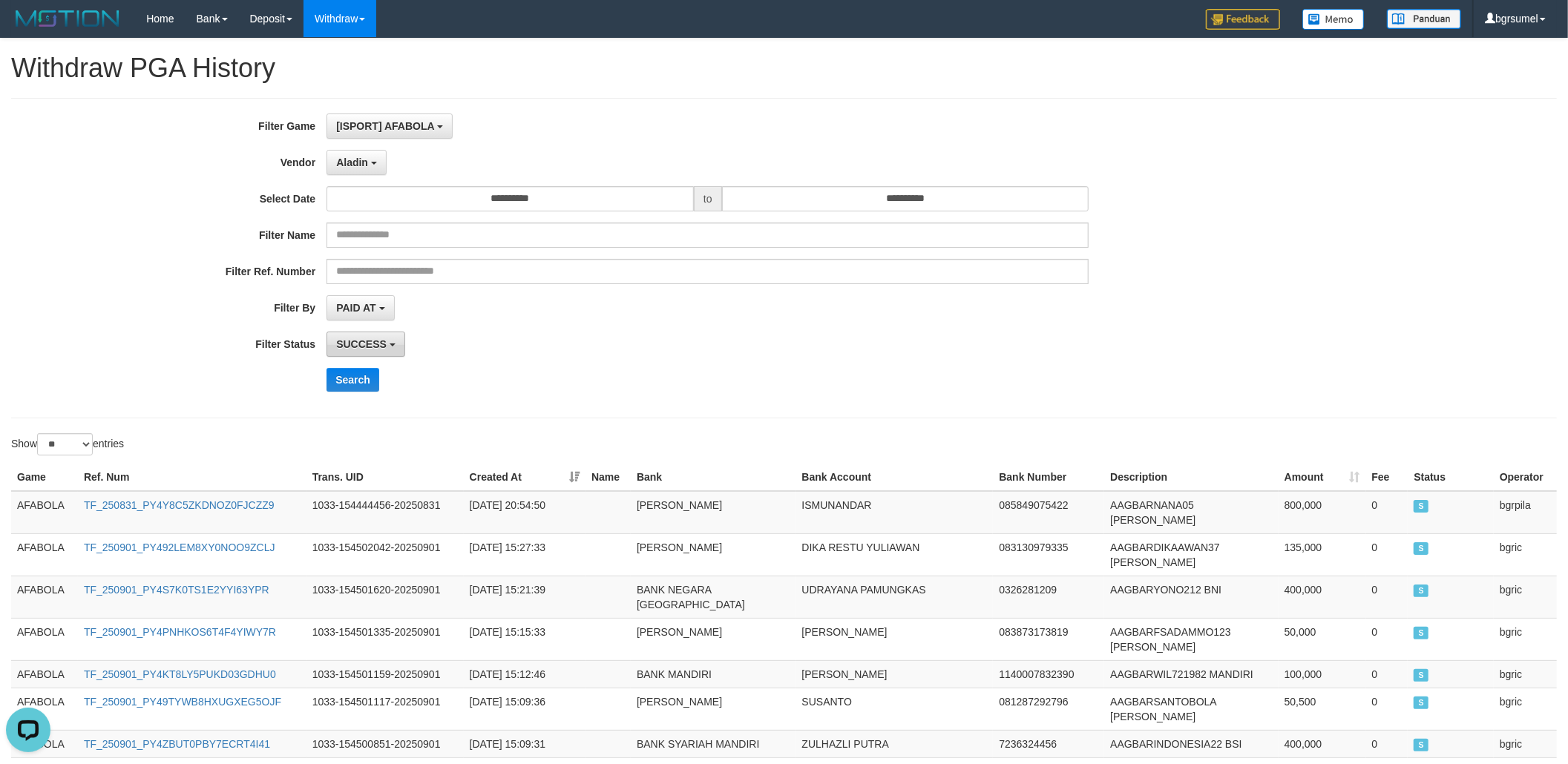
drag, startPoint x: 389, startPoint y: 334, endPoint x: 398, endPoint y: 337, distance: 9.5
click at [389, 334] on button "SUCCESS" at bounding box center [365, 343] width 79 height 25
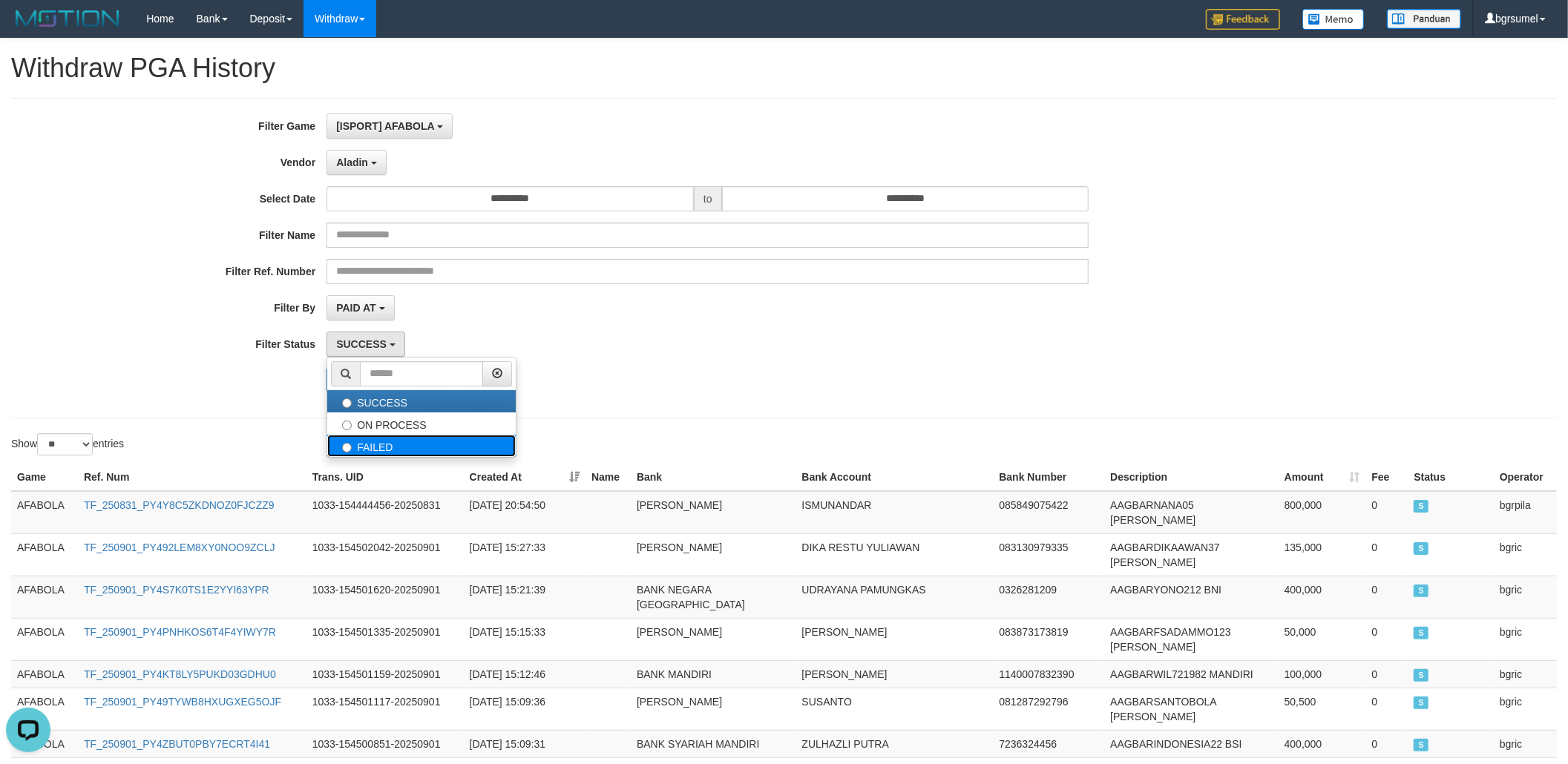
click at [401, 437] on label "FAILED" at bounding box center [421, 446] width 189 height 22
select select "*"
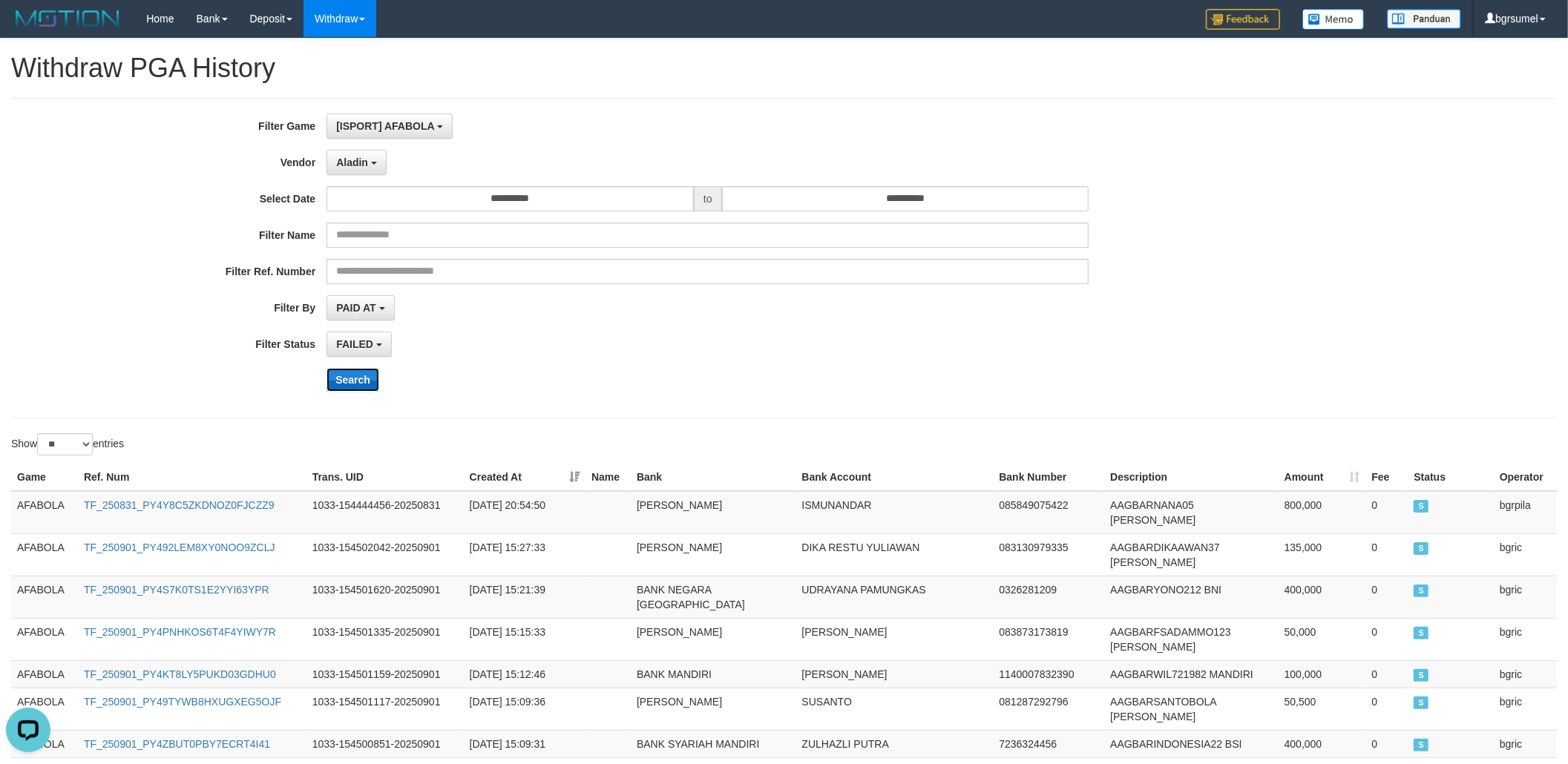
click at [362, 378] on button "Search" at bounding box center [352, 380] width 53 height 24
